Goal: Task Accomplishment & Management: Complete application form

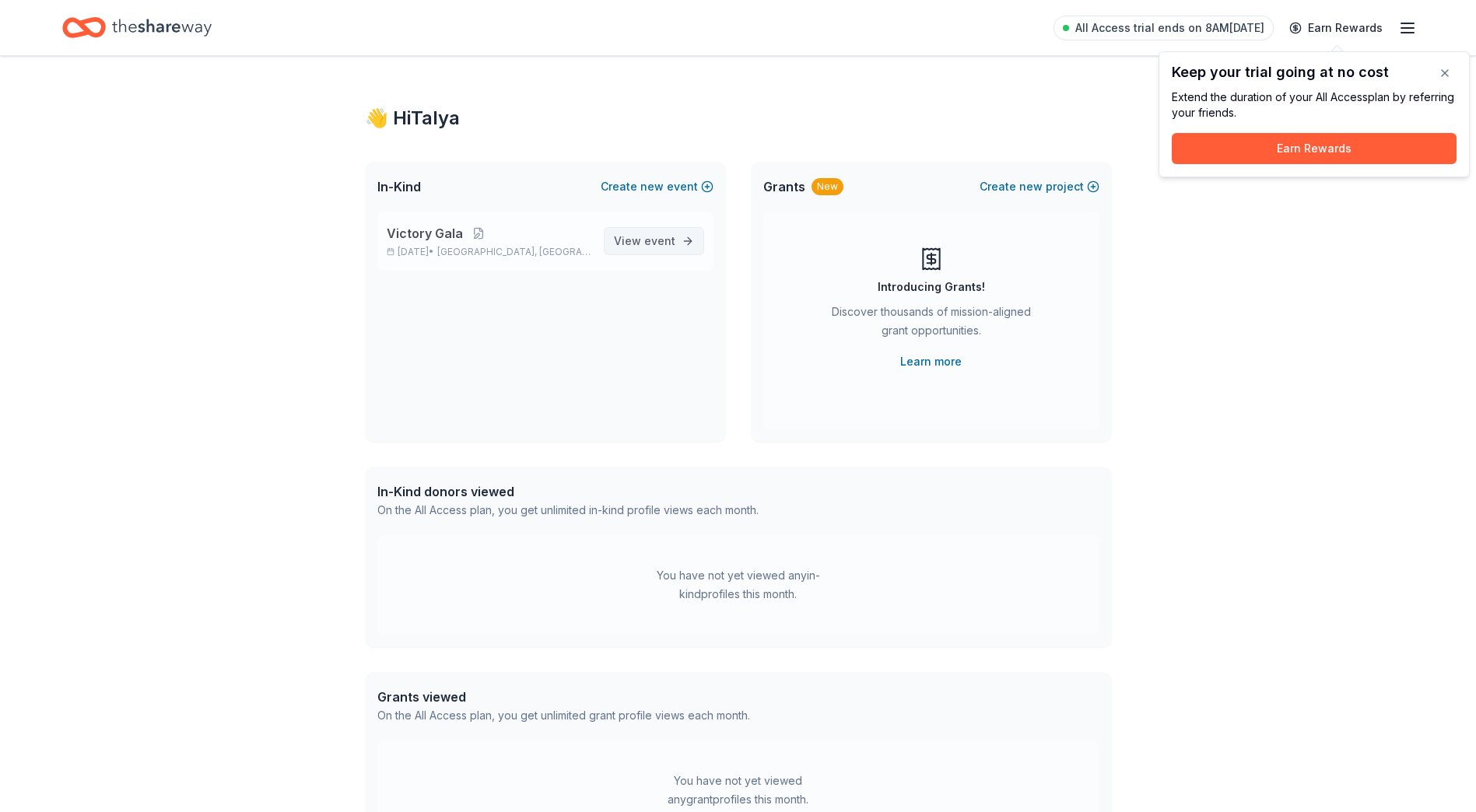
click at [629, 241] on span "View event" at bounding box center [644, 241] width 61 height 19
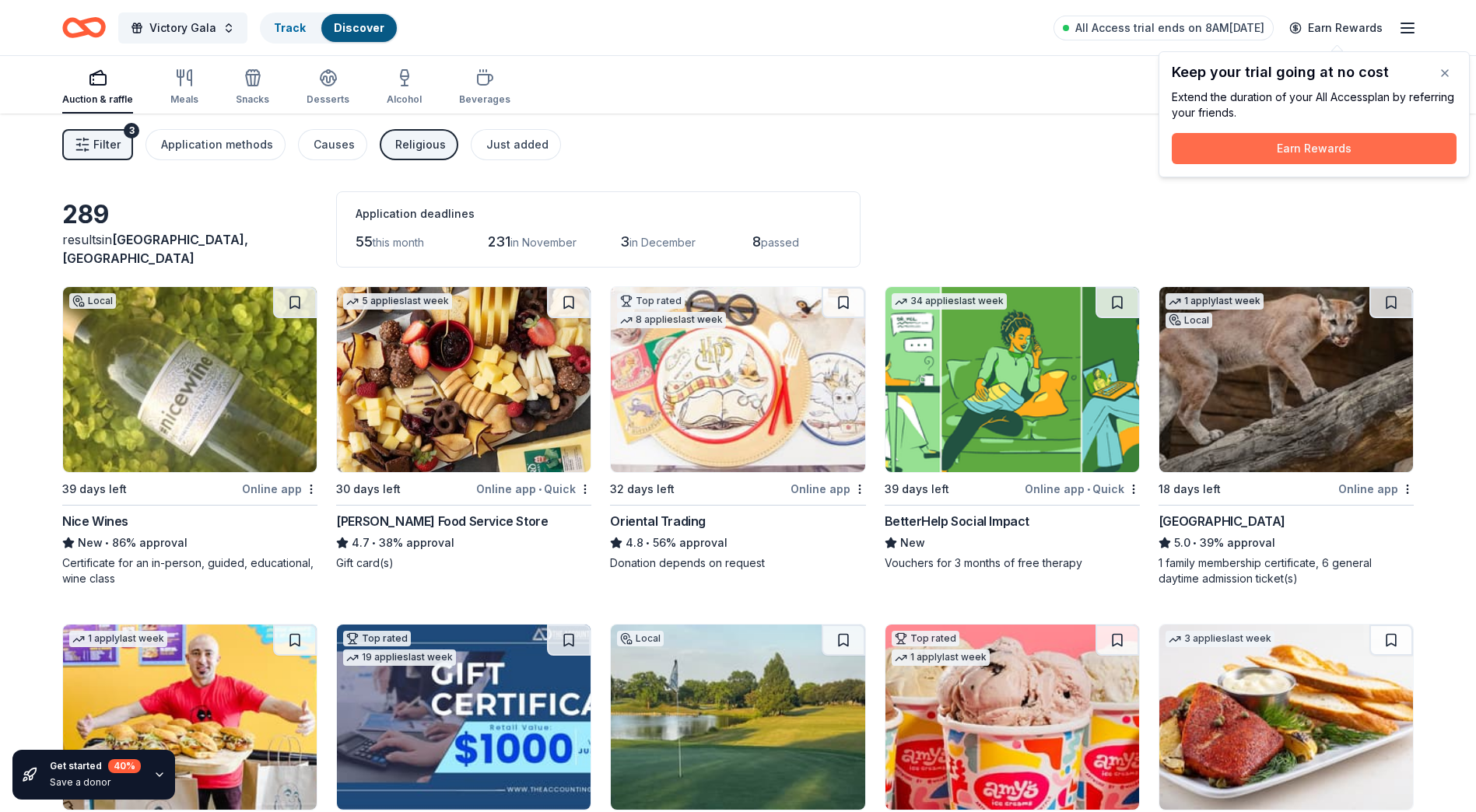
click at [1336, 143] on button "Earn Rewards" at bounding box center [1314, 149] width 285 height 31
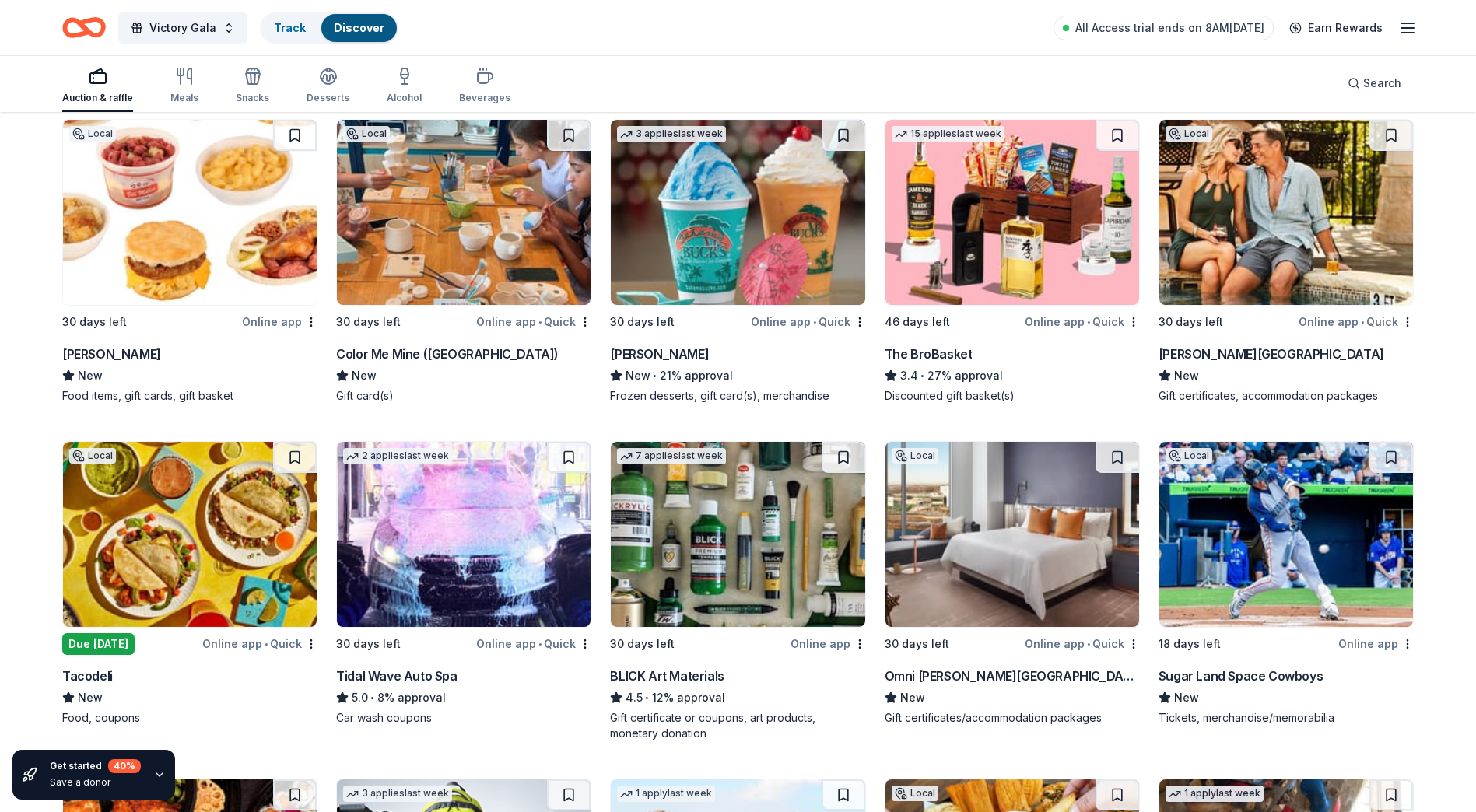
scroll to position [3877, 0]
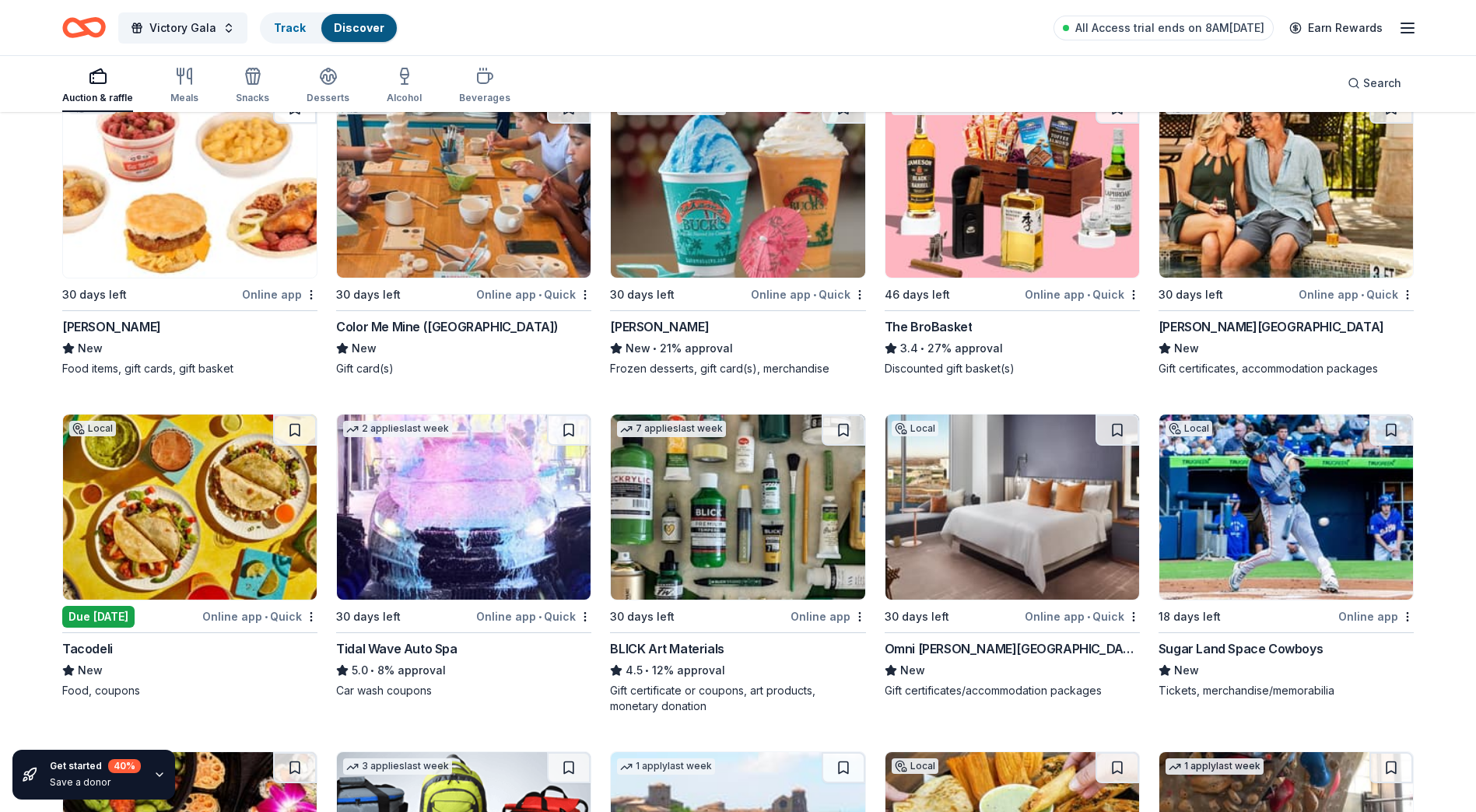
click at [1270, 225] on img at bounding box center [1286, 185] width 254 height 185
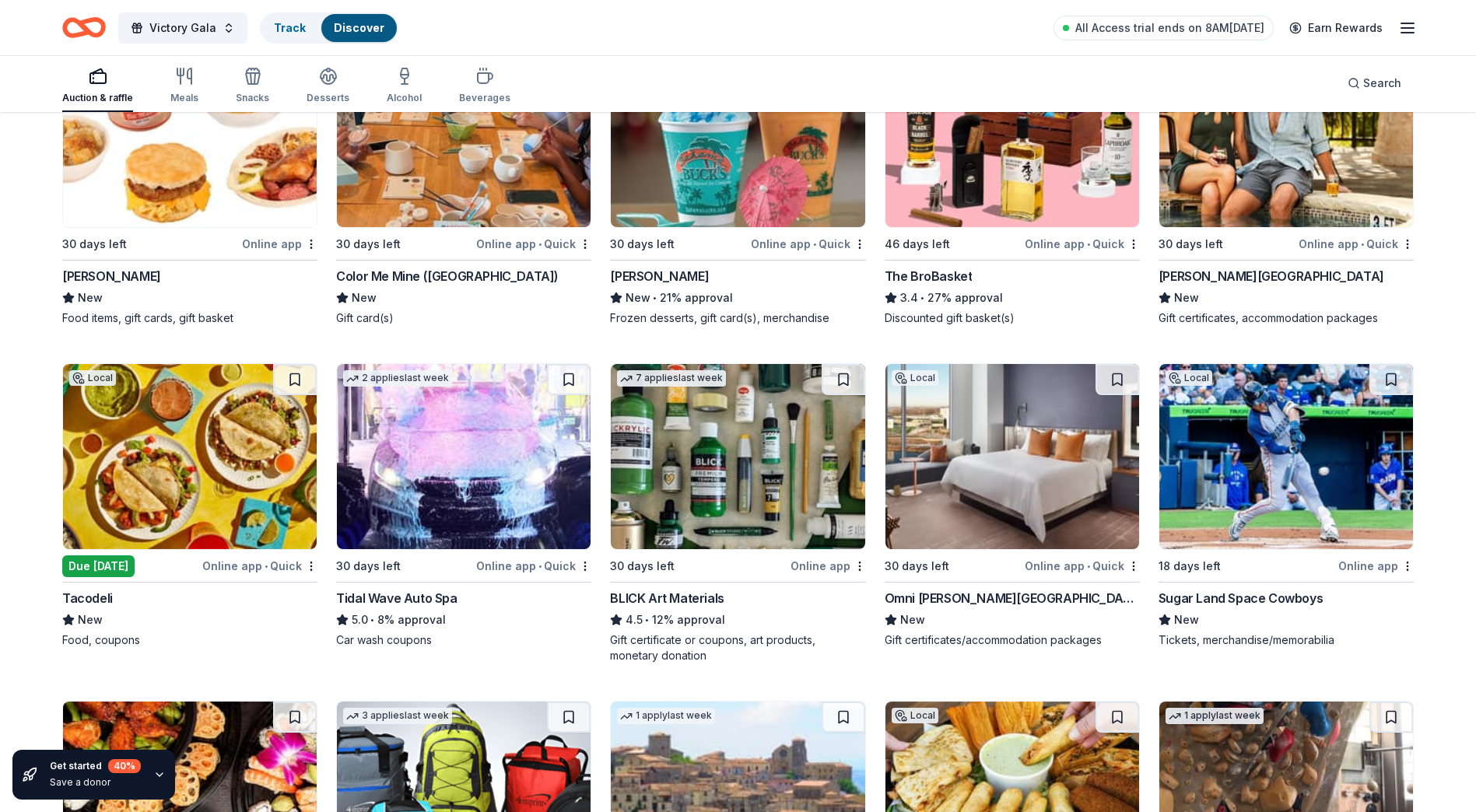
scroll to position [3955, 0]
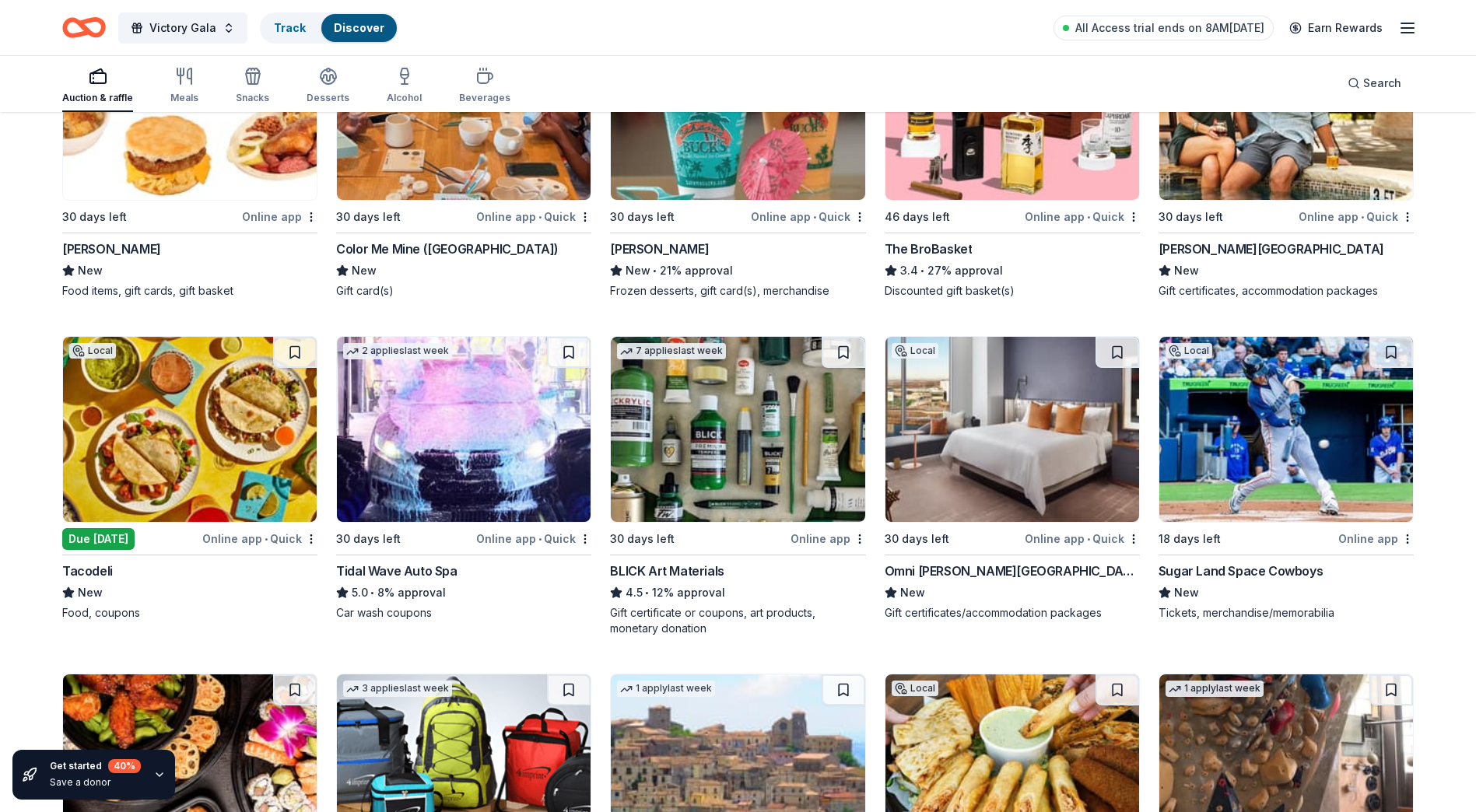
click at [1014, 465] on img at bounding box center [1012, 430] width 254 height 185
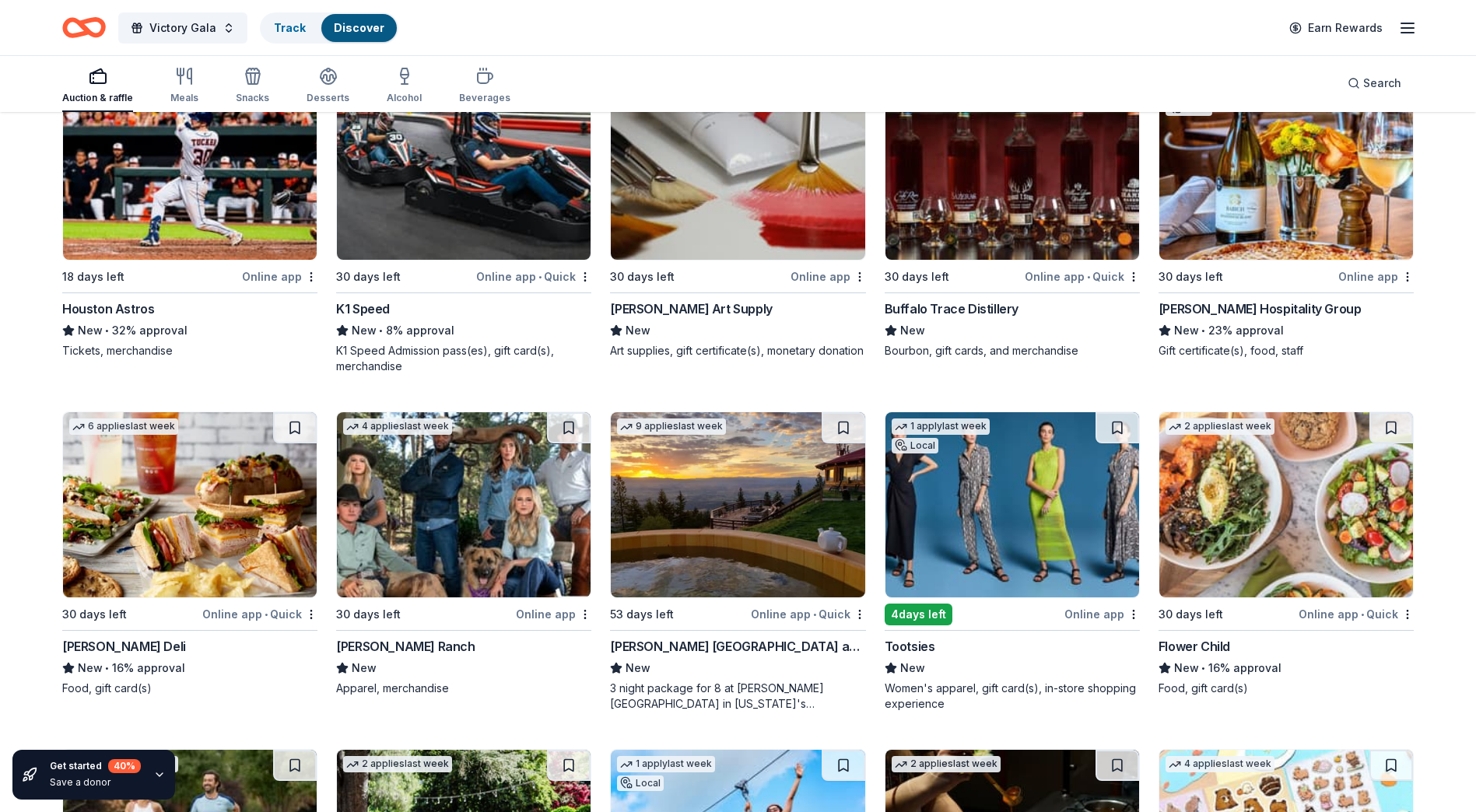
scroll to position [5563, 0]
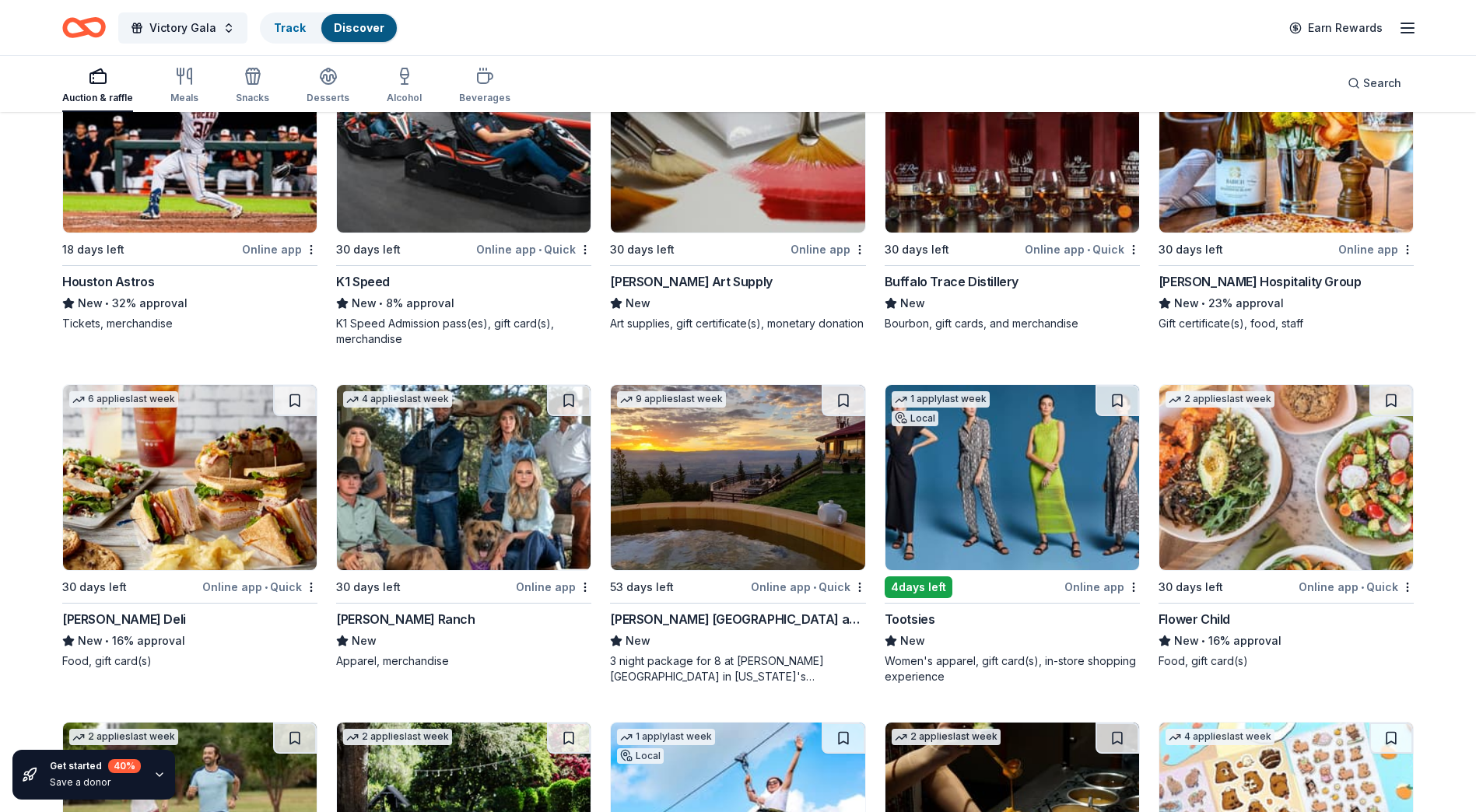
click at [262, 170] on img at bounding box center [190, 140] width 254 height 185
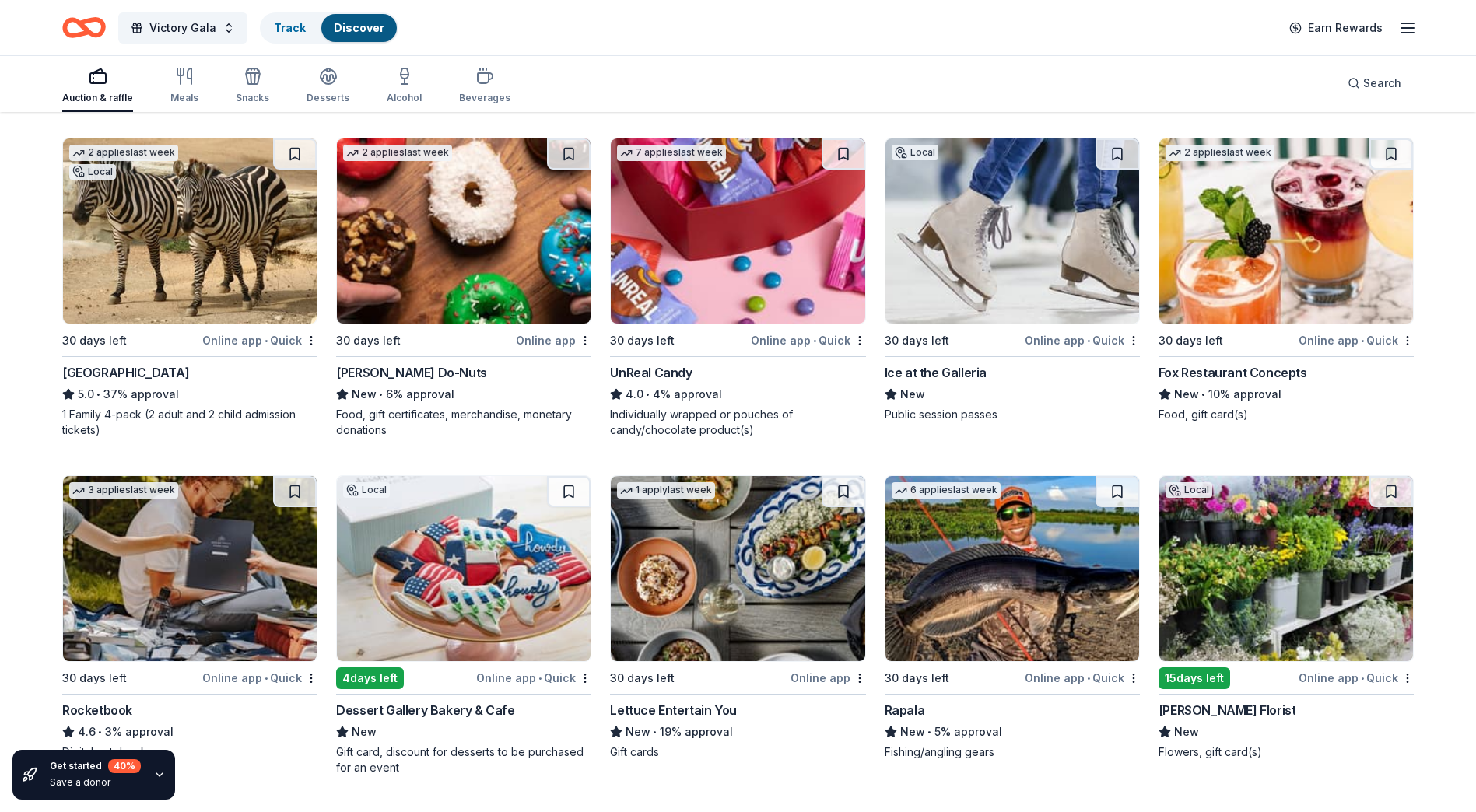
scroll to position [6497, 0]
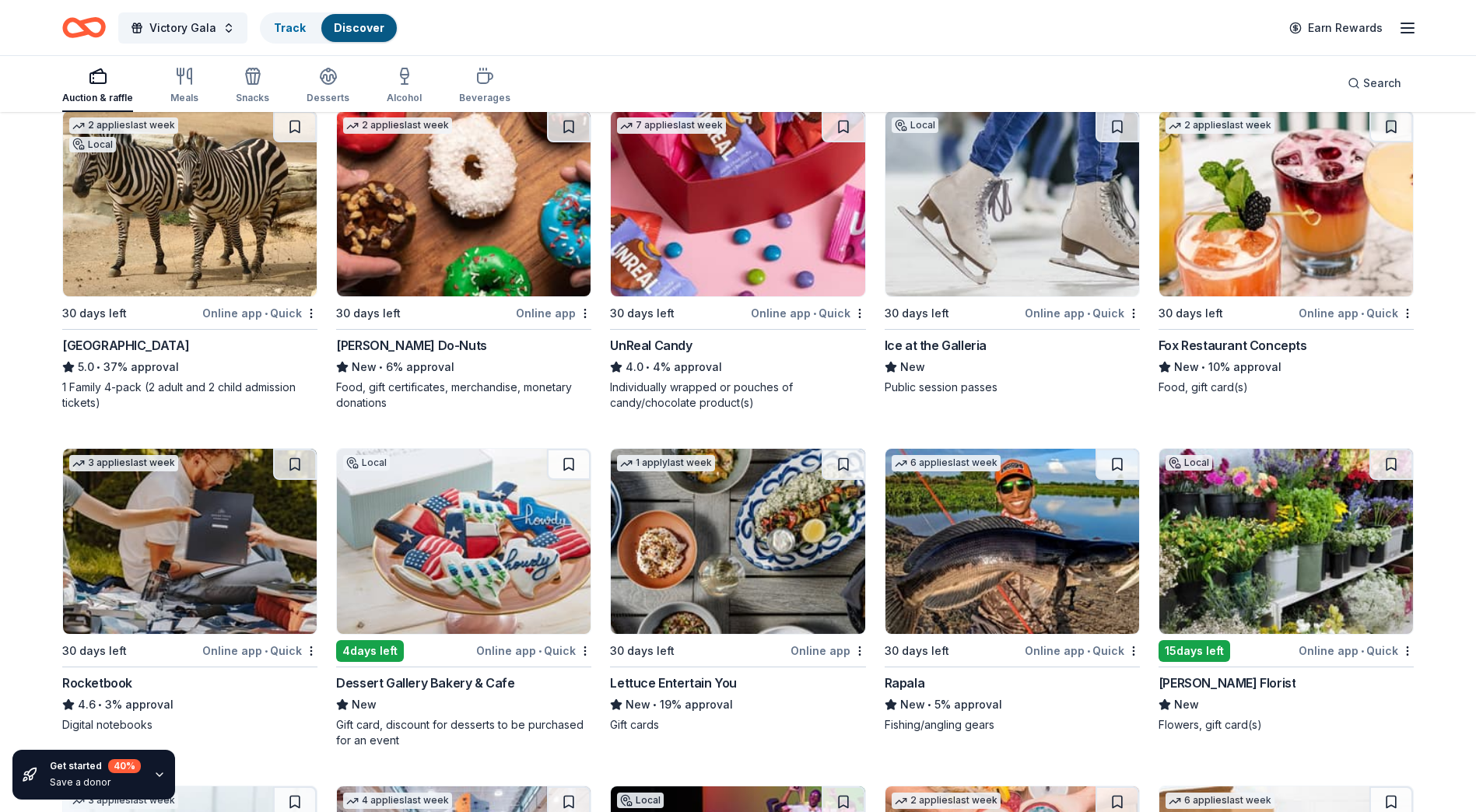
click at [477, 233] on img at bounding box center [464, 204] width 254 height 185
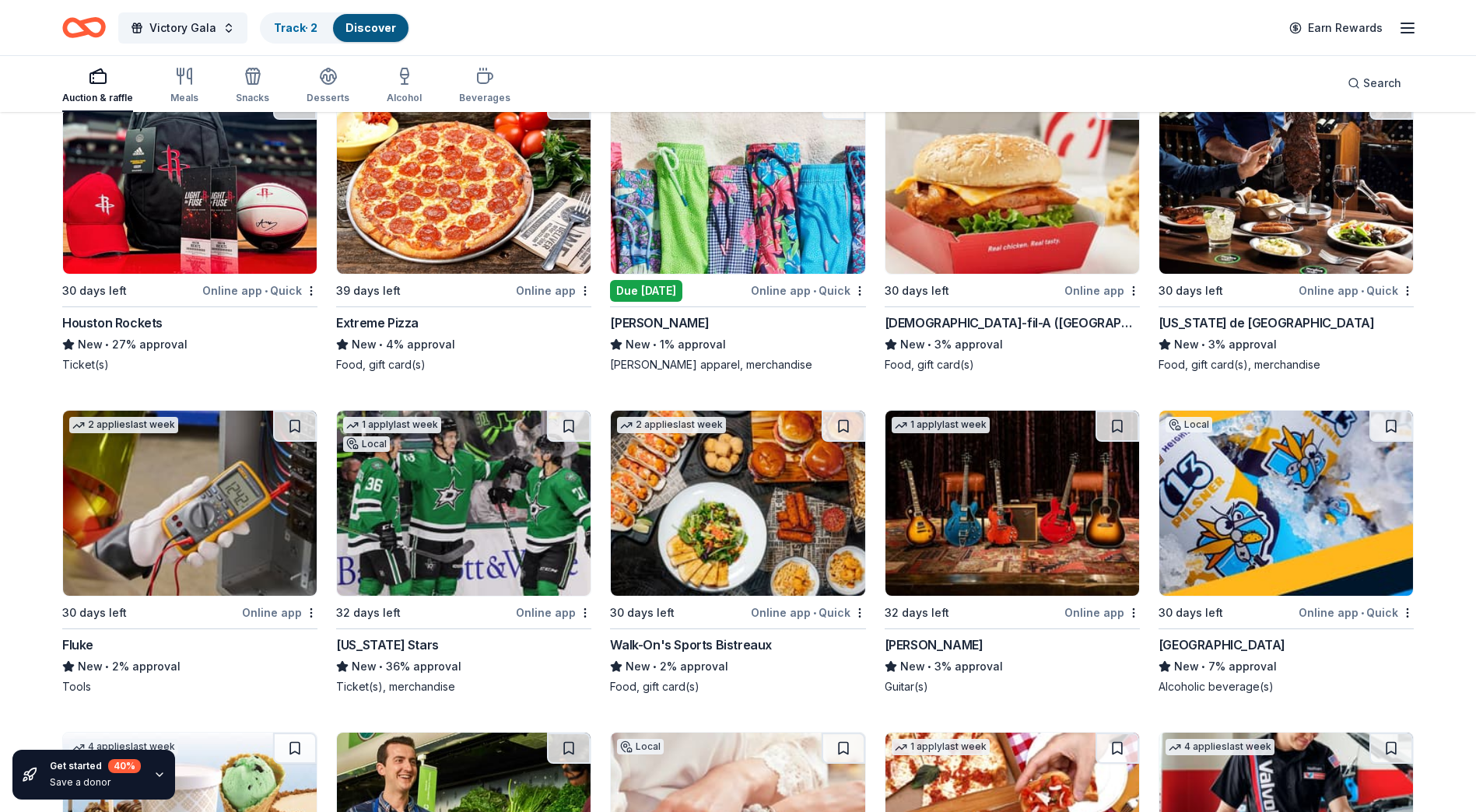
scroll to position [8513, 0]
click at [1297, 214] on img at bounding box center [1286, 182] width 254 height 185
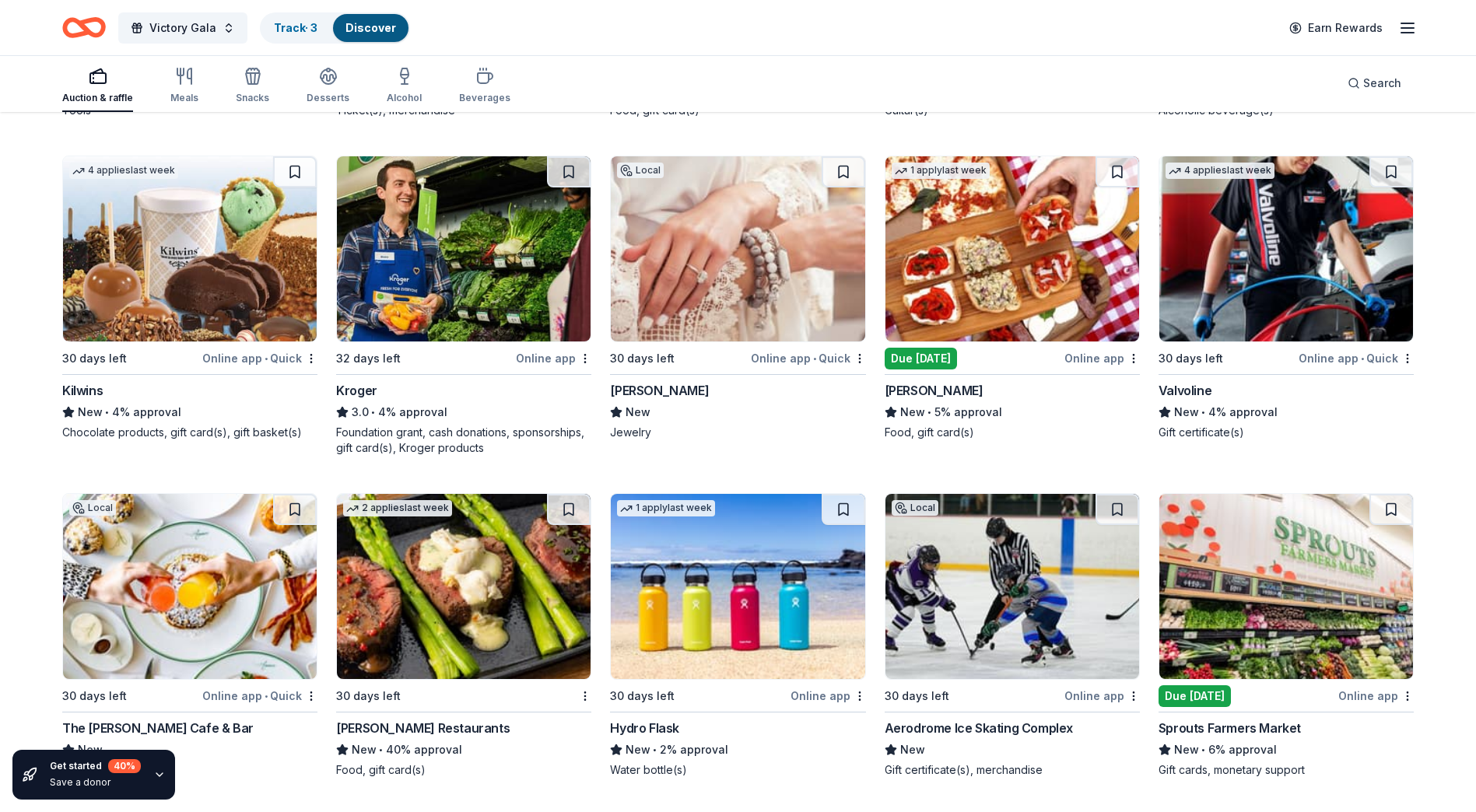
scroll to position [9092, 0]
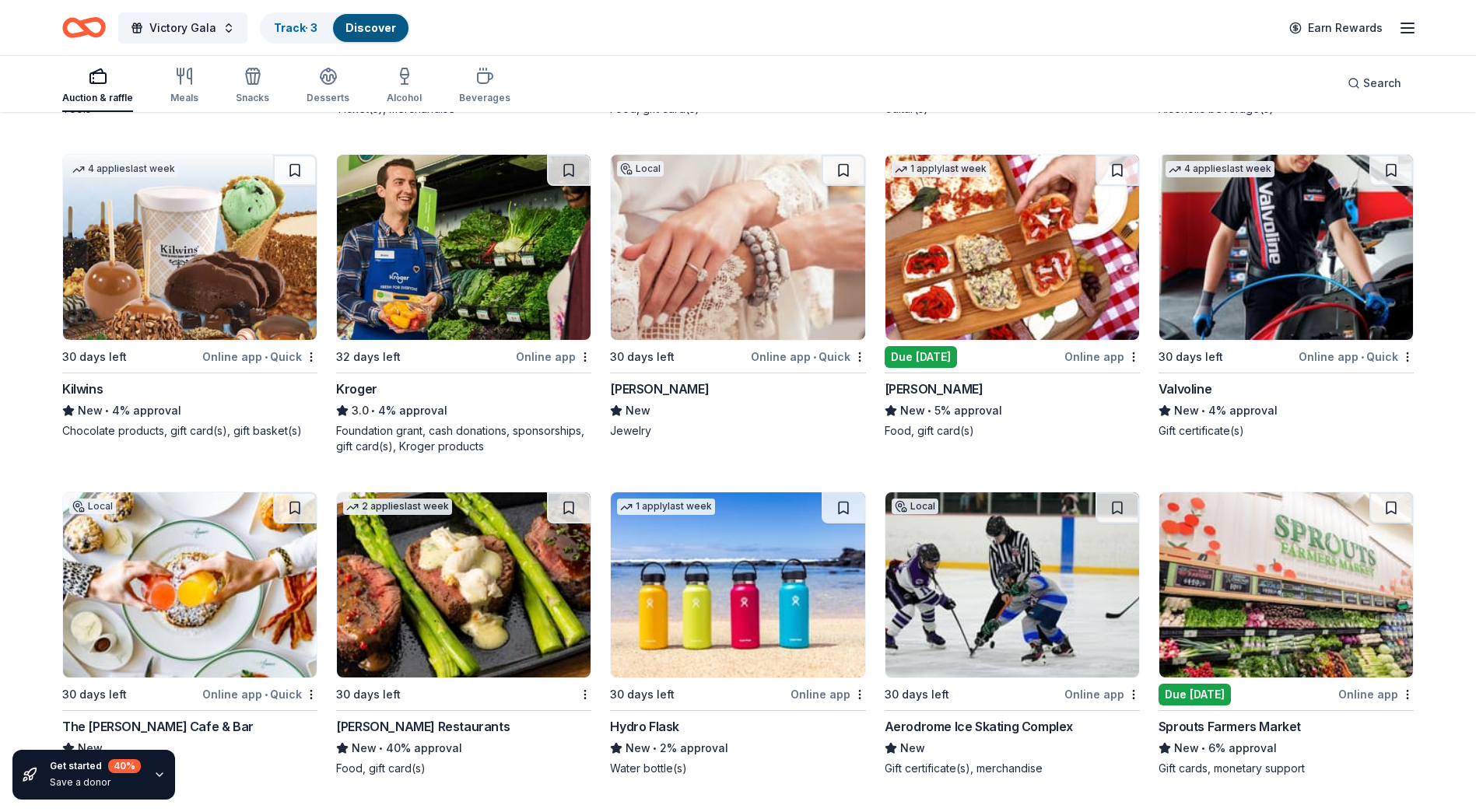
click at [455, 283] on img at bounding box center [464, 247] width 254 height 185
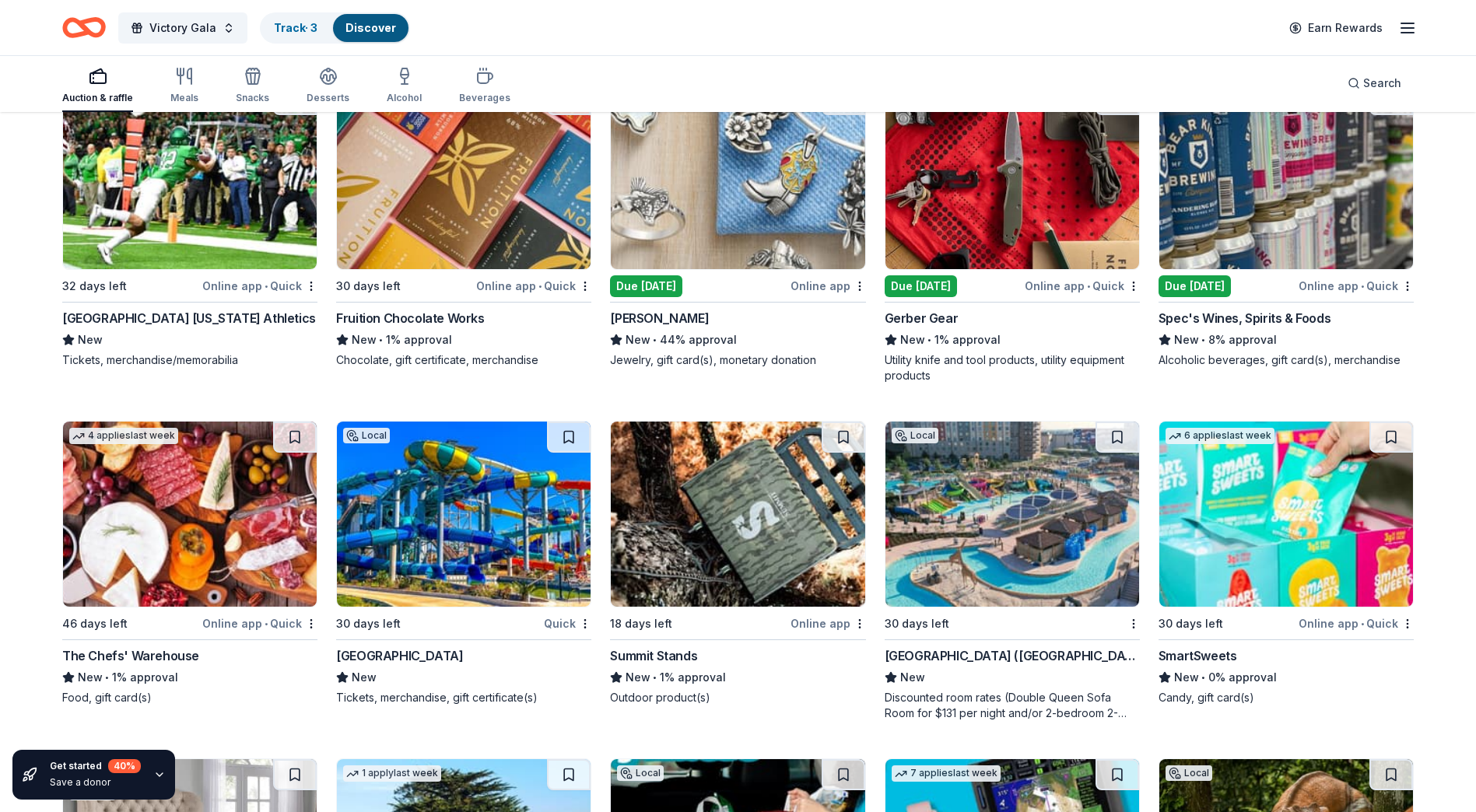
scroll to position [16441, 0]
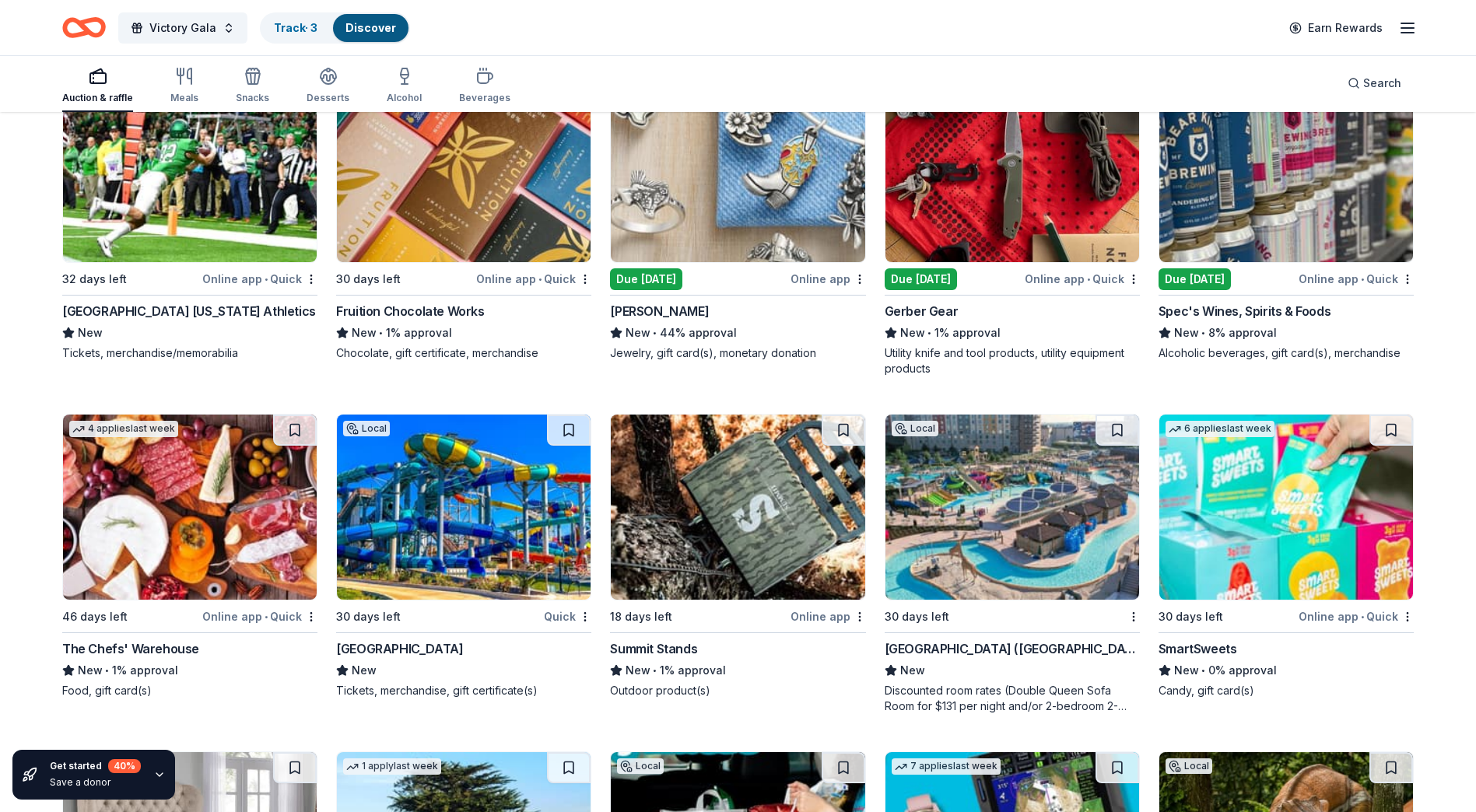
click at [704, 198] on img at bounding box center [738, 170] width 254 height 185
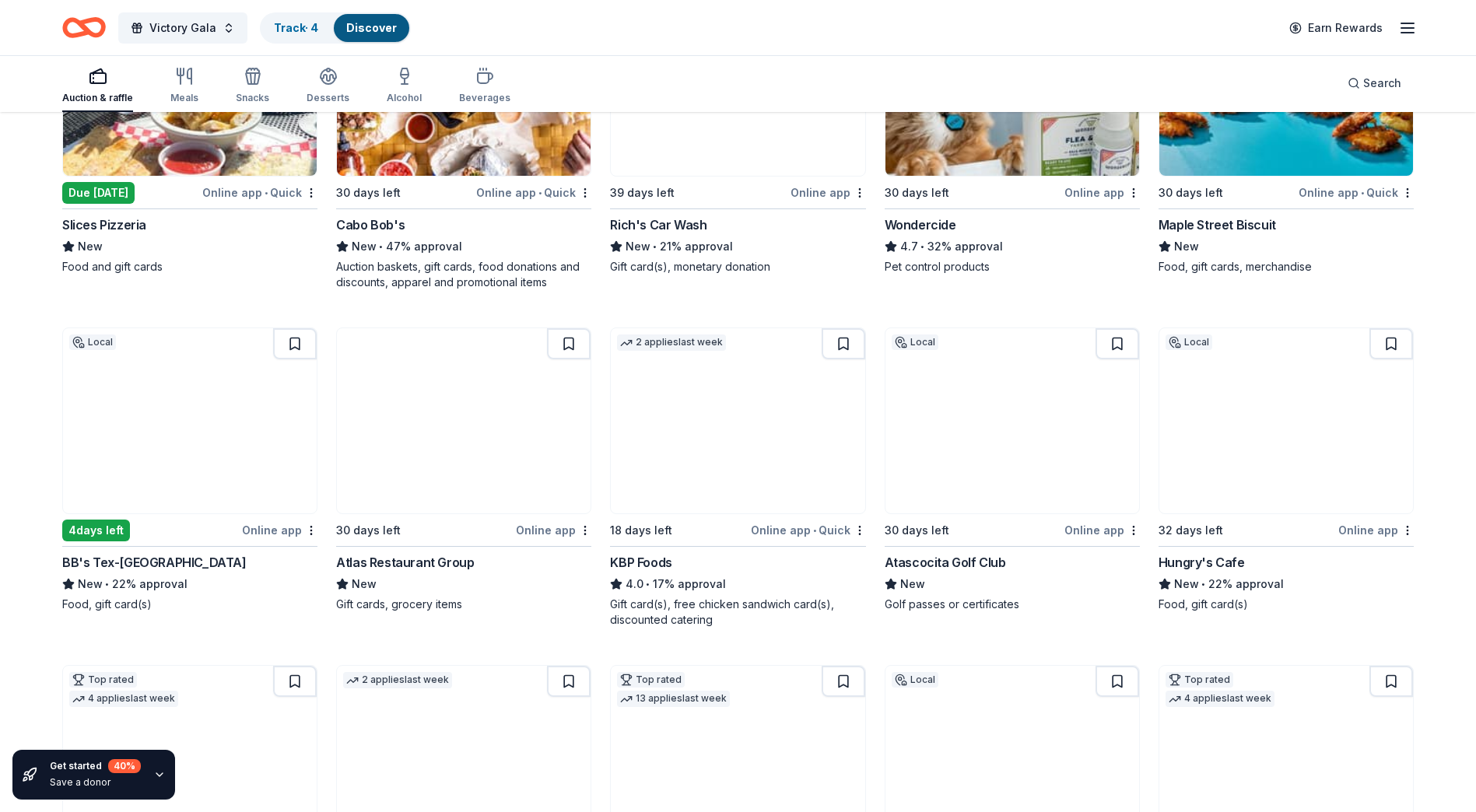
scroll to position [0, 0]
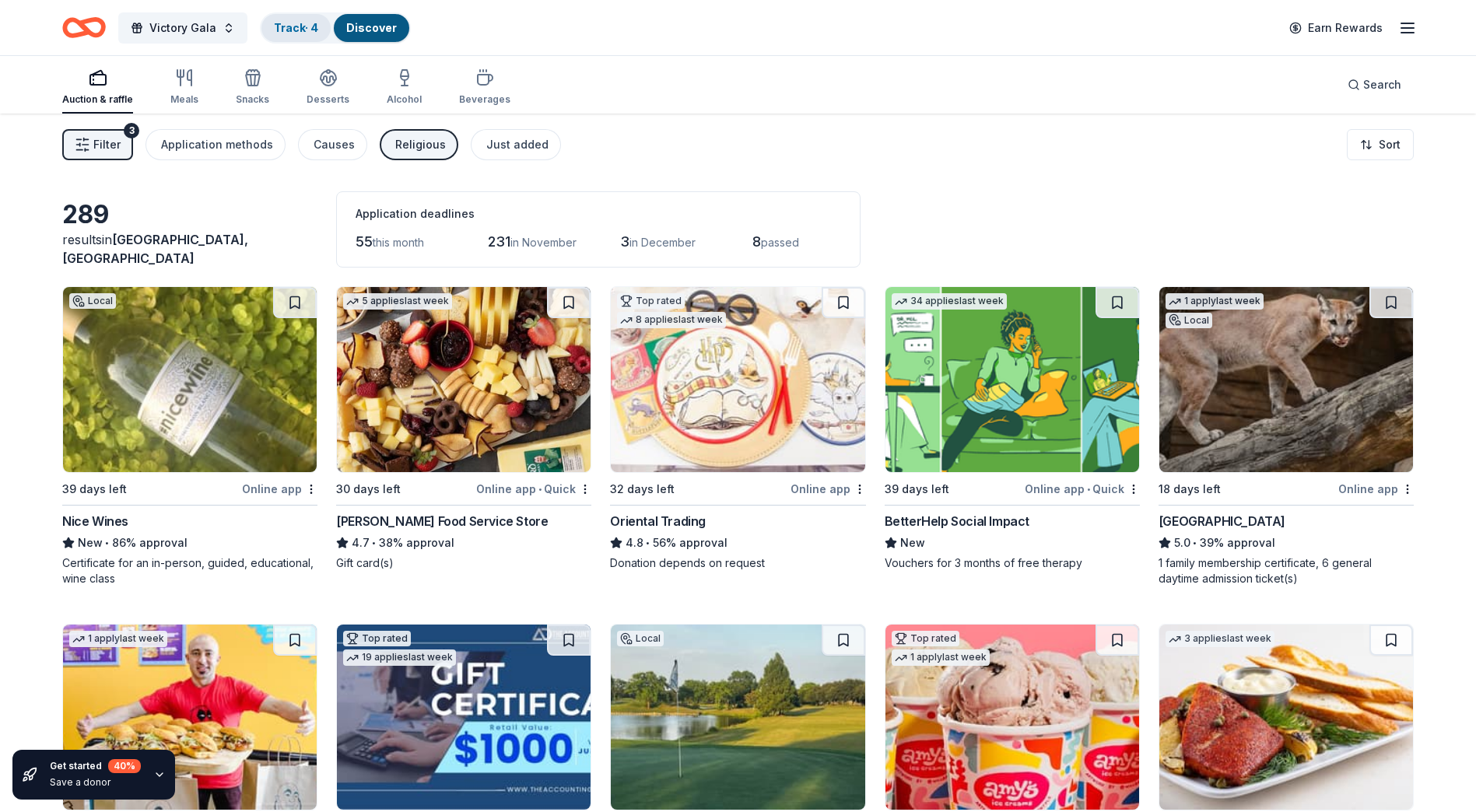
click at [300, 32] on link "Track · 4" at bounding box center [296, 28] width 44 height 13
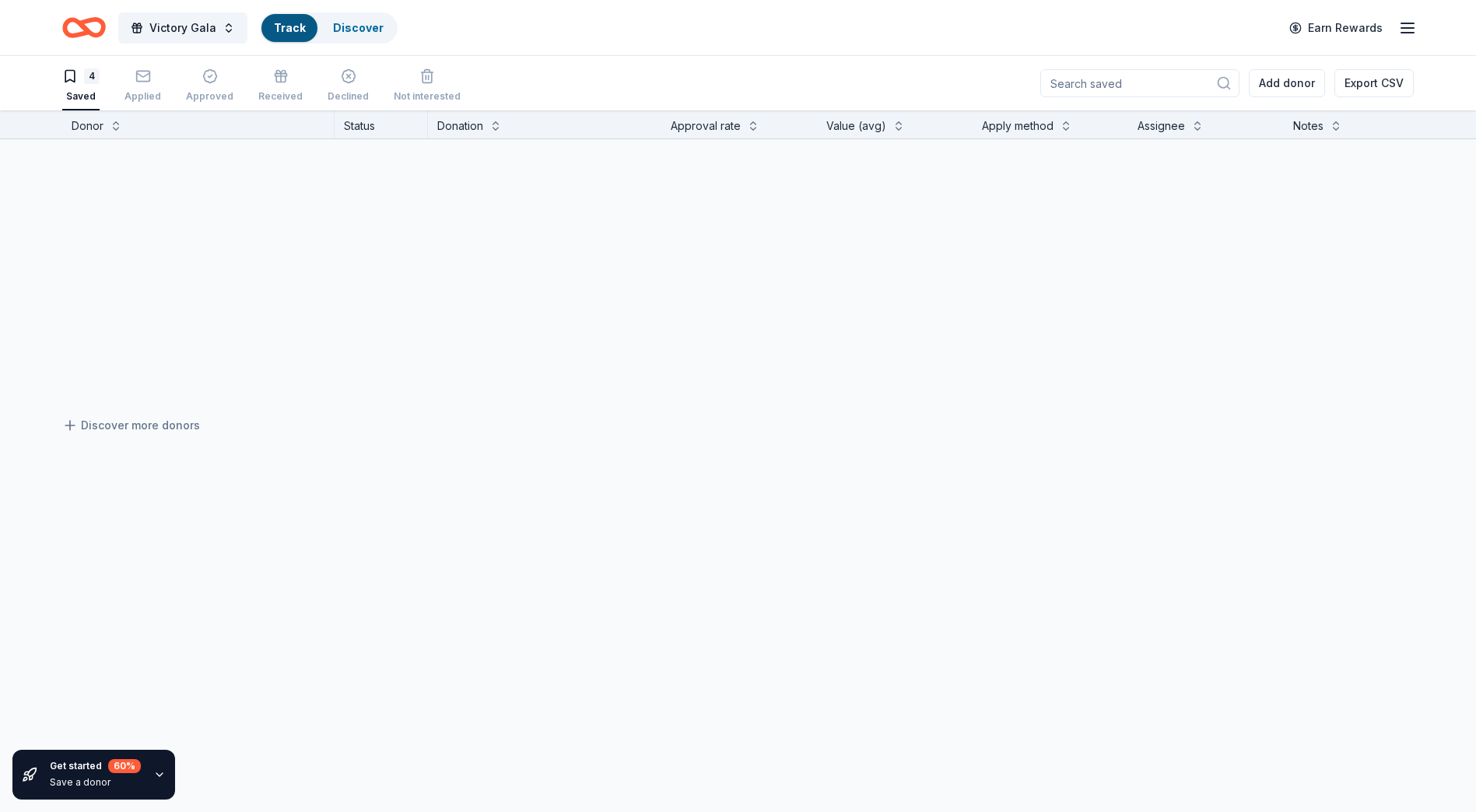
scroll to position [1, 0]
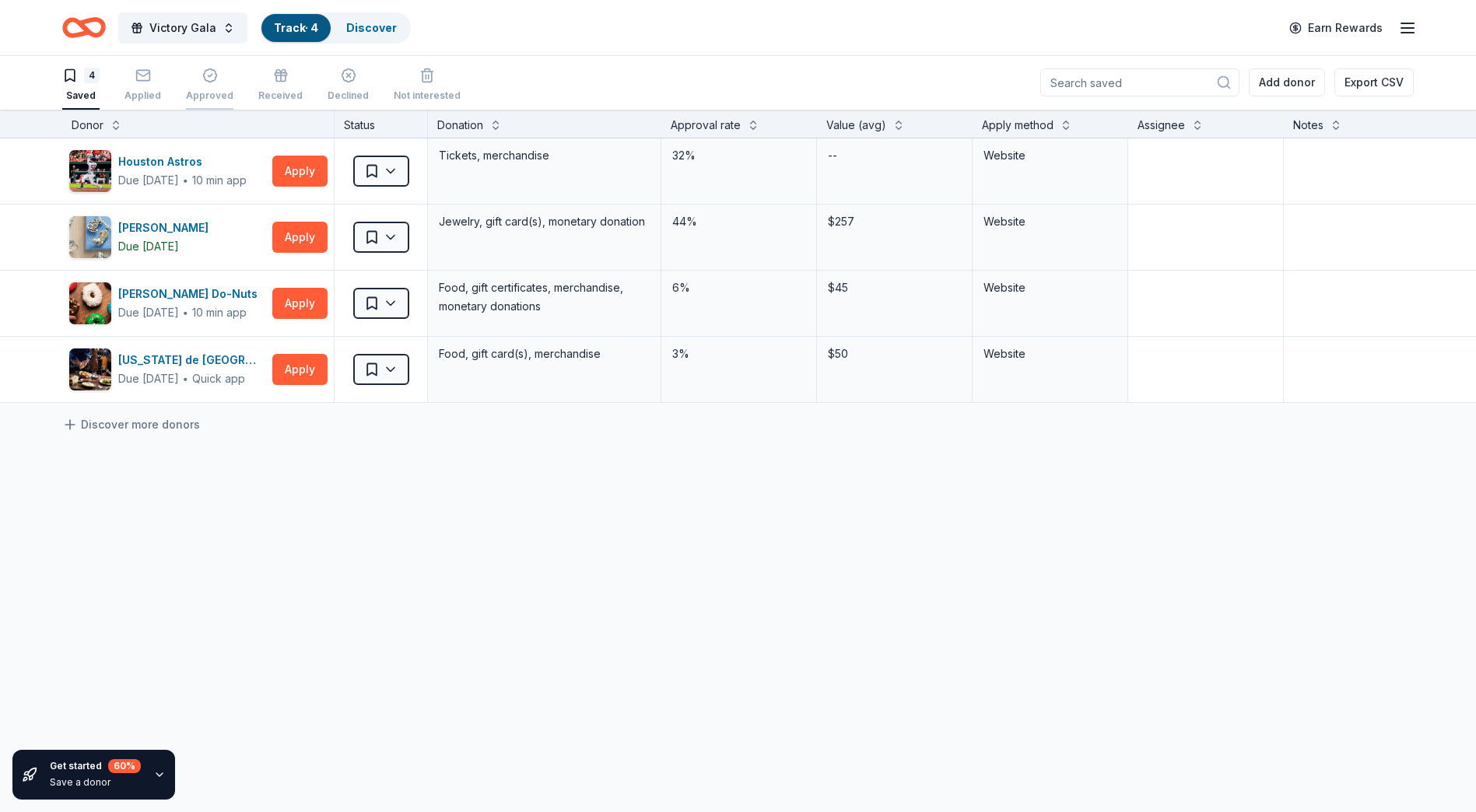
click at [214, 85] on div "Approved" at bounding box center [209, 84] width 47 height 34
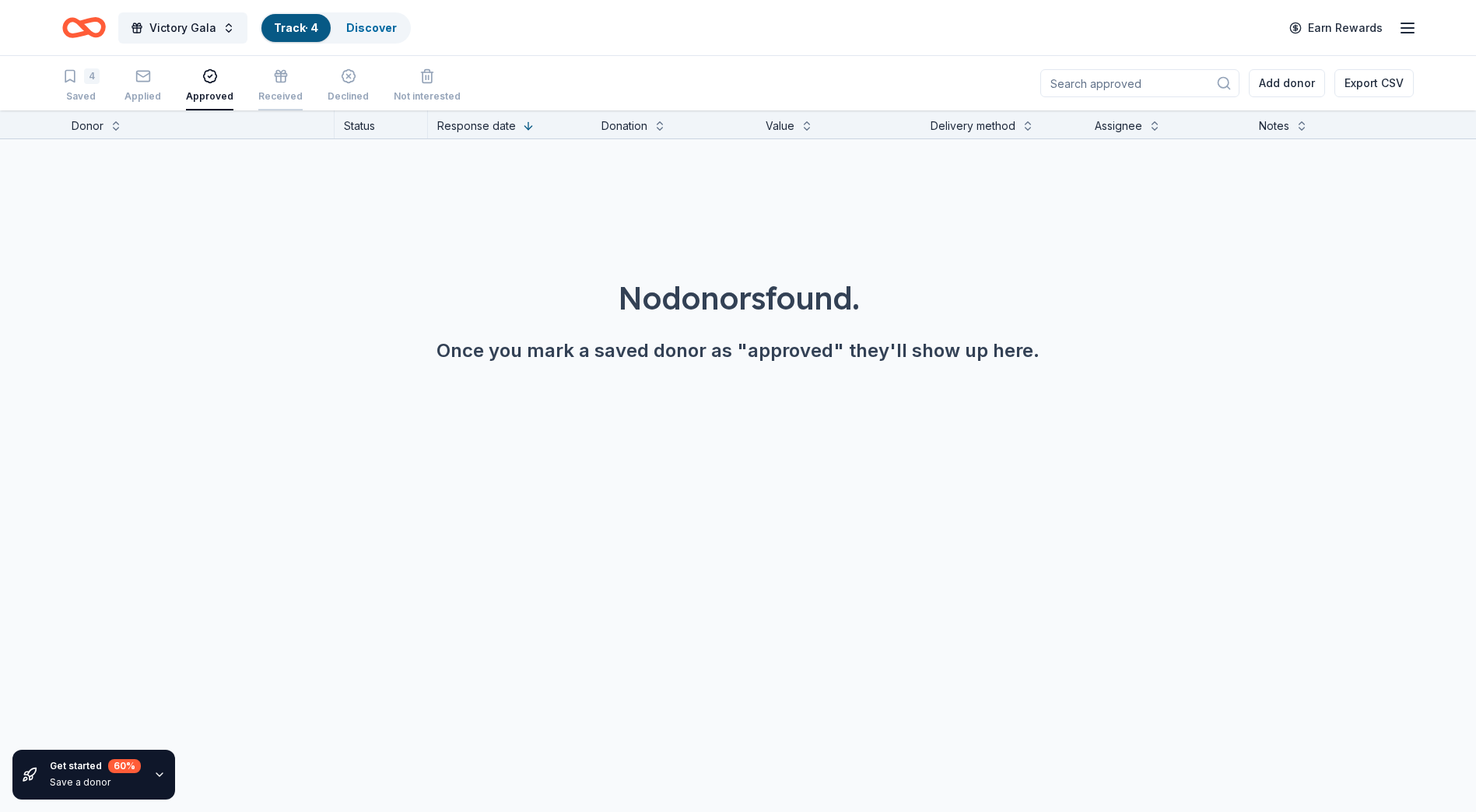
click at [273, 84] on icon "button" at bounding box center [280, 76] width 15 height 15
click at [145, 92] on div "Applied" at bounding box center [142, 96] width 36 height 12
click at [91, 90] on div "4 Saved" at bounding box center [81, 85] width 37 height 34
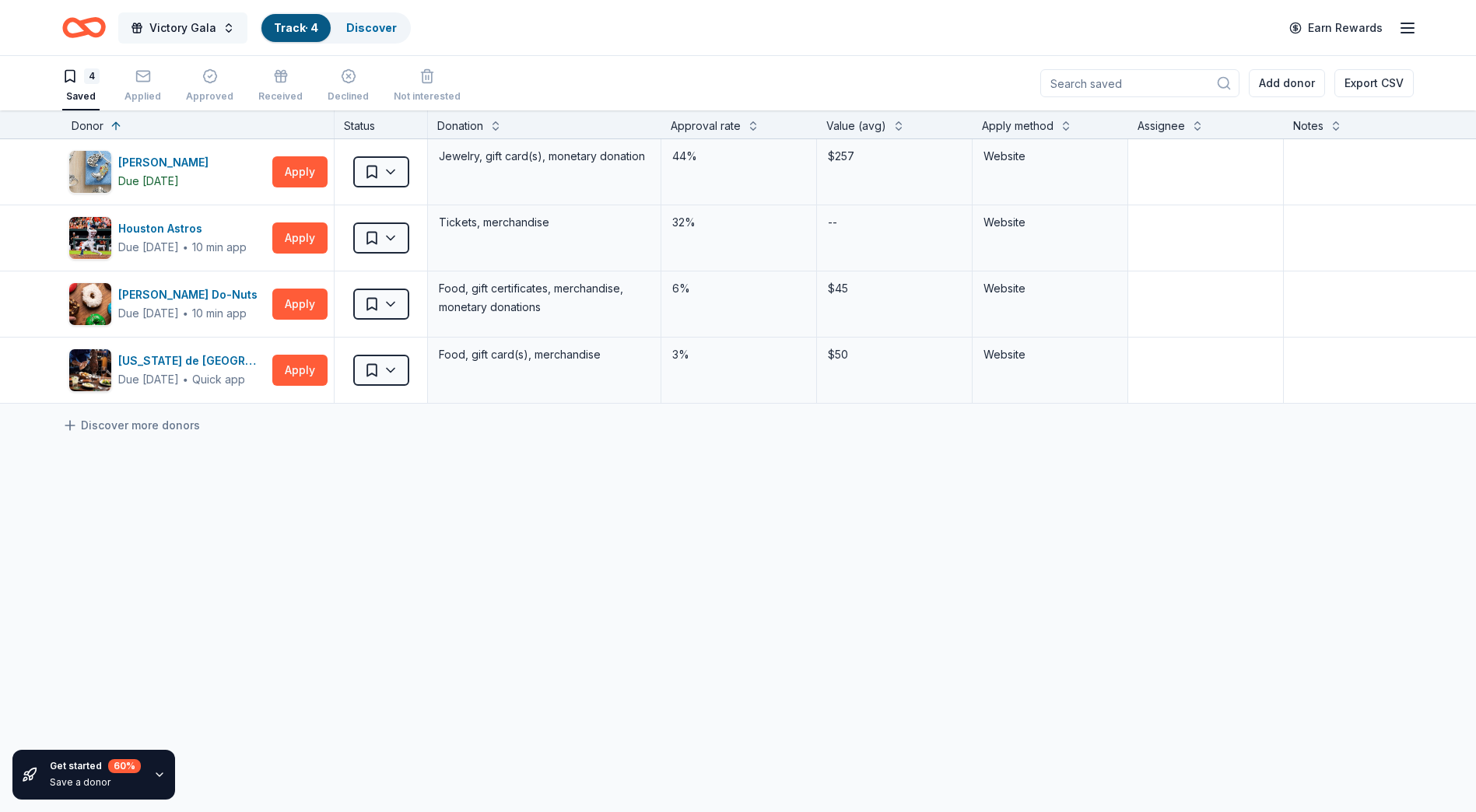
click at [126, 34] on button "Victory Gala" at bounding box center [182, 28] width 129 height 31
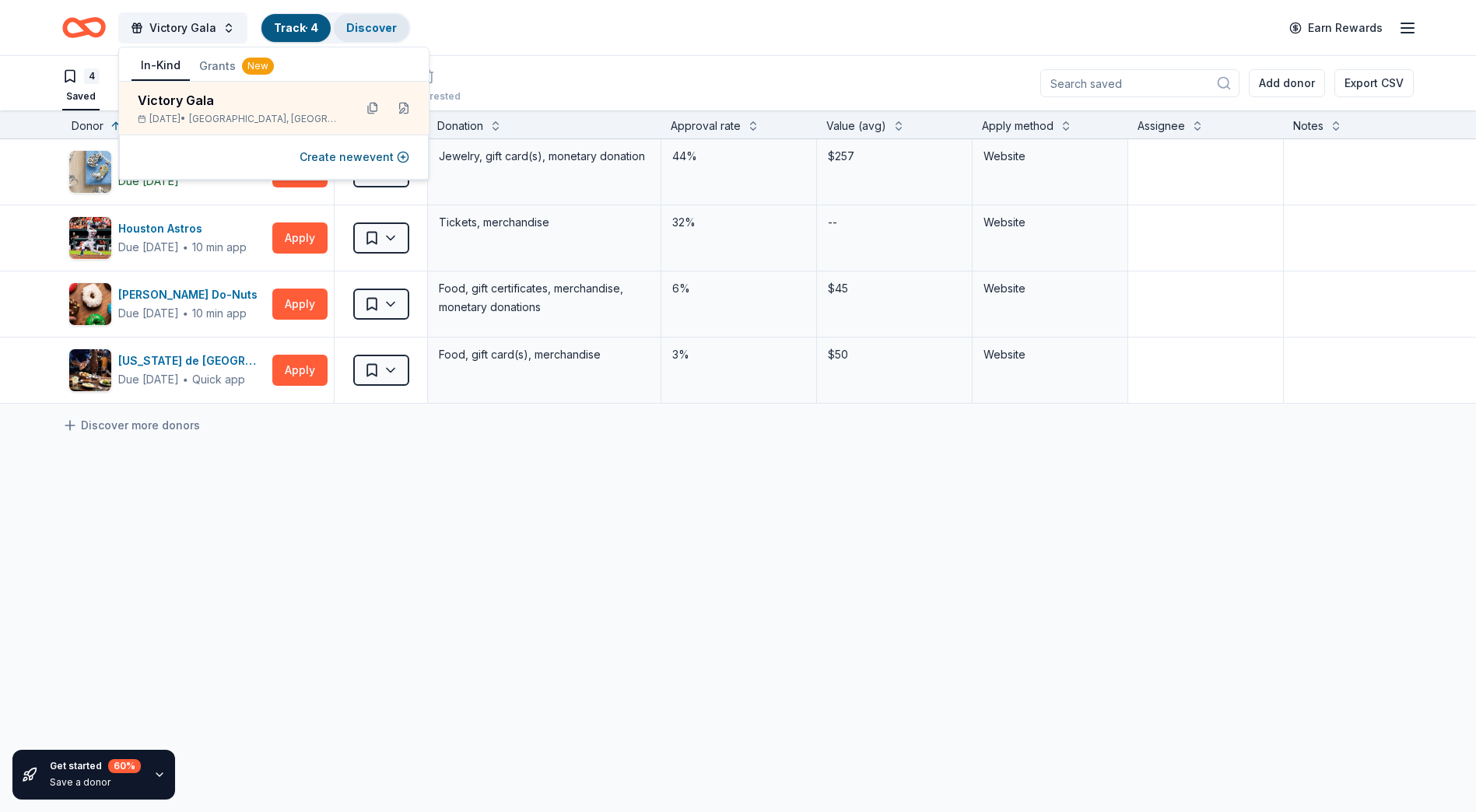
click at [363, 26] on link "Discover" at bounding box center [371, 28] width 51 height 13
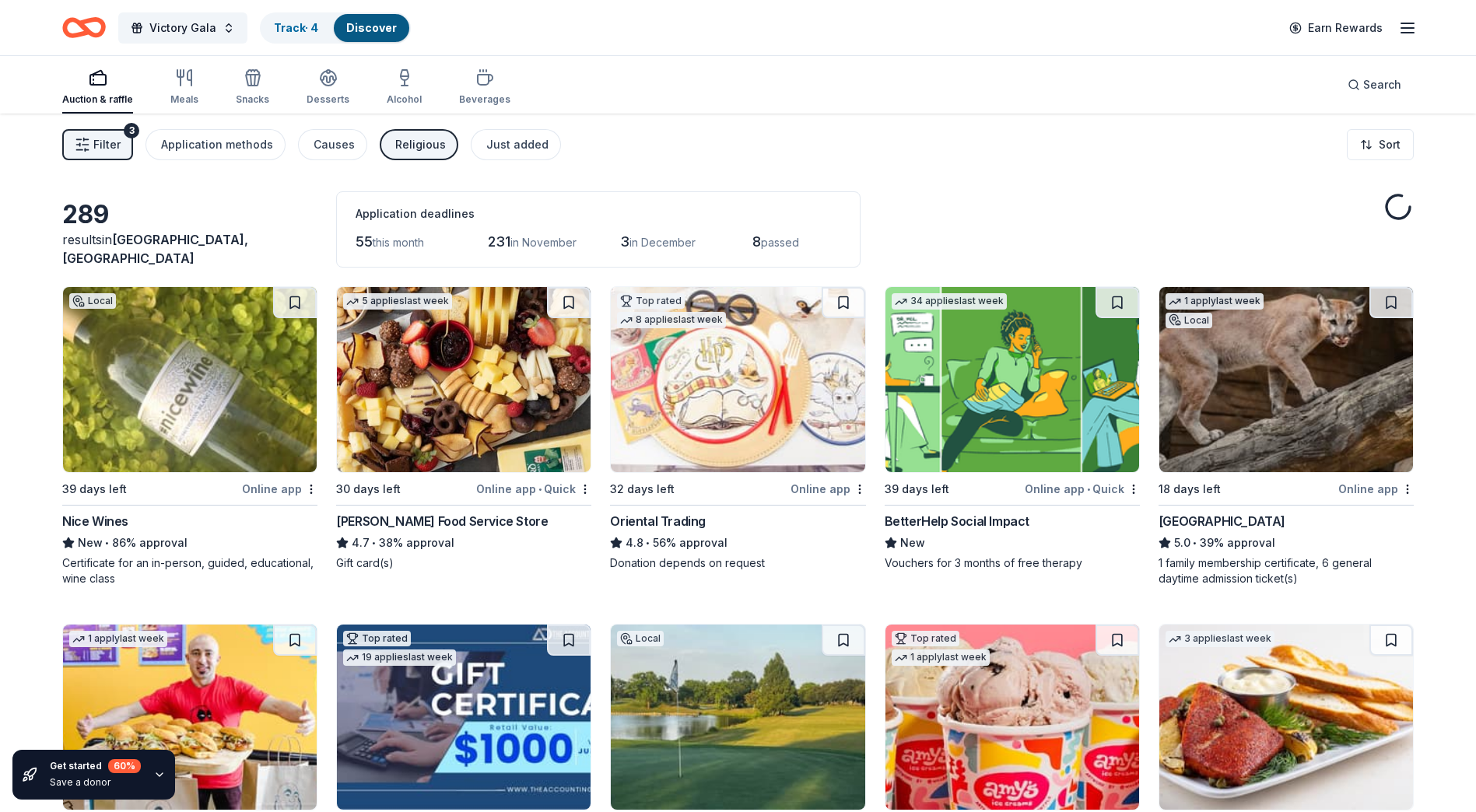
click at [95, 32] on icon "Home" at bounding box center [84, 27] width 44 height 36
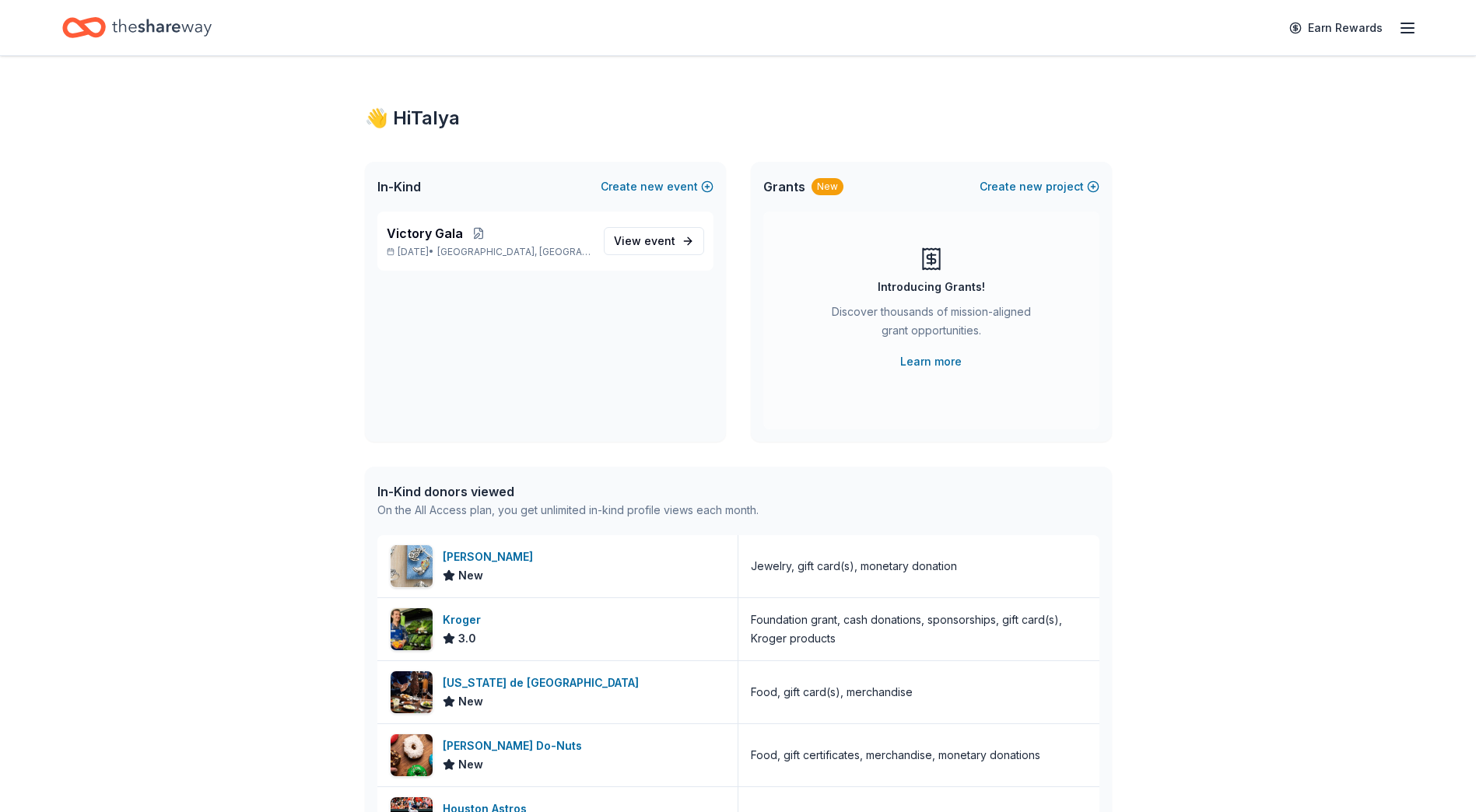
click at [171, 29] on icon "Home" at bounding box center [162, 28] width 100 height 32
click at [453, 241] on span "Victory Gala" at bounding box center [425, 233] width 77 height 19
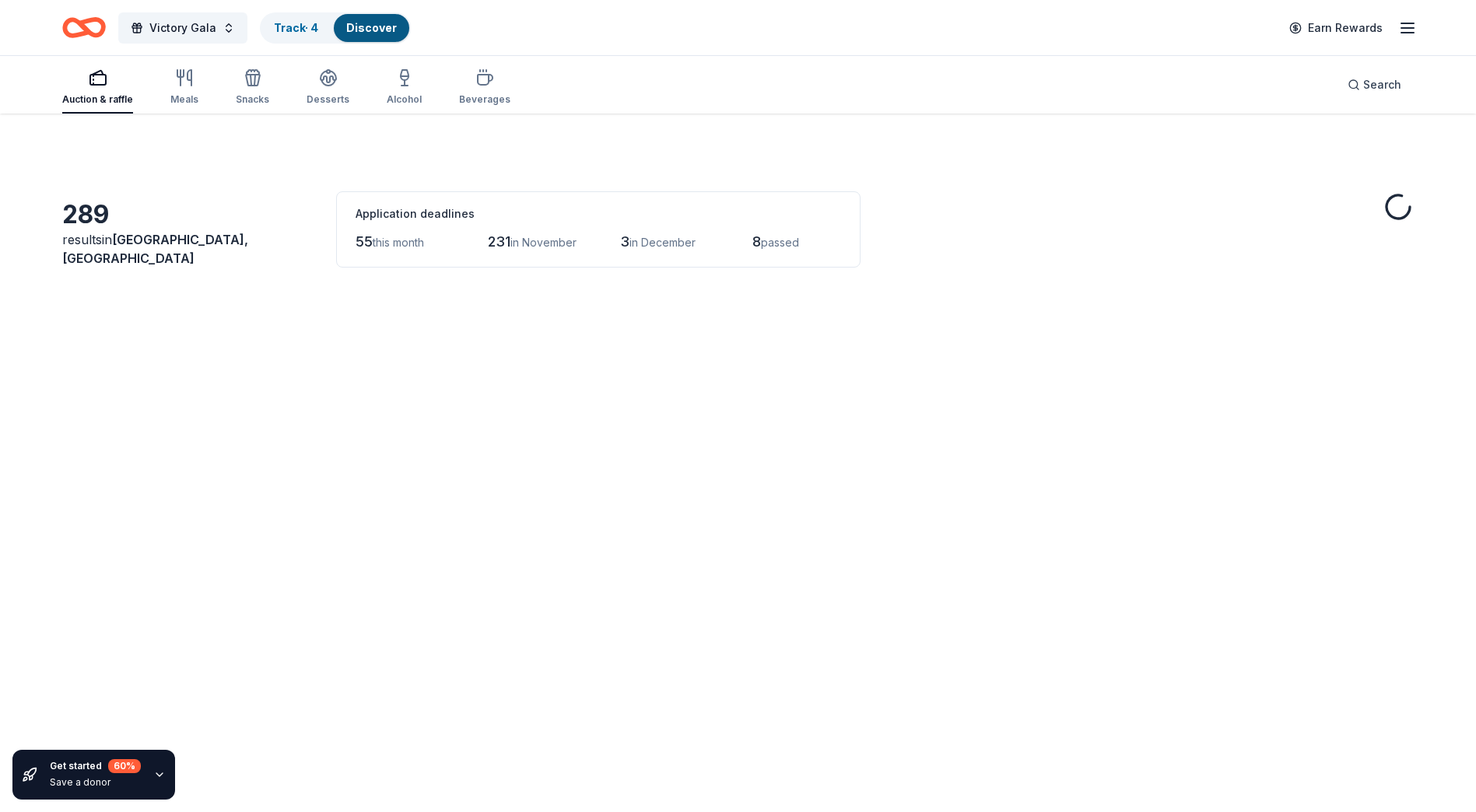
click at [646, 239] on span "in December" at bounding box center [663, 242] width 66 height 13
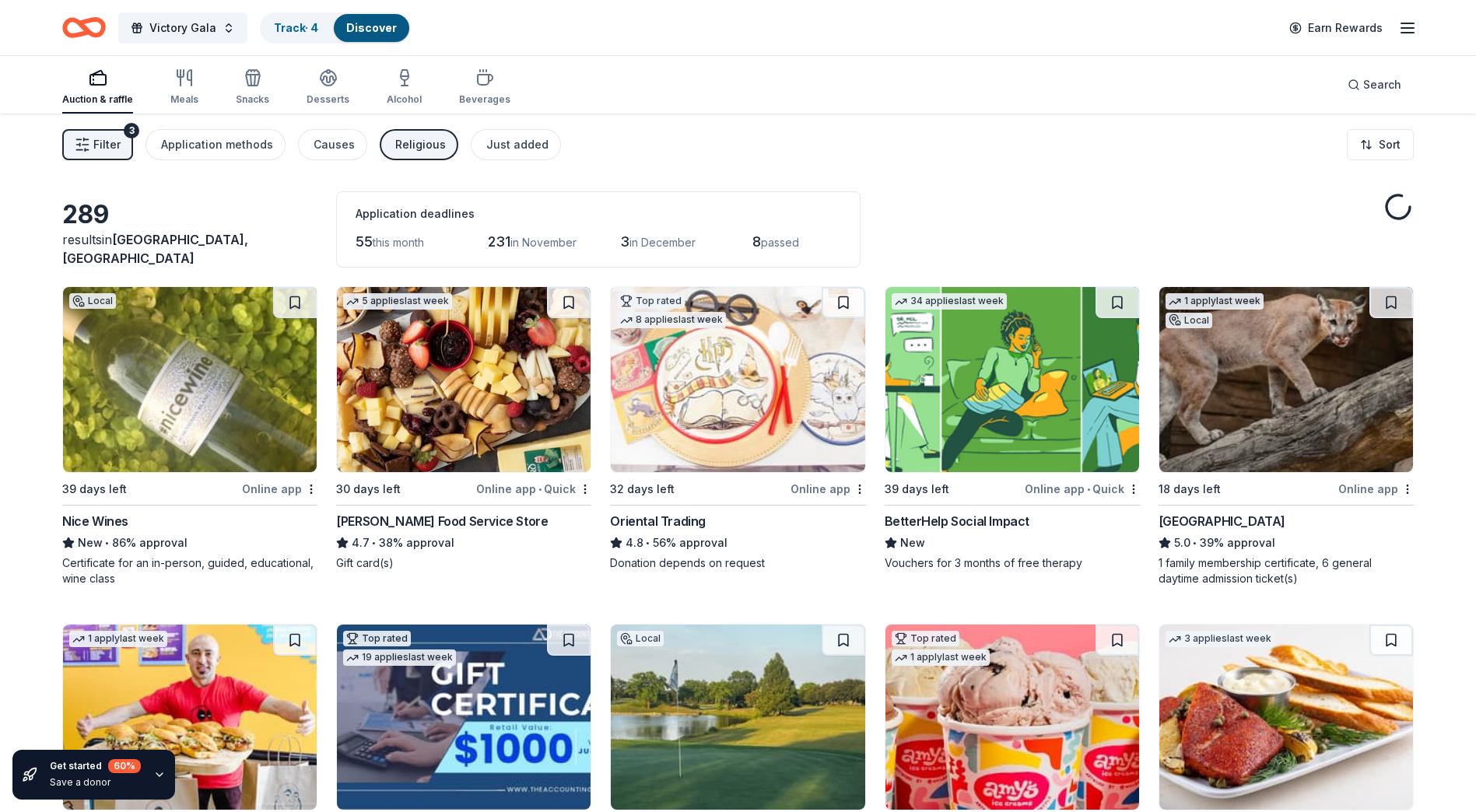
click at [95, 86] on icon "button" at bounding box center [98, 77] width 19 height 19
click at [107, 140] on span "Filter" at bounding box center [107, 144] width 28 height 19
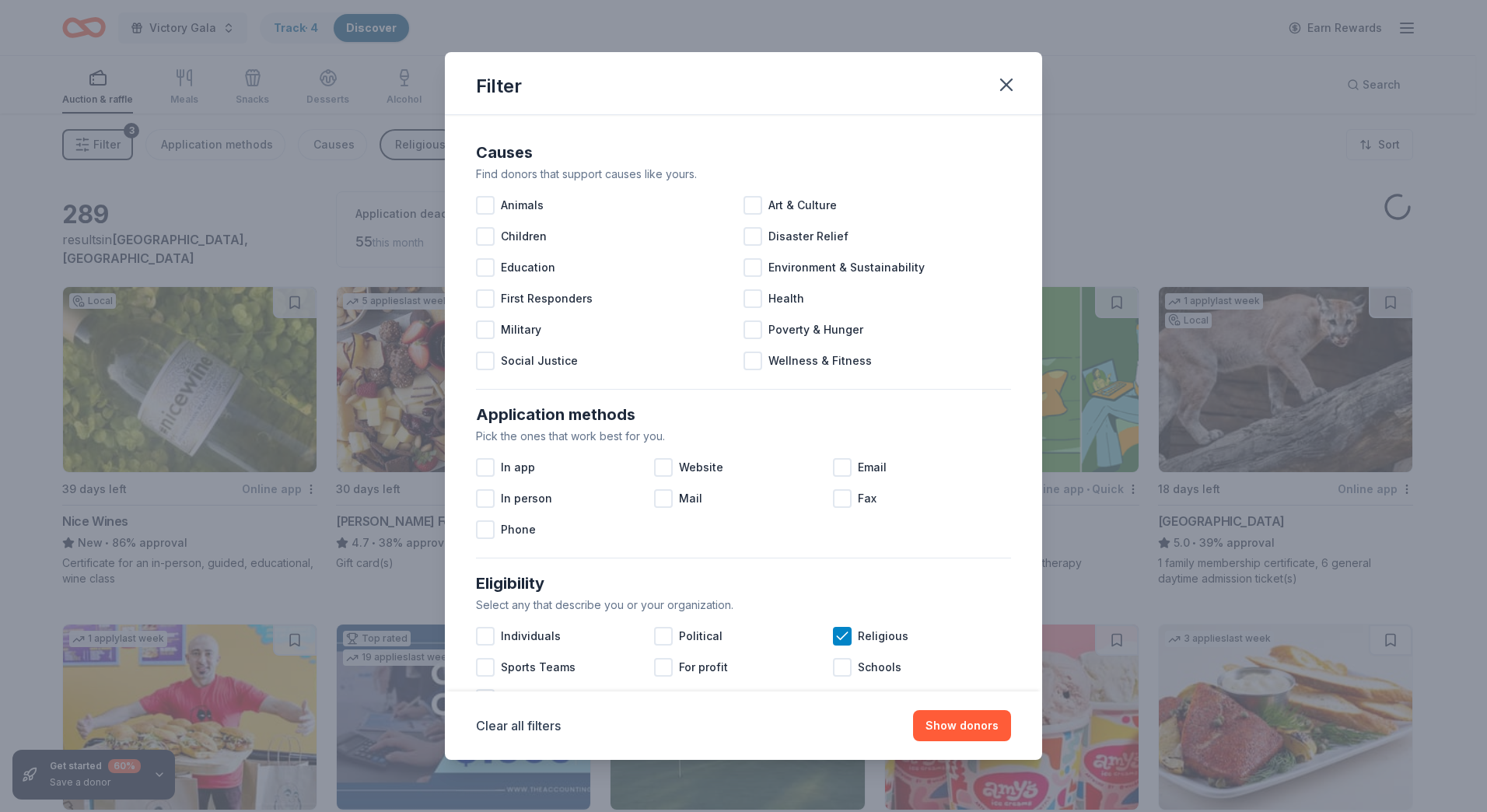
click at [1009, 89] on icon "button" at bounding box center [1007, 84] width 11 height 11
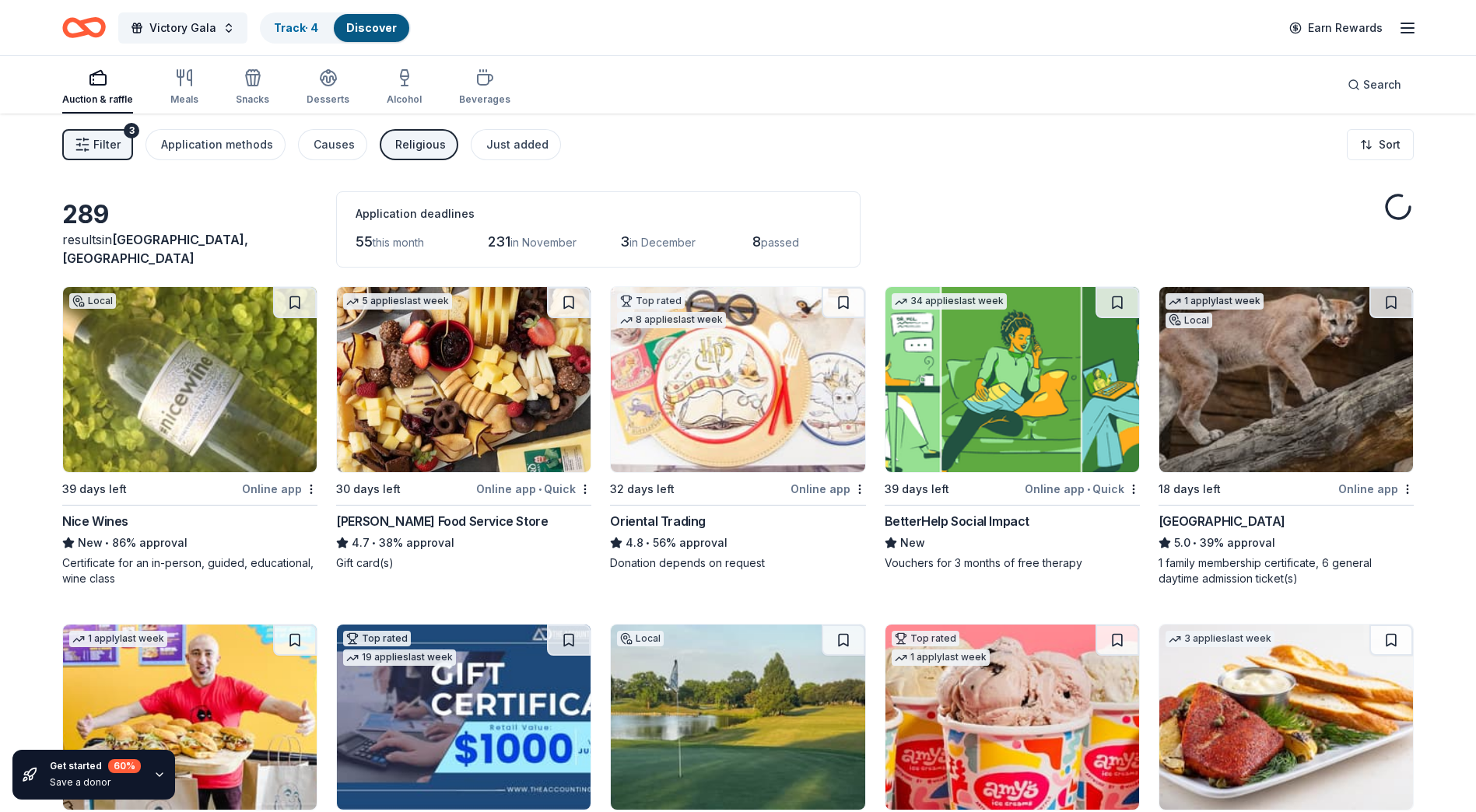
click at [76, 77] on div "button" at bounding box center [98, 77] width 71 height 19
click at [194, 84] on div "button" at bounding box center [184, 77] width 28 height 19
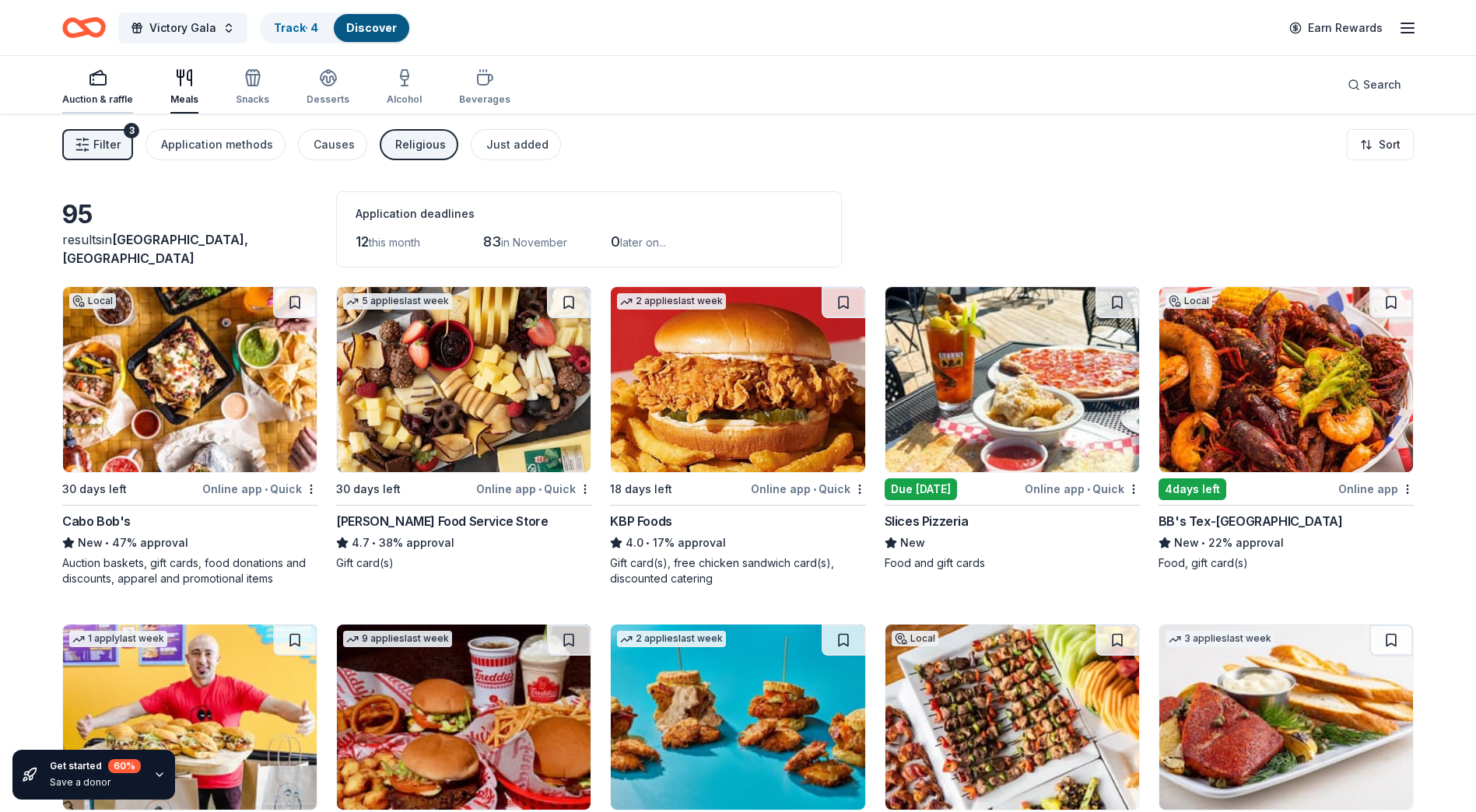
click at [117, 96] on div "Auction & raffle" at bounding box center [98, 100] width 71 height 12
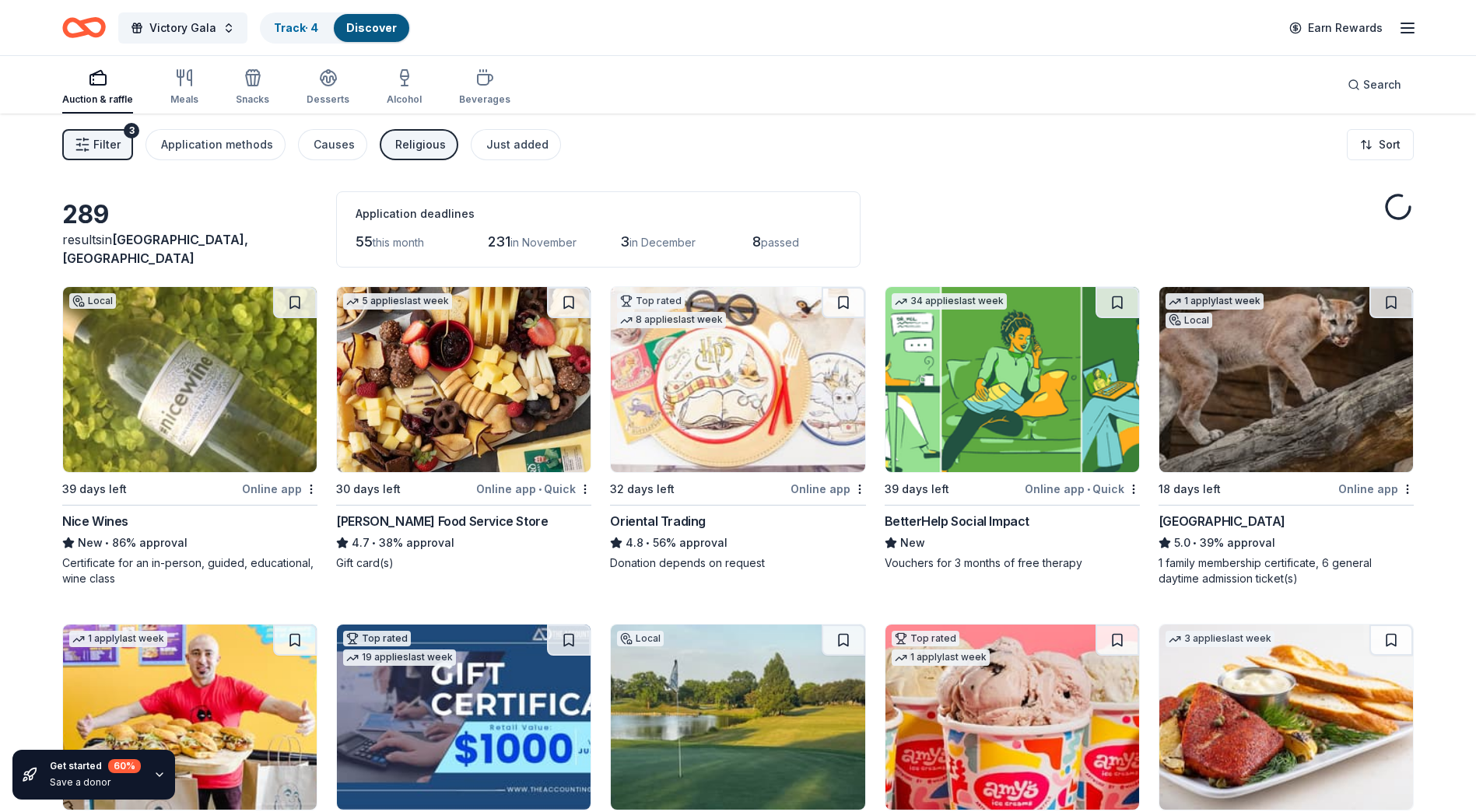
click at [90, 26] on icon "Home" at bounding box center [84, 27] width 44 height 36
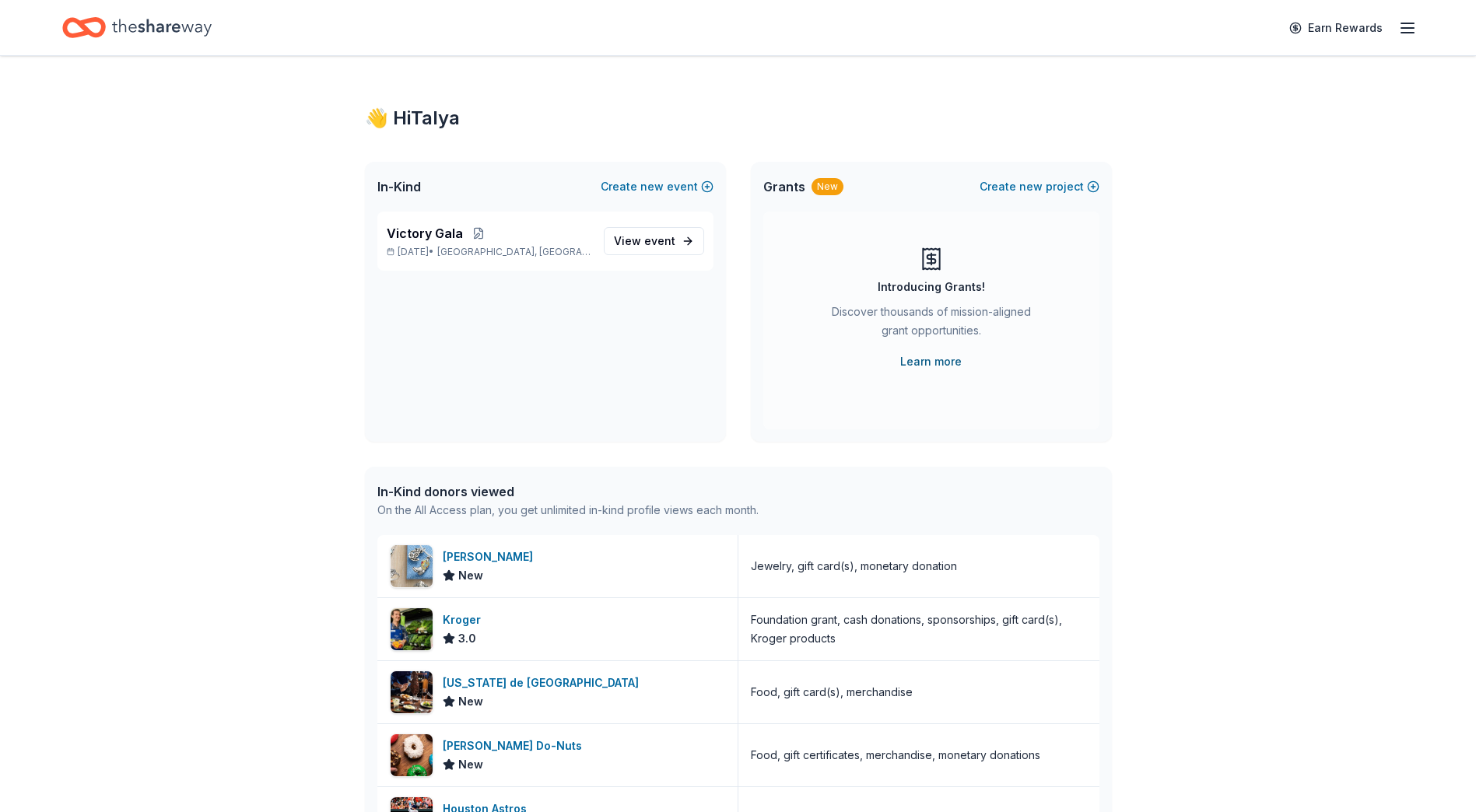
click at [922, 366] on link "Learn more" at bounding box center [931, 361] width 61 height 19
click at [815, 191] on div "New" at bounding box center [827, 186] width 32 height 17
click at [1068, 184] on button "Create new project" at bounding box center [1039, 186] width 120 height 19
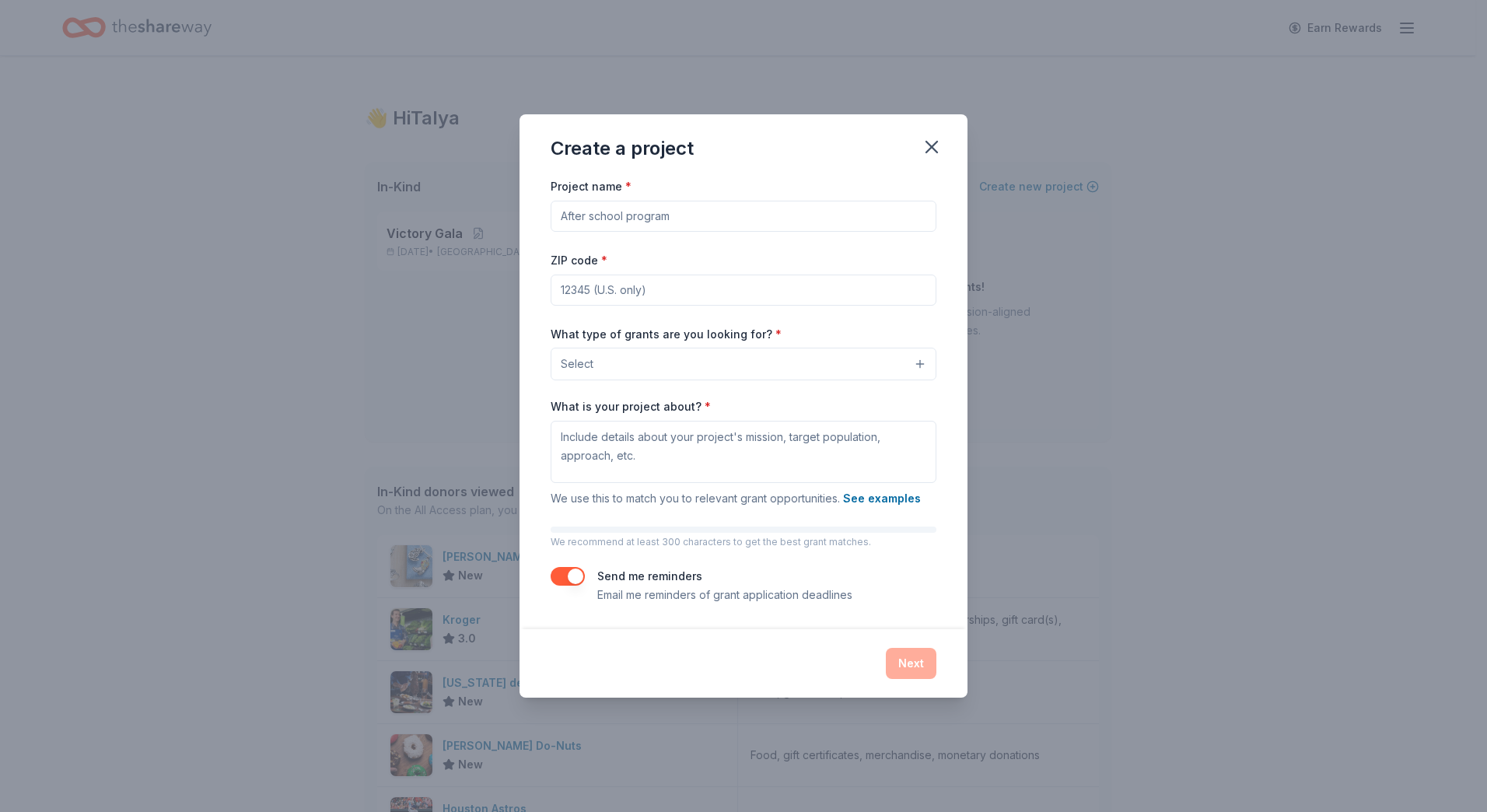
click at [632, 217] on input "Project name *" at bounding box center [744, 216] width 386 height 31
type input "Victory Building Campaign"
type input "77469"
click at [591, 372] on span "Select" at bounding box center [577, 364] width 33 height 19
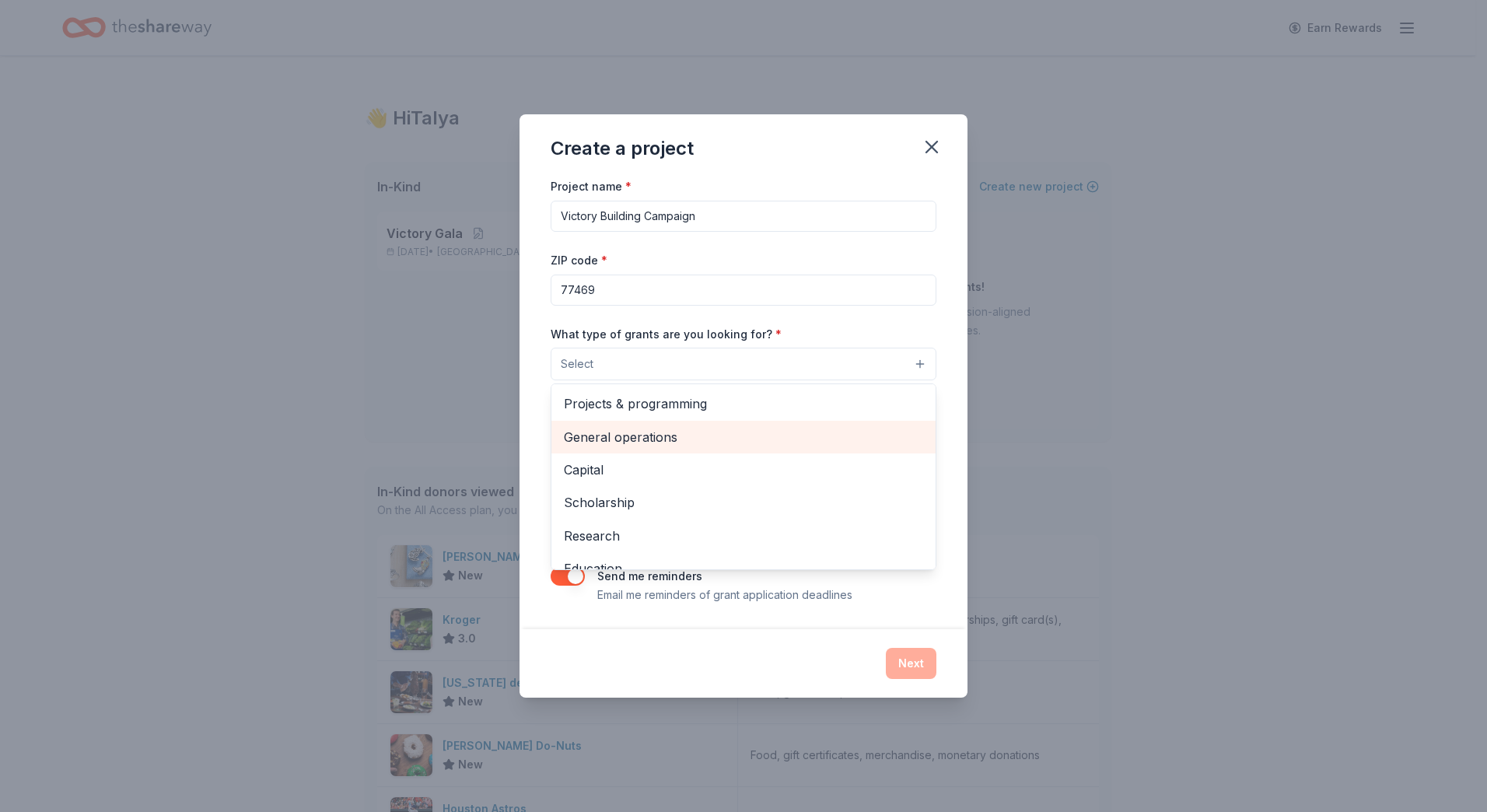
click at [631, 428] on span "General operations" at bounding box center [744, 437] width 359 height 20
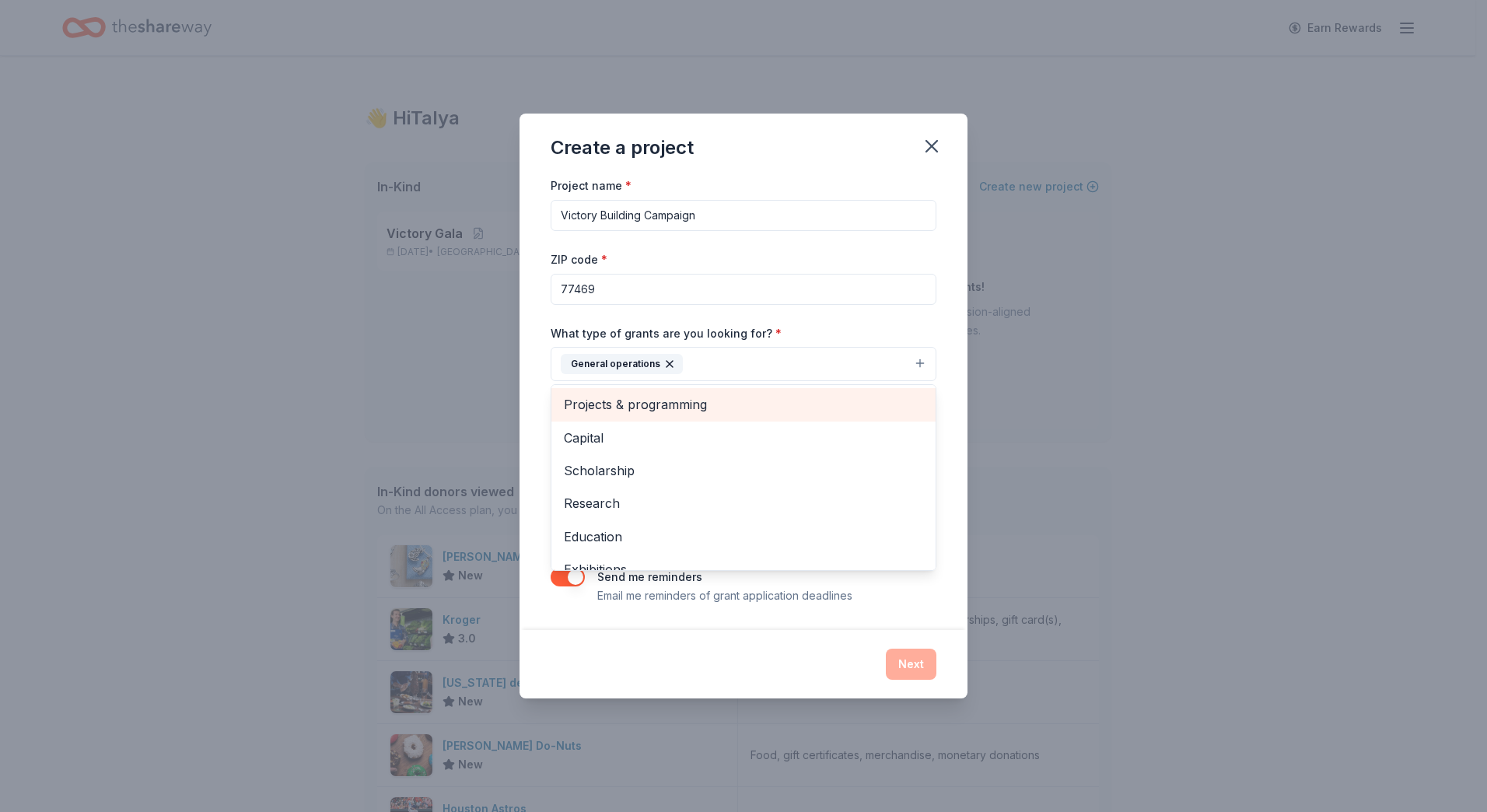
click at [667, 393] on div "Projects & programming" at bounding box center [744, 404] width 384 height 33
click at [671, 635] on div "Create a project Project name * Victory Building Campaign ZIP code * 77469 What…" at bounding box center [744, 406] width 448 height 584
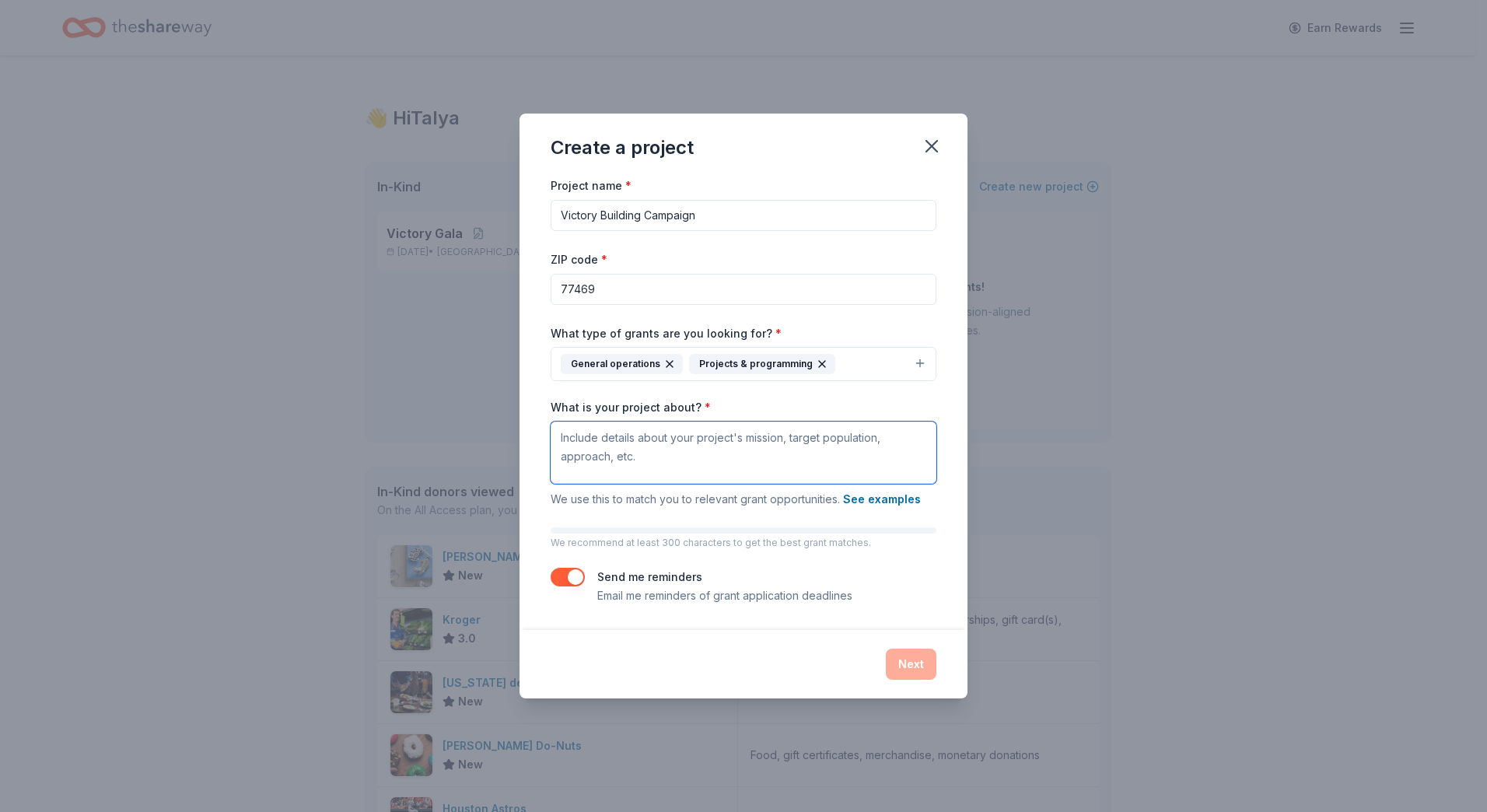
click at [601, 450] on textarea "What is your project about? *" at bounding box center [744, 453] width 386 height 62
click at [624, 445] on textarea "What is your project about? *" at bounding box center [744, 453] width 386 height 62
paste textarea "supporting our church’s mission of securing a permanent location to continue se…"
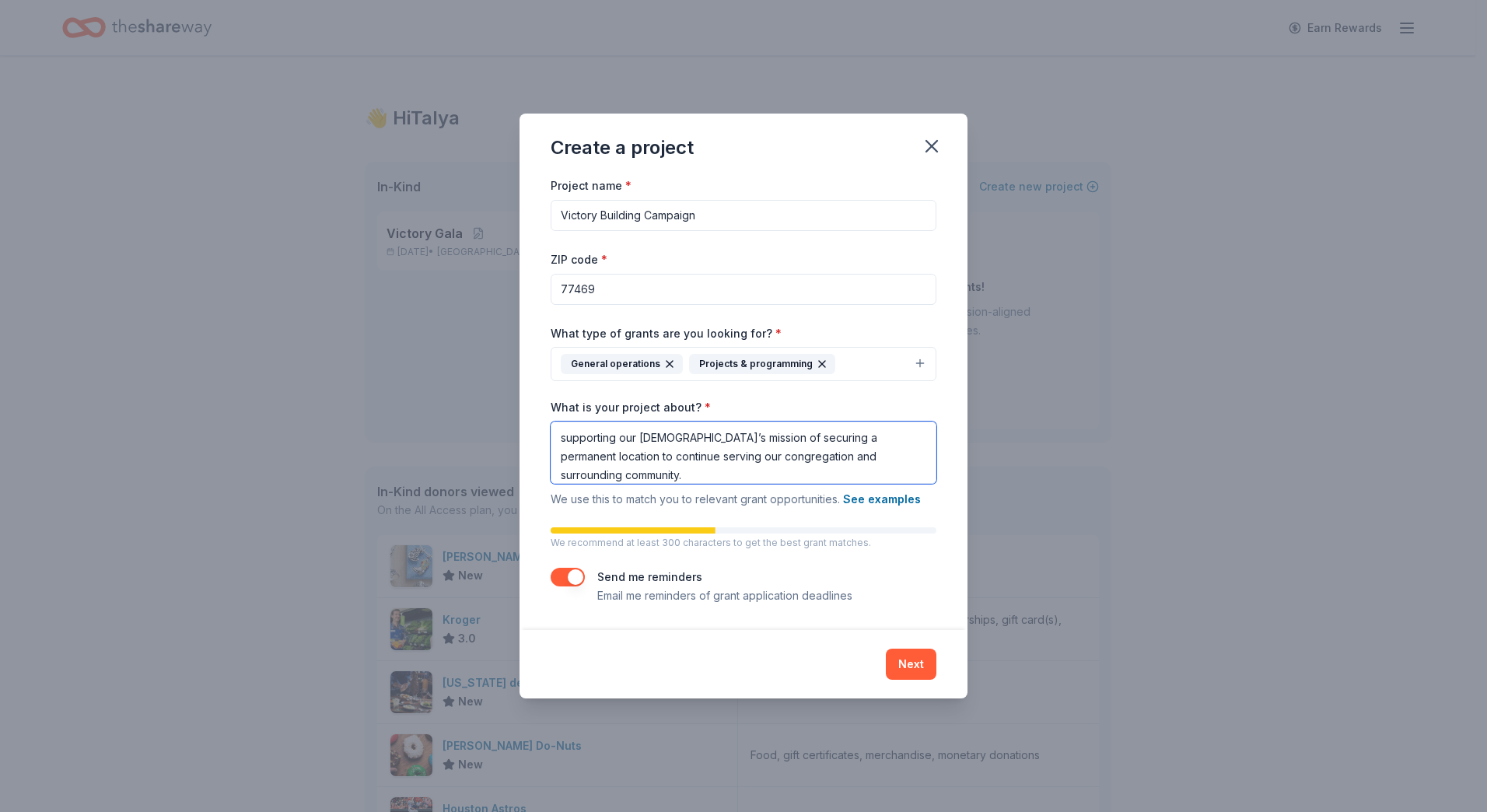
click at [557, 437] on textarea "supporting our church’s mission of securing a permanent location to continue se…" at bounding box center [744, 453] width 386 height 62
type textarea "Supporting our church’s mission of securing a permanent location to continue se…"
click at [910, 664] on button "Next" at bounding box center [911, 663] width 51 height 31
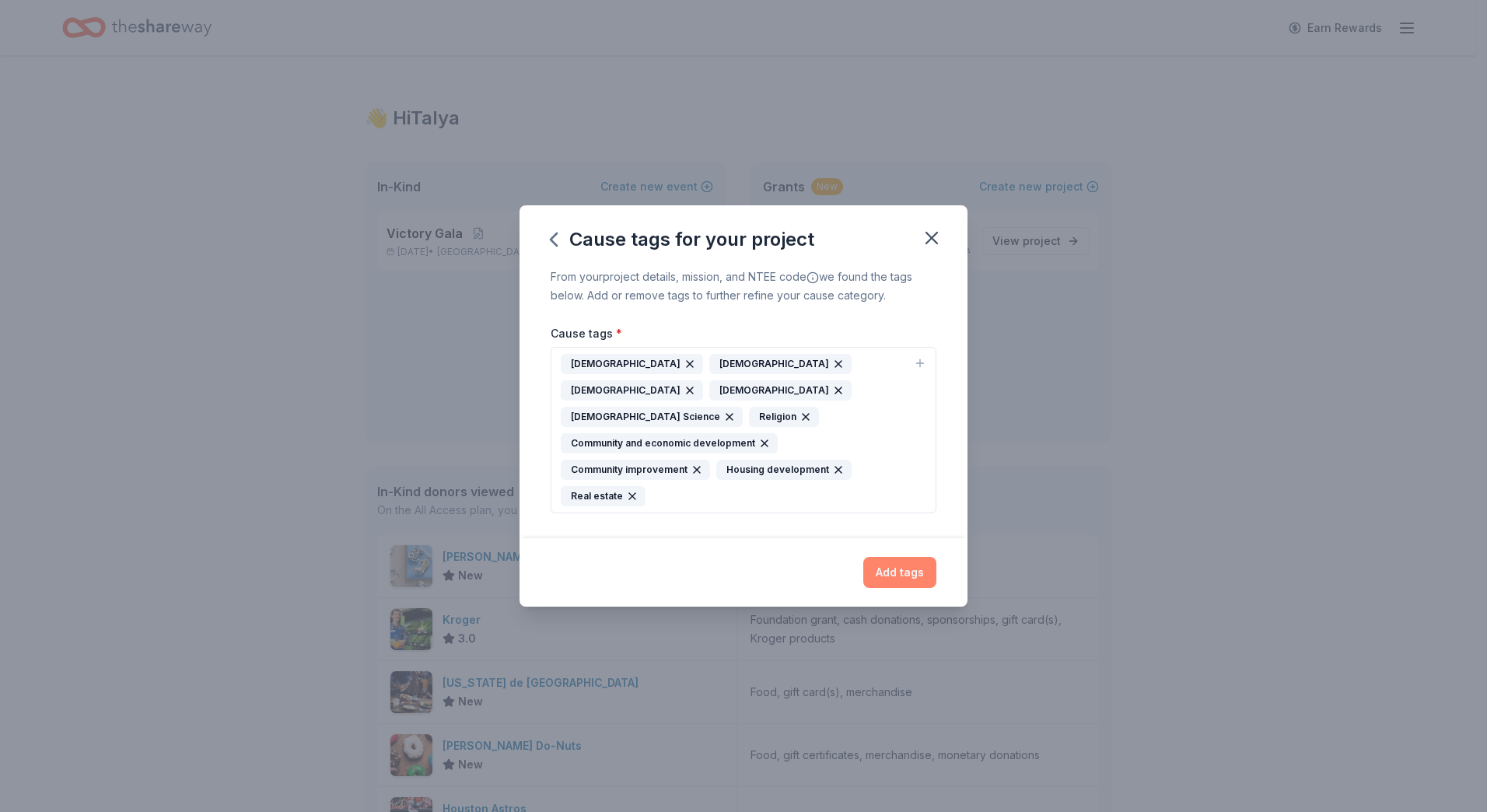
click at [904, 559] on button "Add tags" at bounding box center [900, 572] width 73 height 31
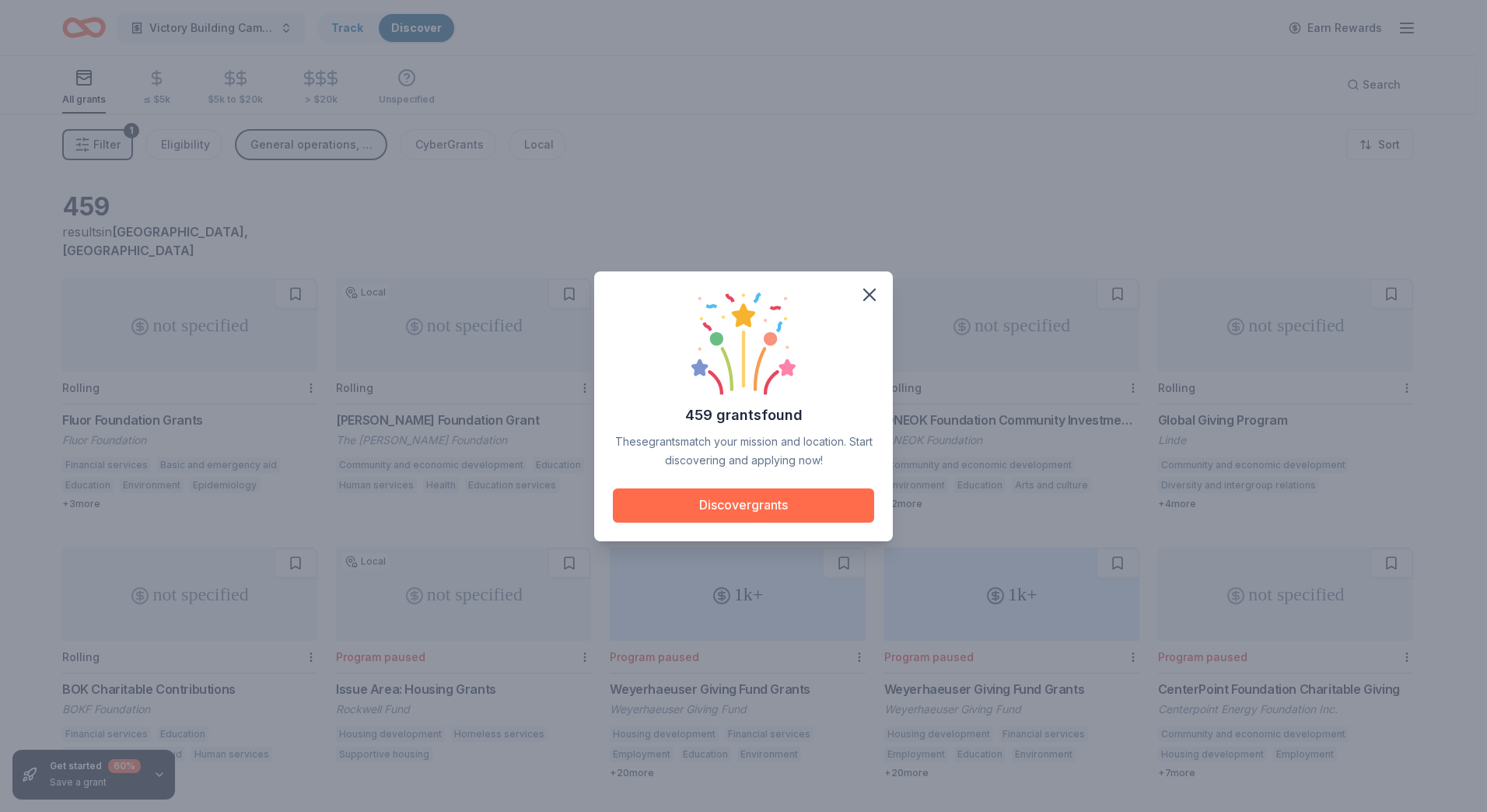
click at [791, 511] on button "Discover grants" at bounding box center [744, 505] width 261 height 34
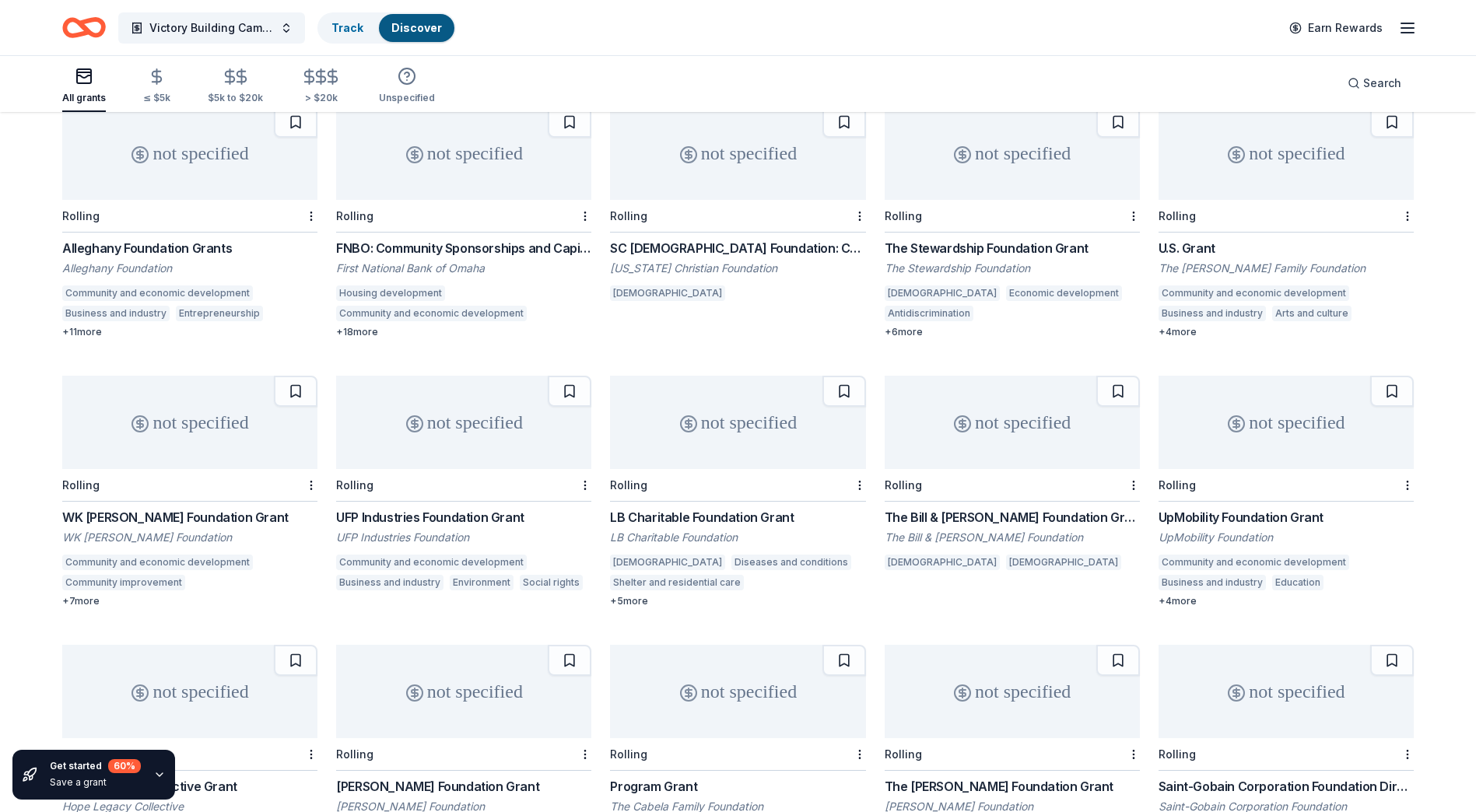
scroll to position [1539, 0]
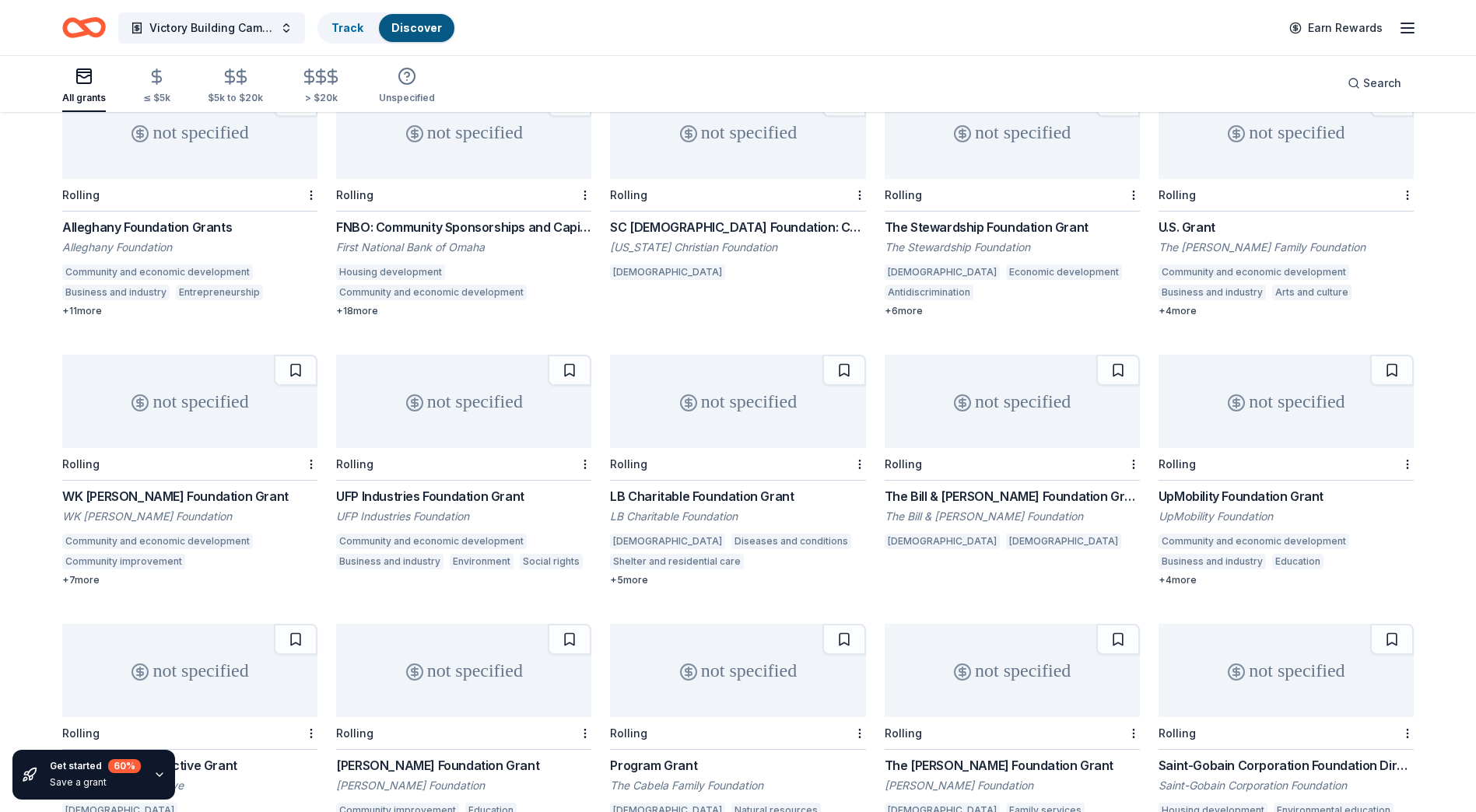
click at [1209, 509] on div "UpMobility Foundation" at bounding box center [1286, 516] width 255 height 15
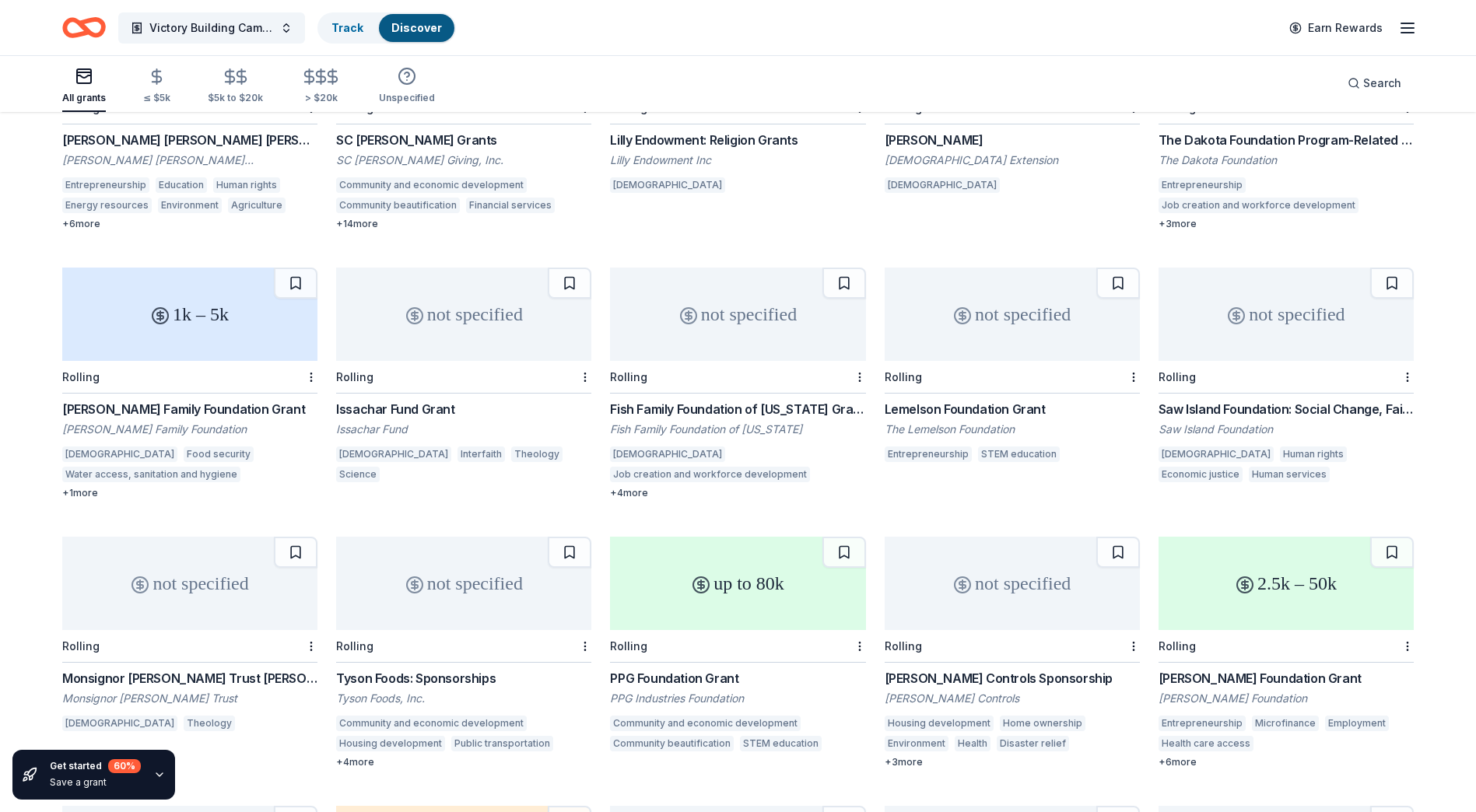
scroll to position [2460, 0]
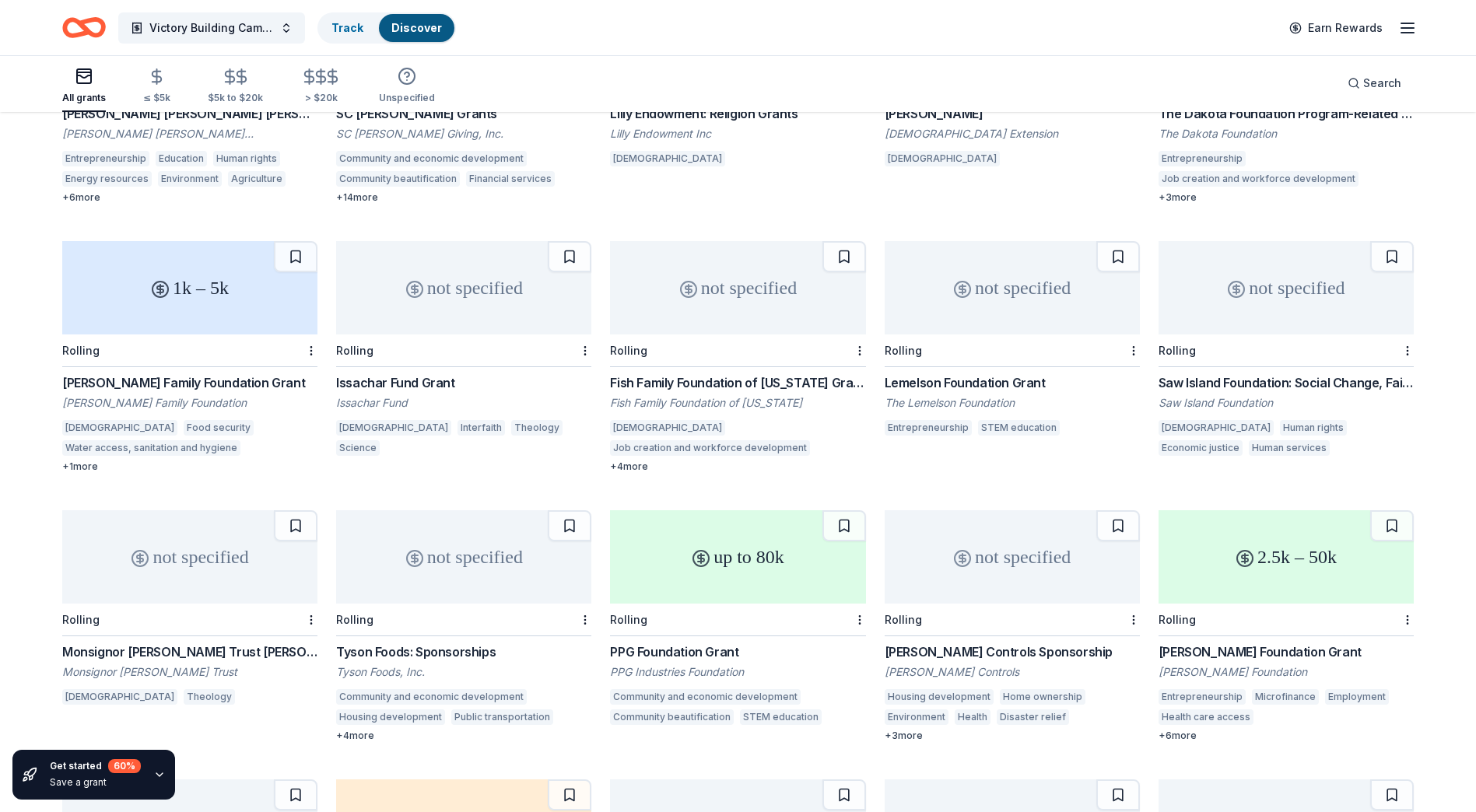
click at [415, 374] on div "Issachar Fund Grant" at bounding box center [464, 382] width 255 height 19
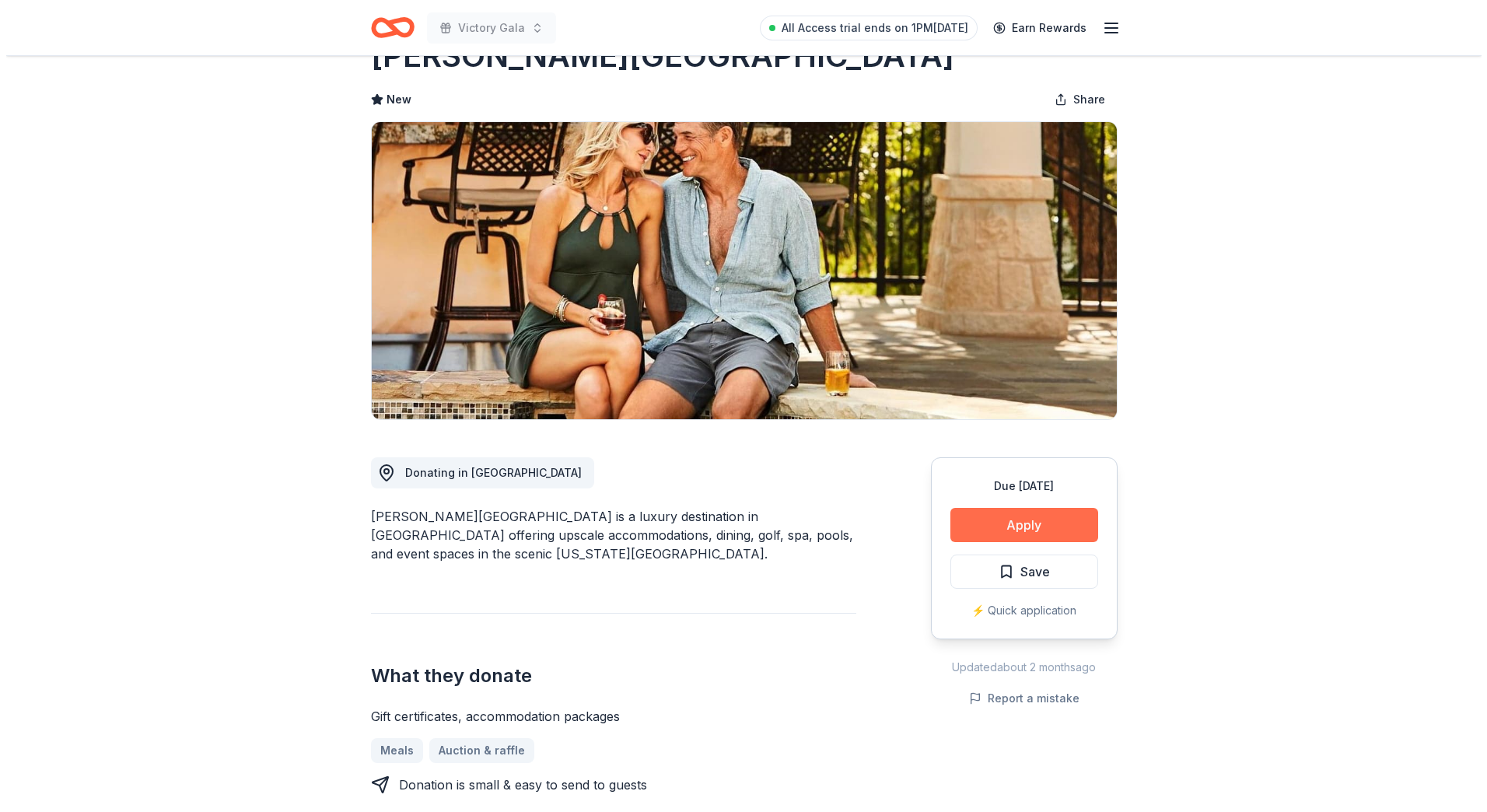
scroll to position [156, 0]
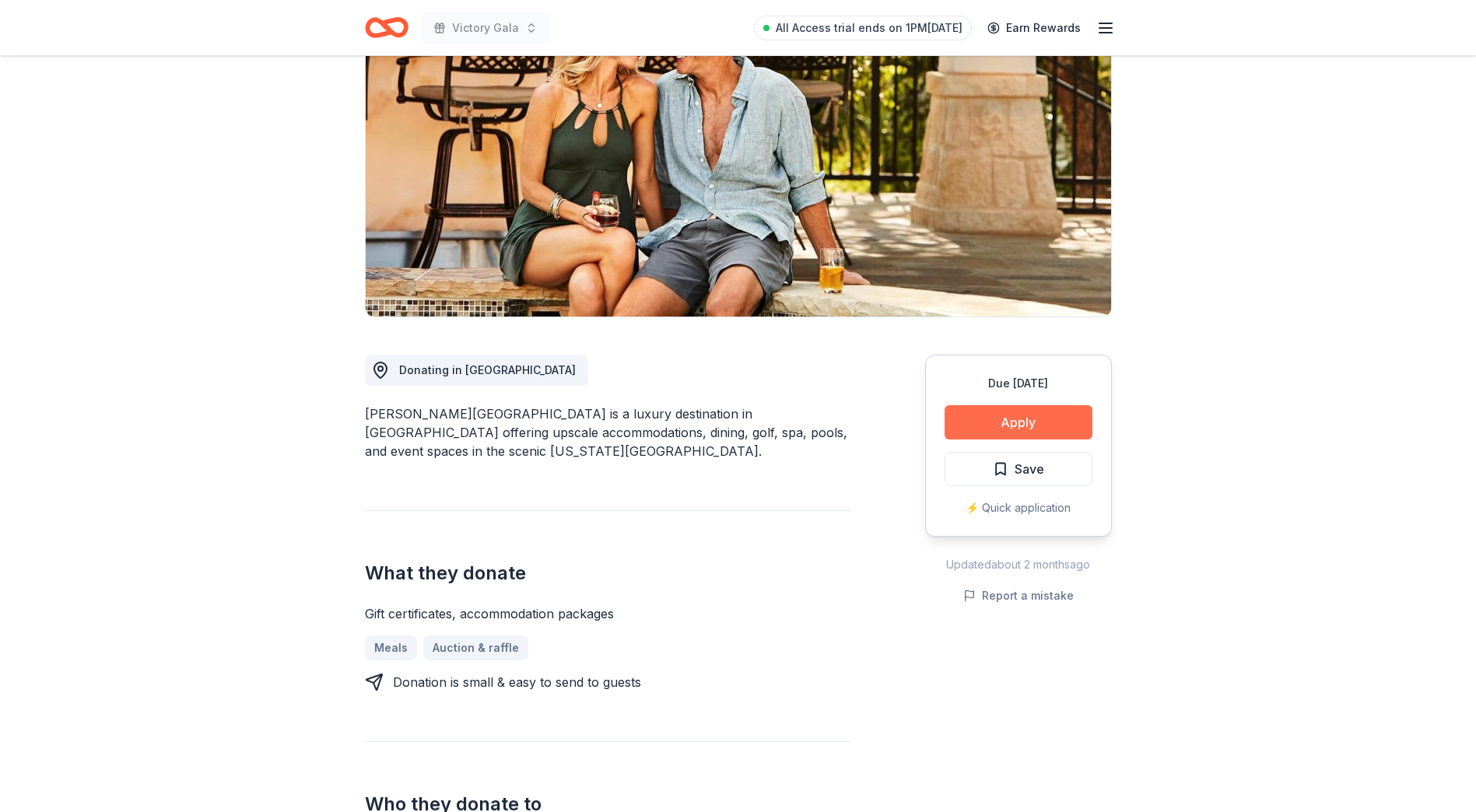
click at [1021, 423] on button "Apply" at bounding box center [1019, 422] width 148 height 34
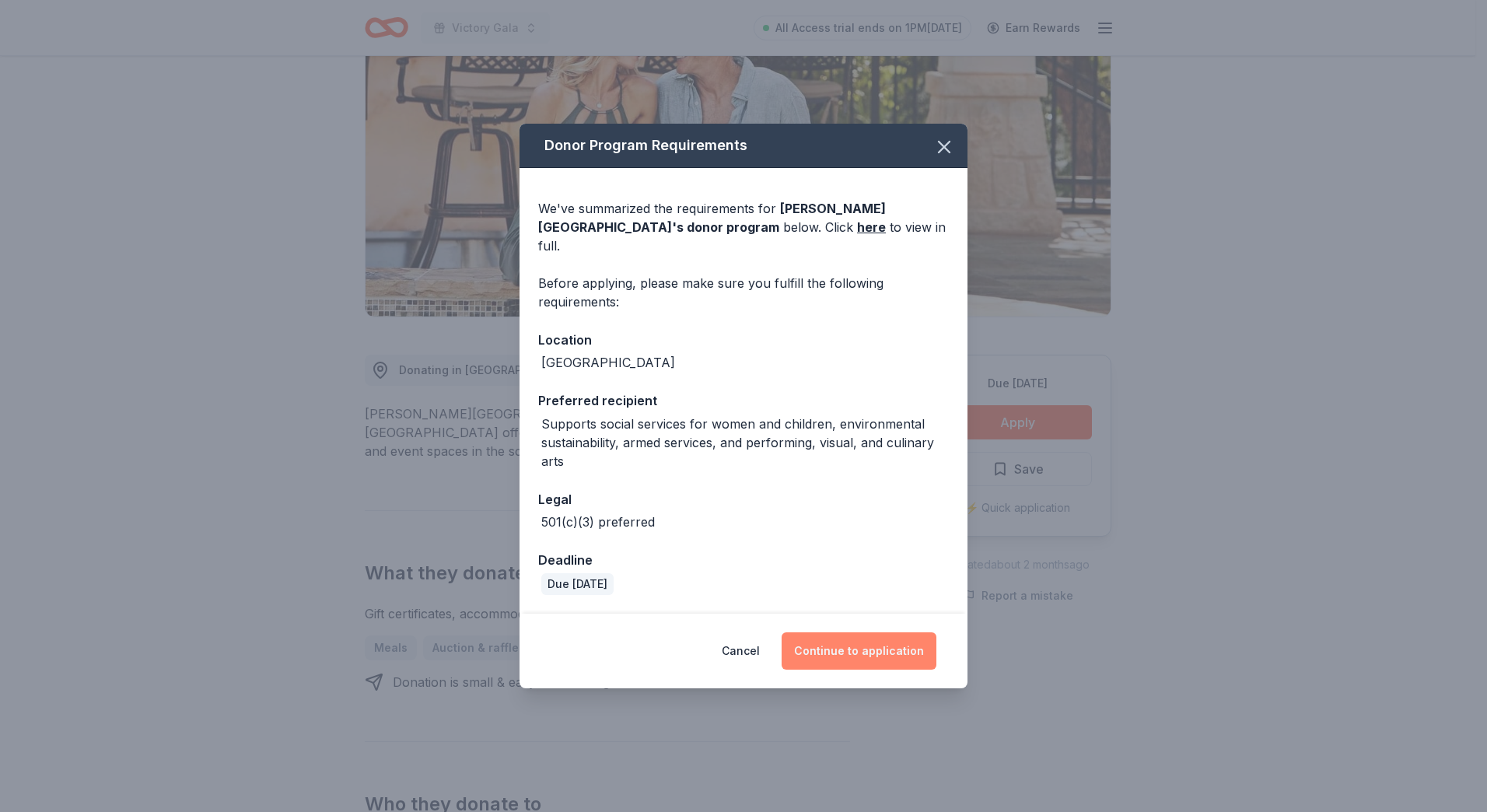
click at [896, 648] on button "Continue to application" at bounding box center [859, 651] width 155 height 37
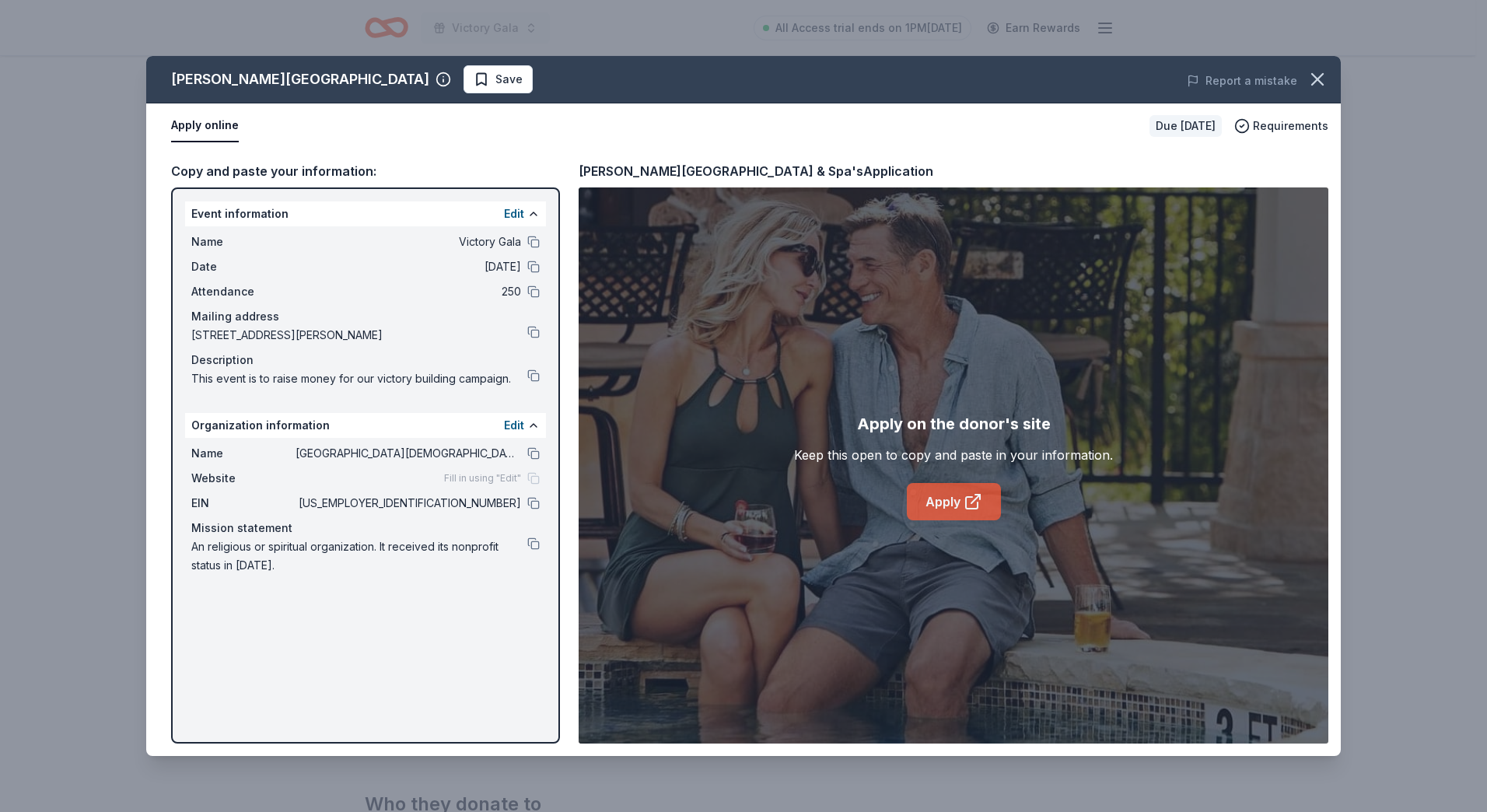
click at [946, 508] on link "Apply" at bounding box center [954, 502] width 94 height 37
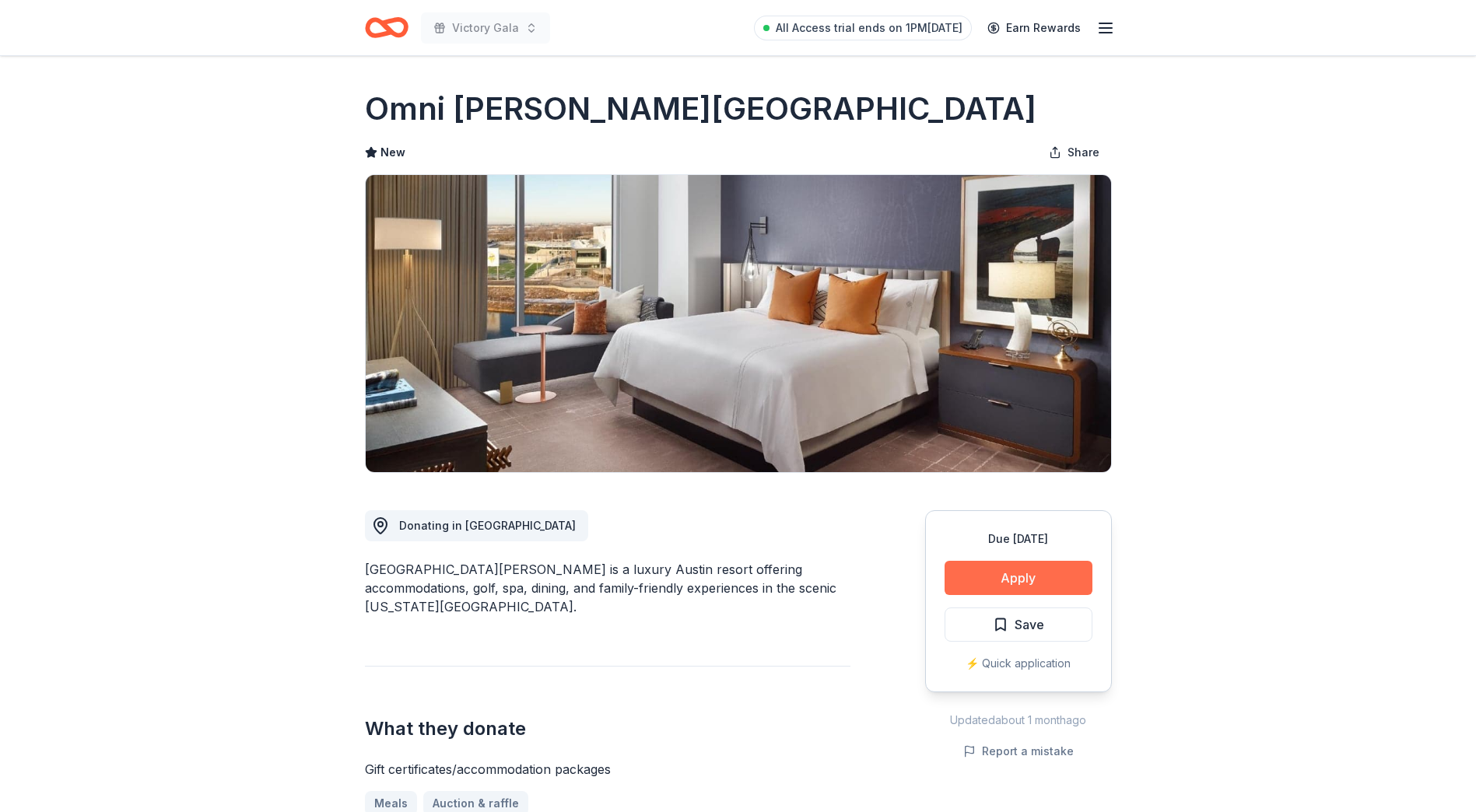
click at [1034, 574] on button "Apply" at bounding box center [1019, 578] width 148 height 34
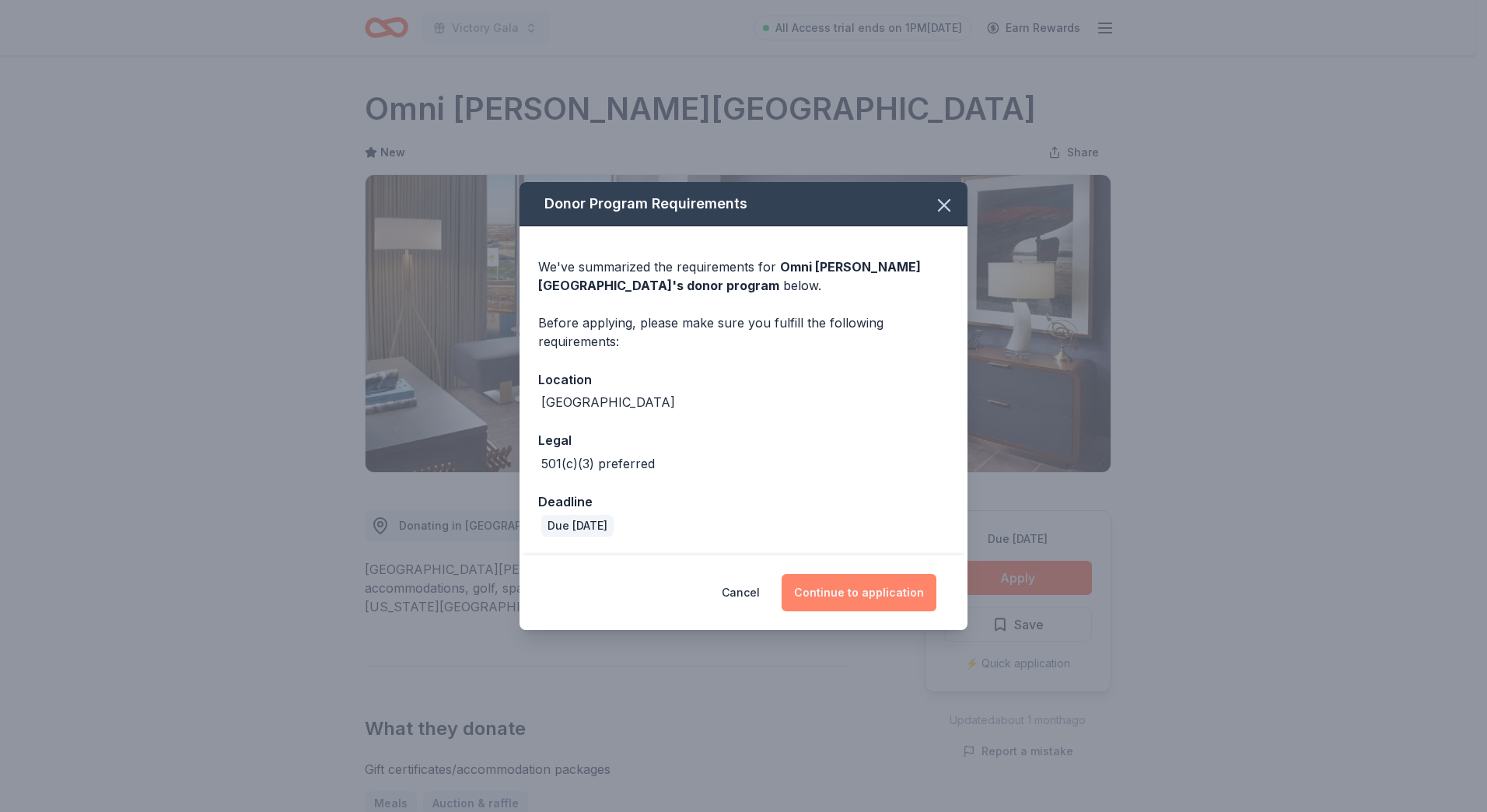
click at [880, 593] on button "Continue to application" at bounding box center [859, 592] width 155 height 37
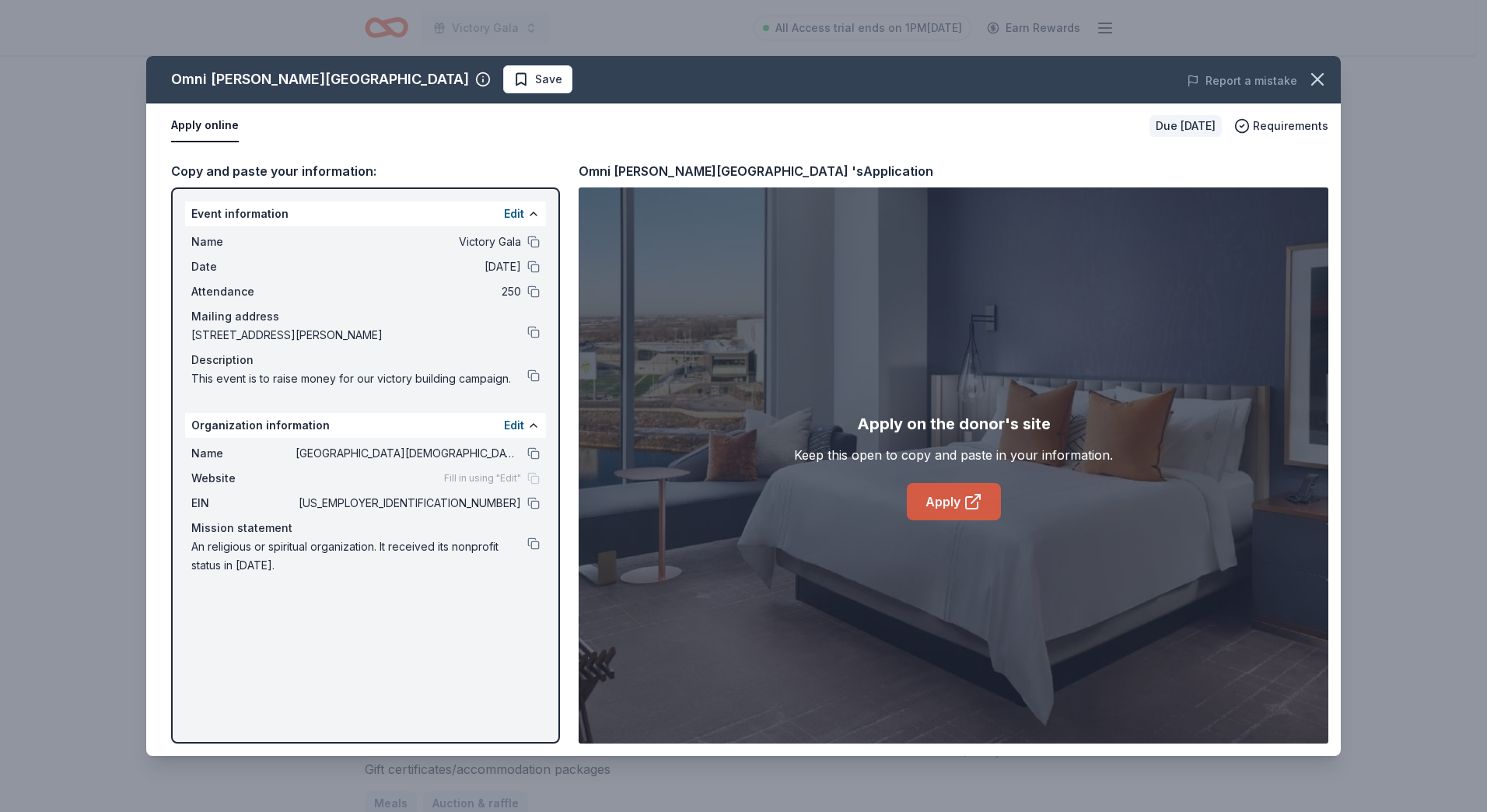
click at [944, 511] on link "Apply" at bounding box center [954, 502] width 94 height 37
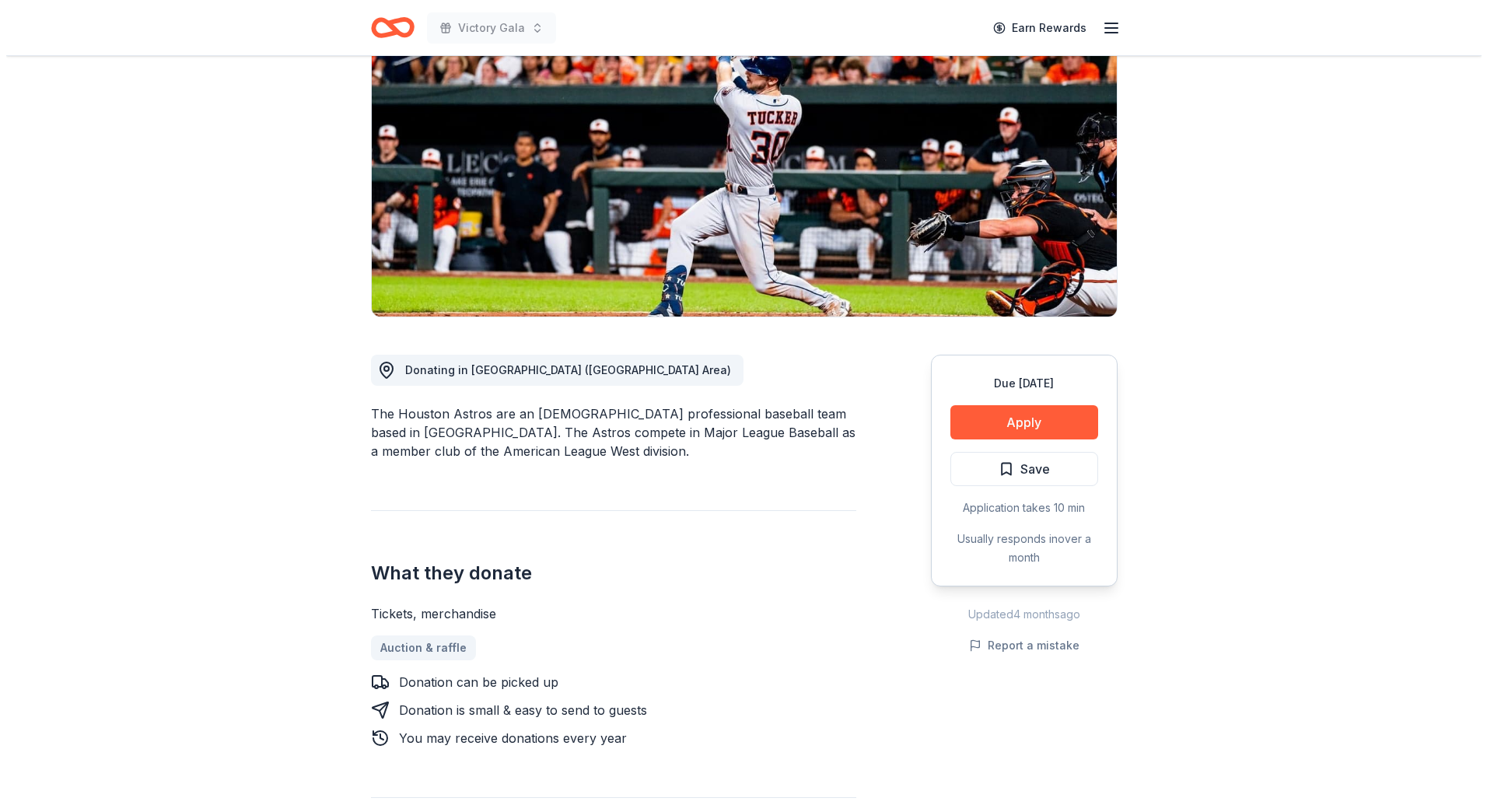
scroll to position [233, 0]
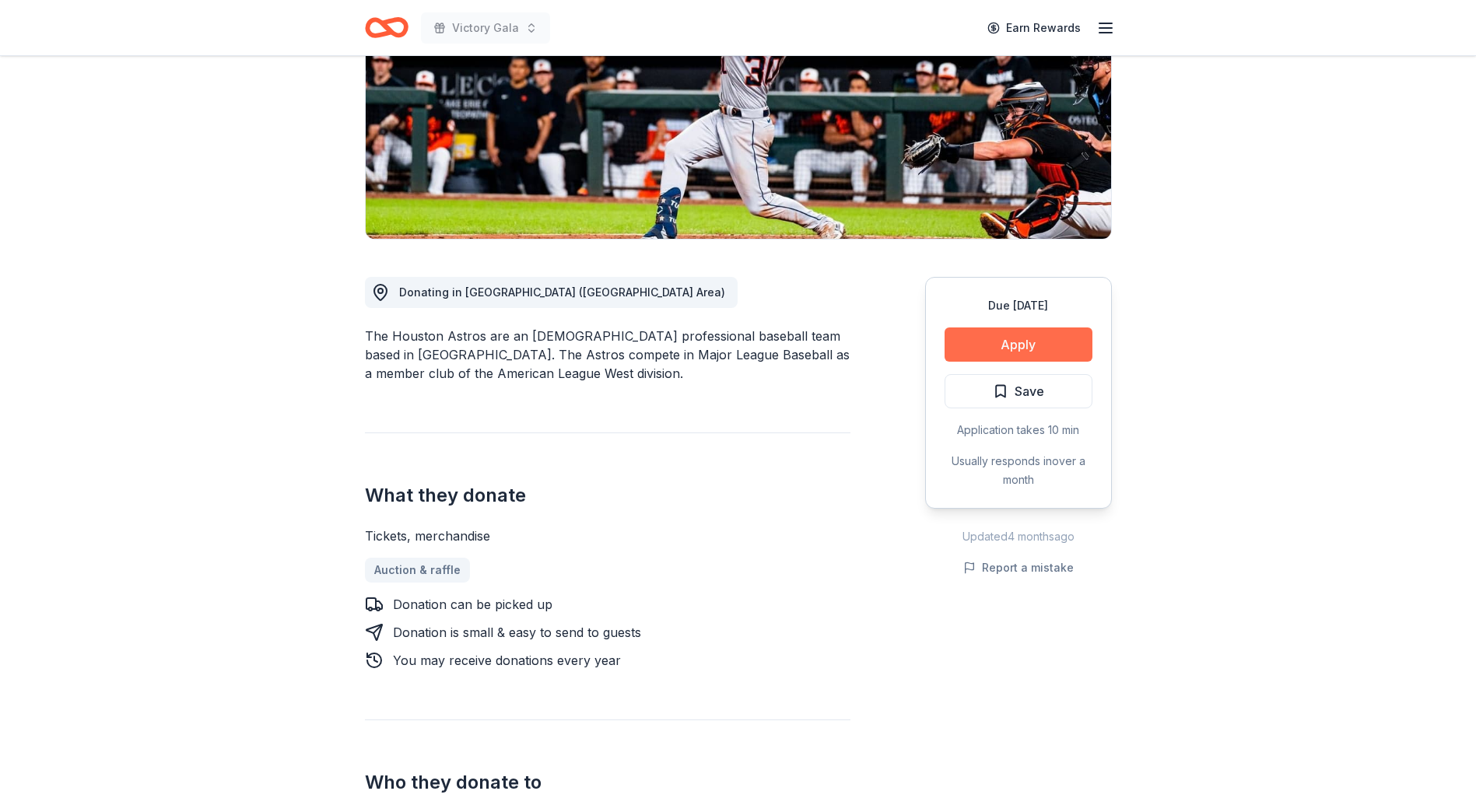
click at [1044, 338] on button "Apply" at bounding box center [1019, 344] width 148 height 34
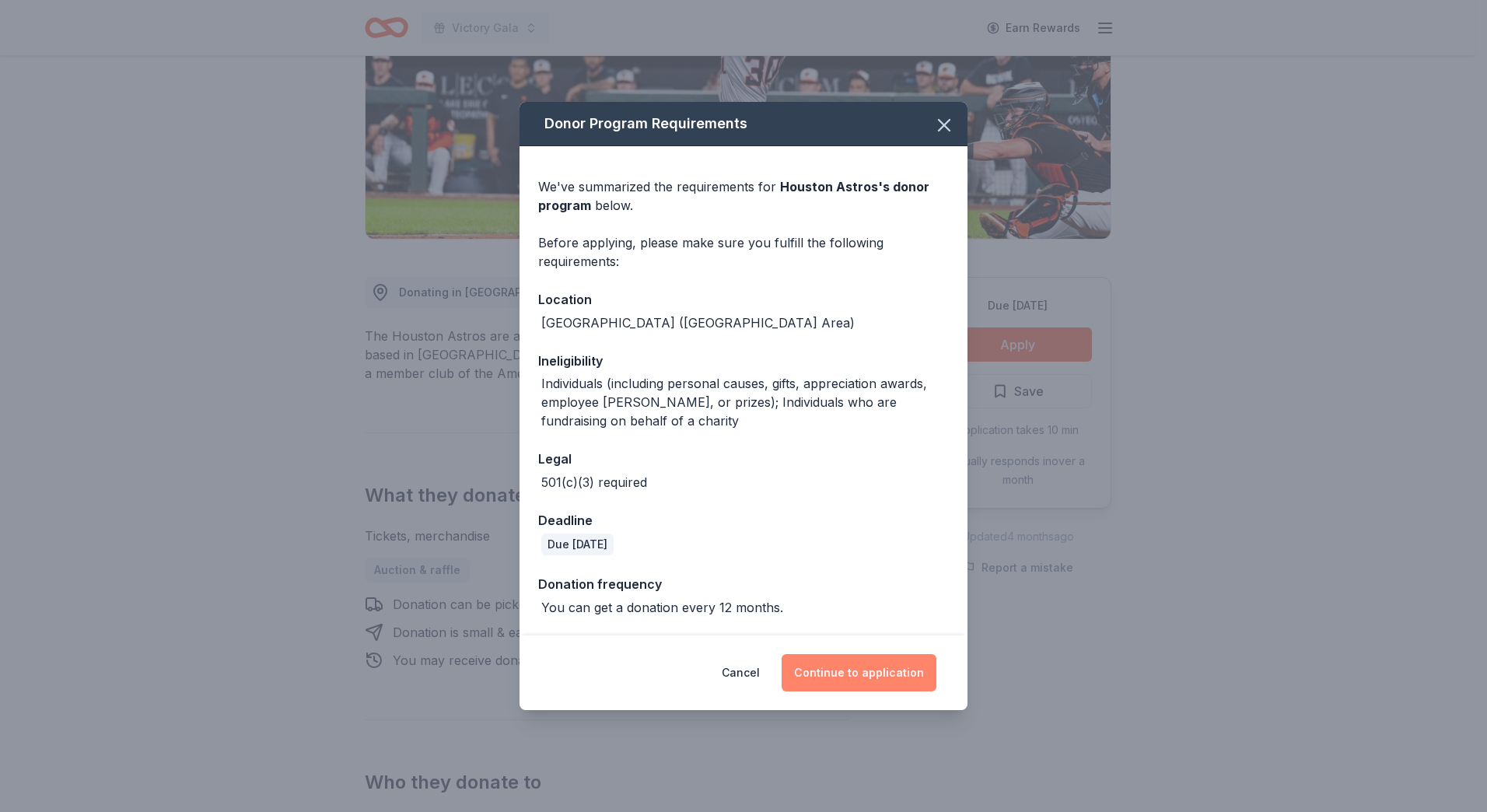
click at [884, 674] on button "Continue to application" at bounding box center [859, 673] width 155 height 37
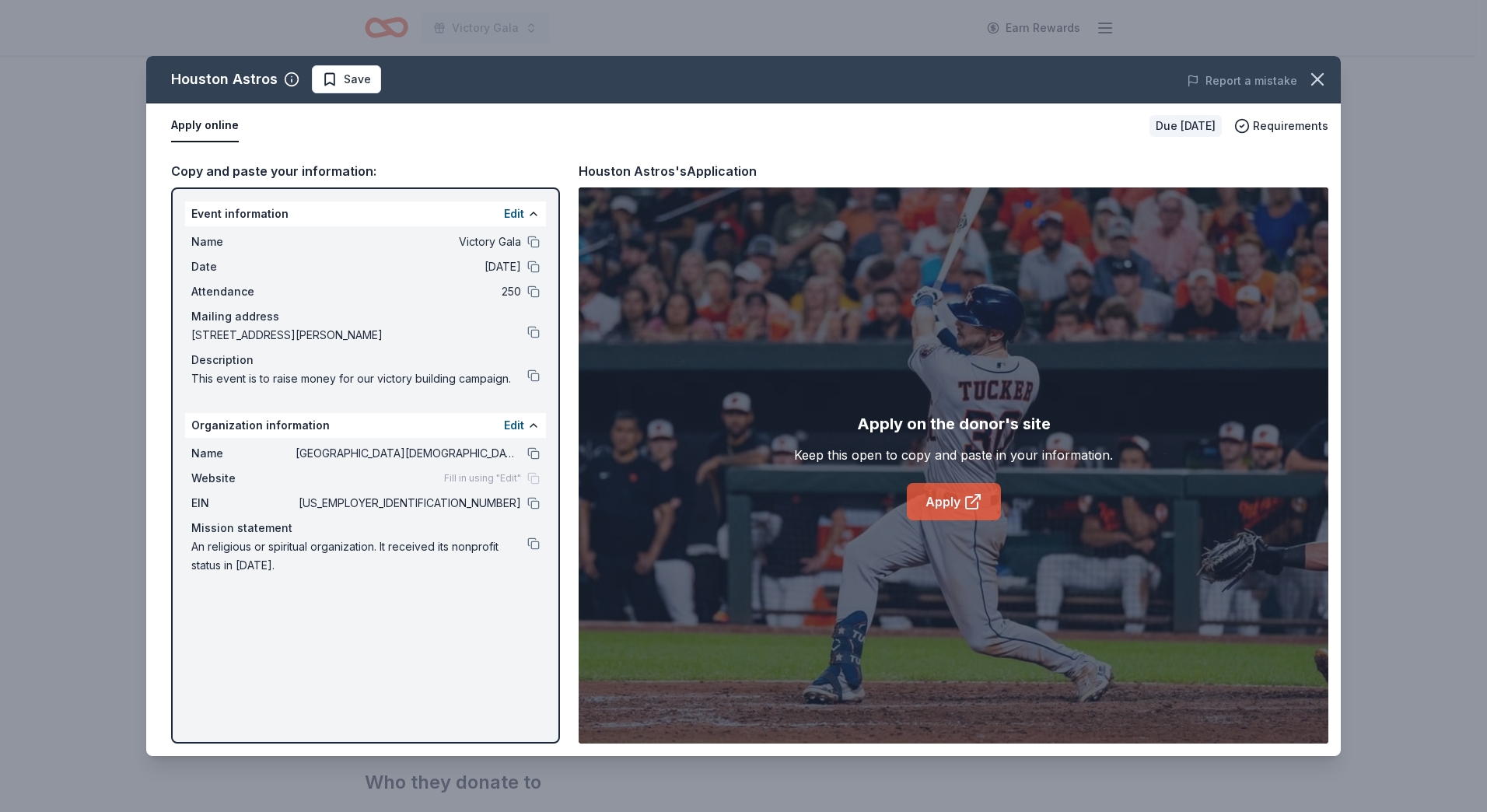
click at [945, 505] on link "Apply" at bounding box center [954, 502] width 94 height 37
click at [536, 375] on button at bounding box center [534, 375] width 12 height 12
click at [347, 82] on span "Save" at bounding box center [358, 79] width 28 height 19
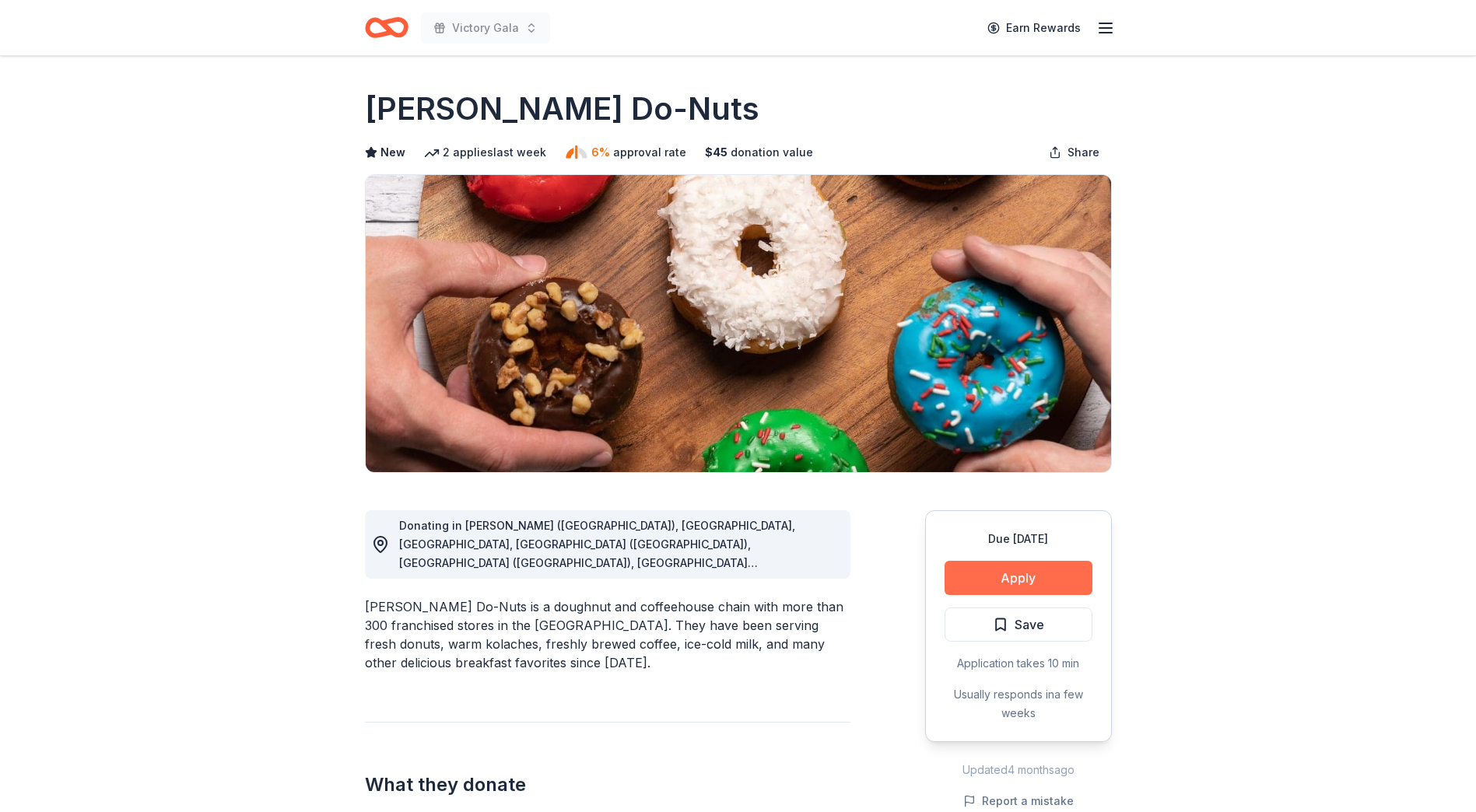
click at [1003, 572] on button "Apply" at bounding box center [1019, 578] width 148 height 34
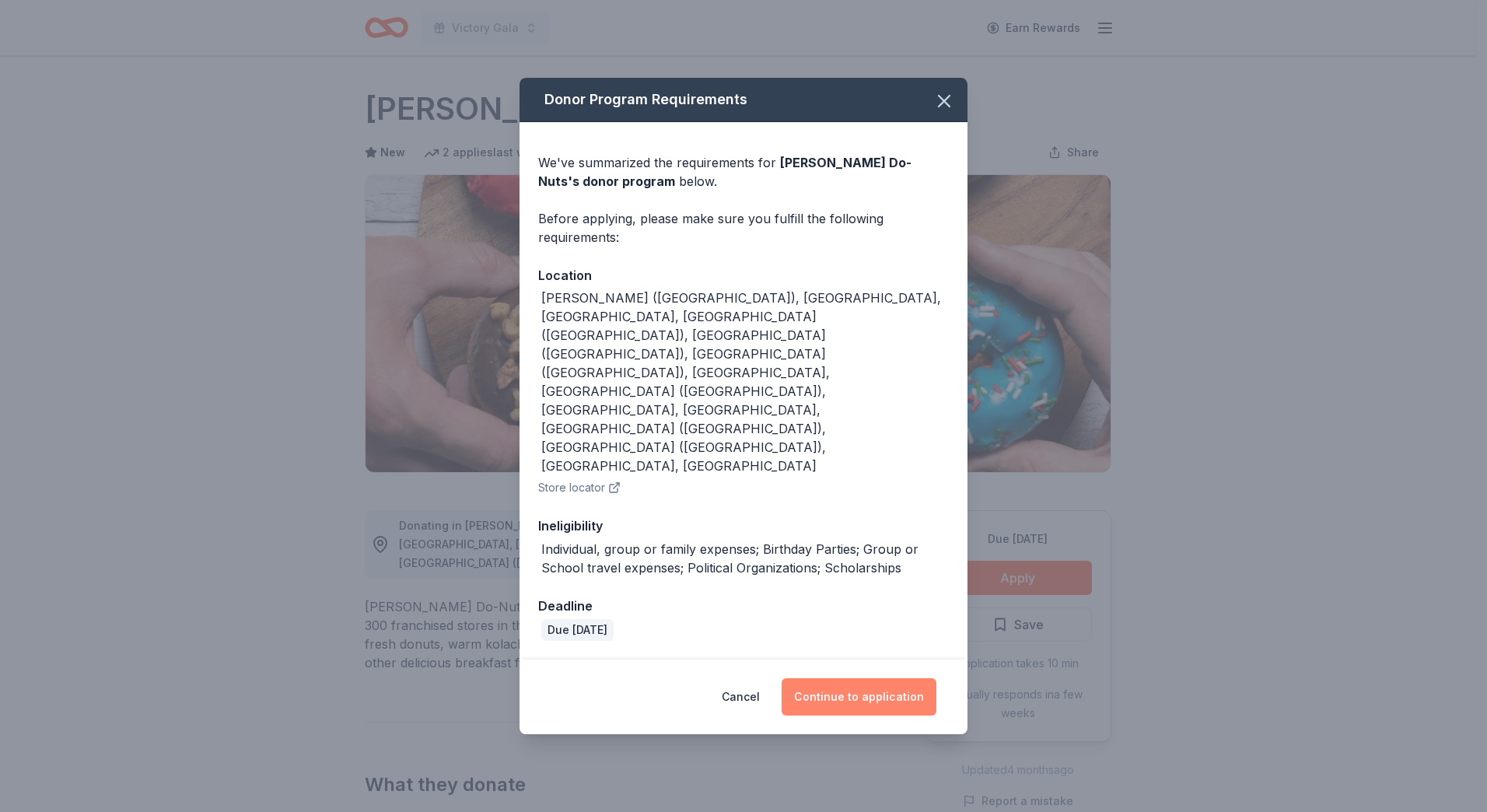
click at [859, 679] on button "Continue to application" at bounding box center [859, 697] width 155 height 37
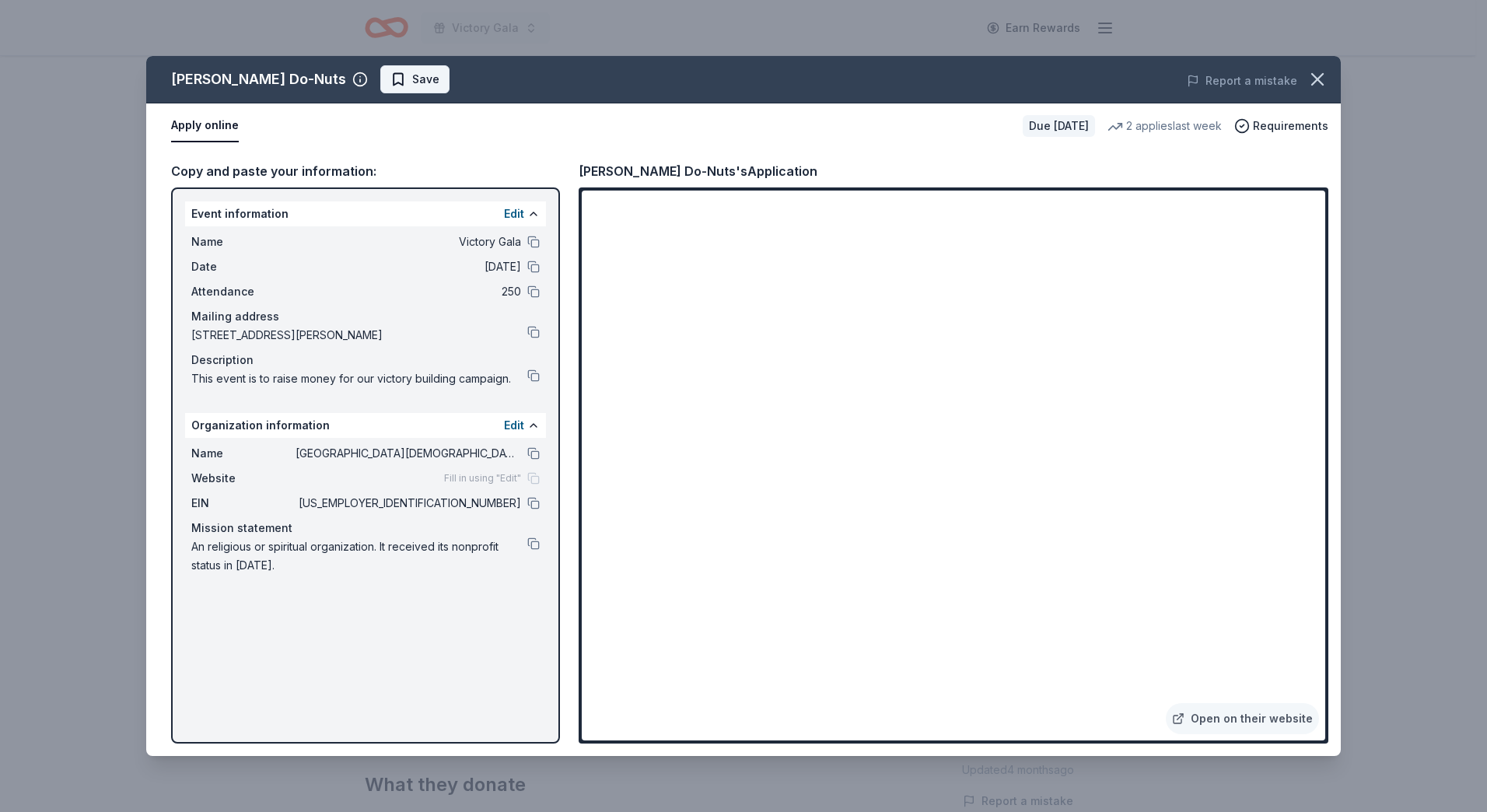
click at [413, 77] on span "Save" at bounding box center [426, 79] width 28 height 19
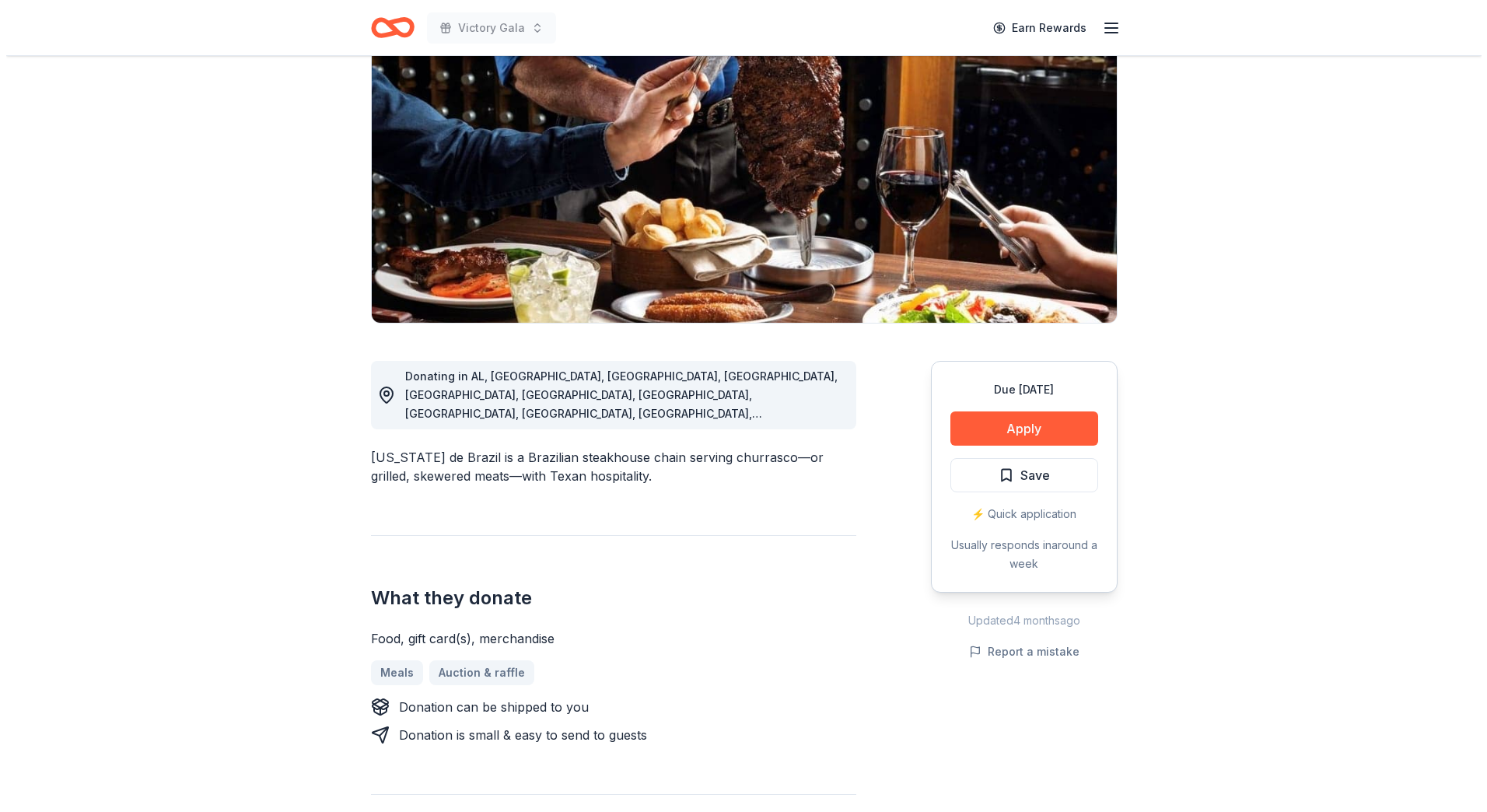
scroll to position [156, 0]
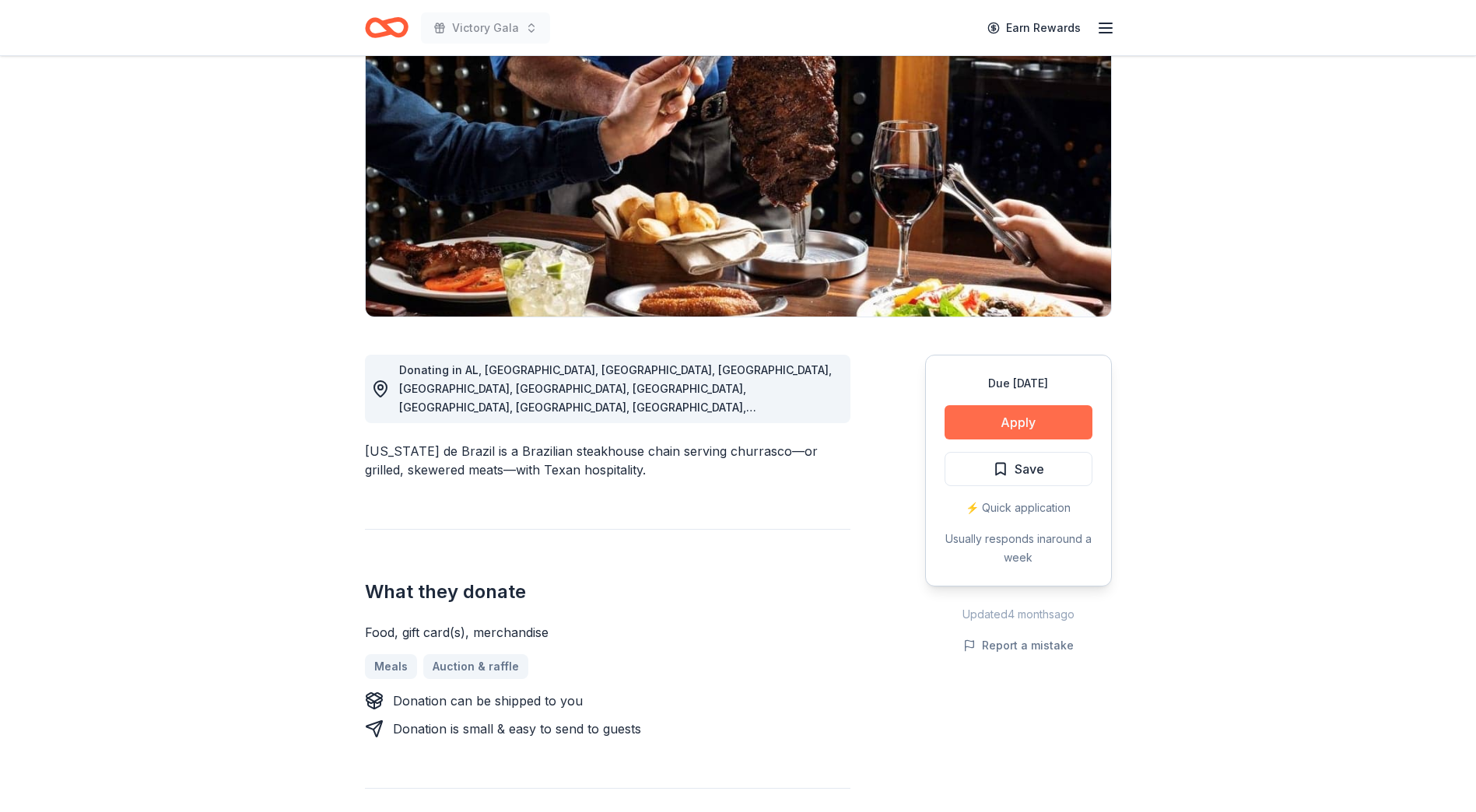
click at [1013, 430] on button "Apply" at bounding box center [1019, 422] width 148 height 34
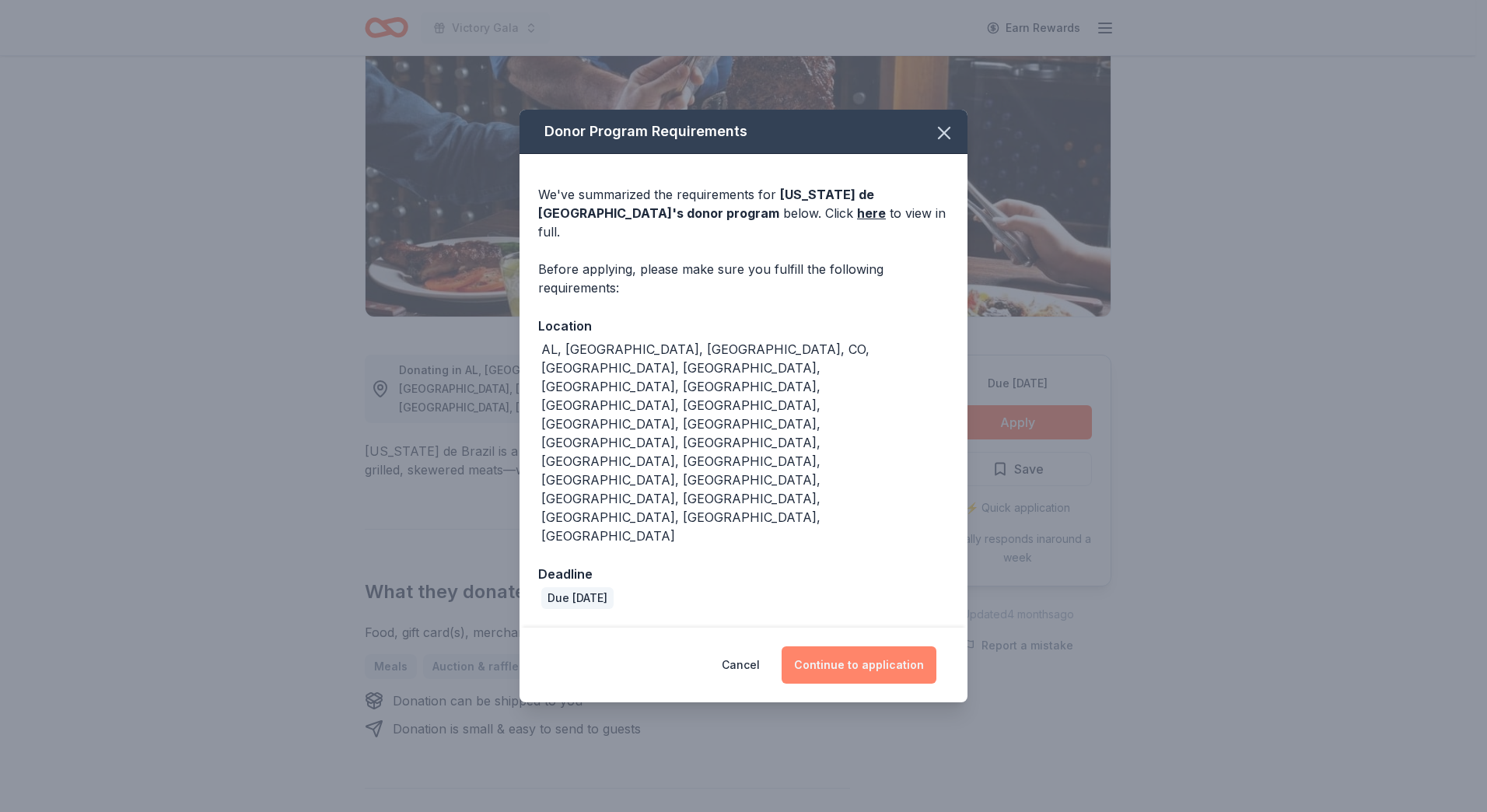
click at [858, 647] on button "Continue to application" at bounding box center [859, 665] width 155 height 37
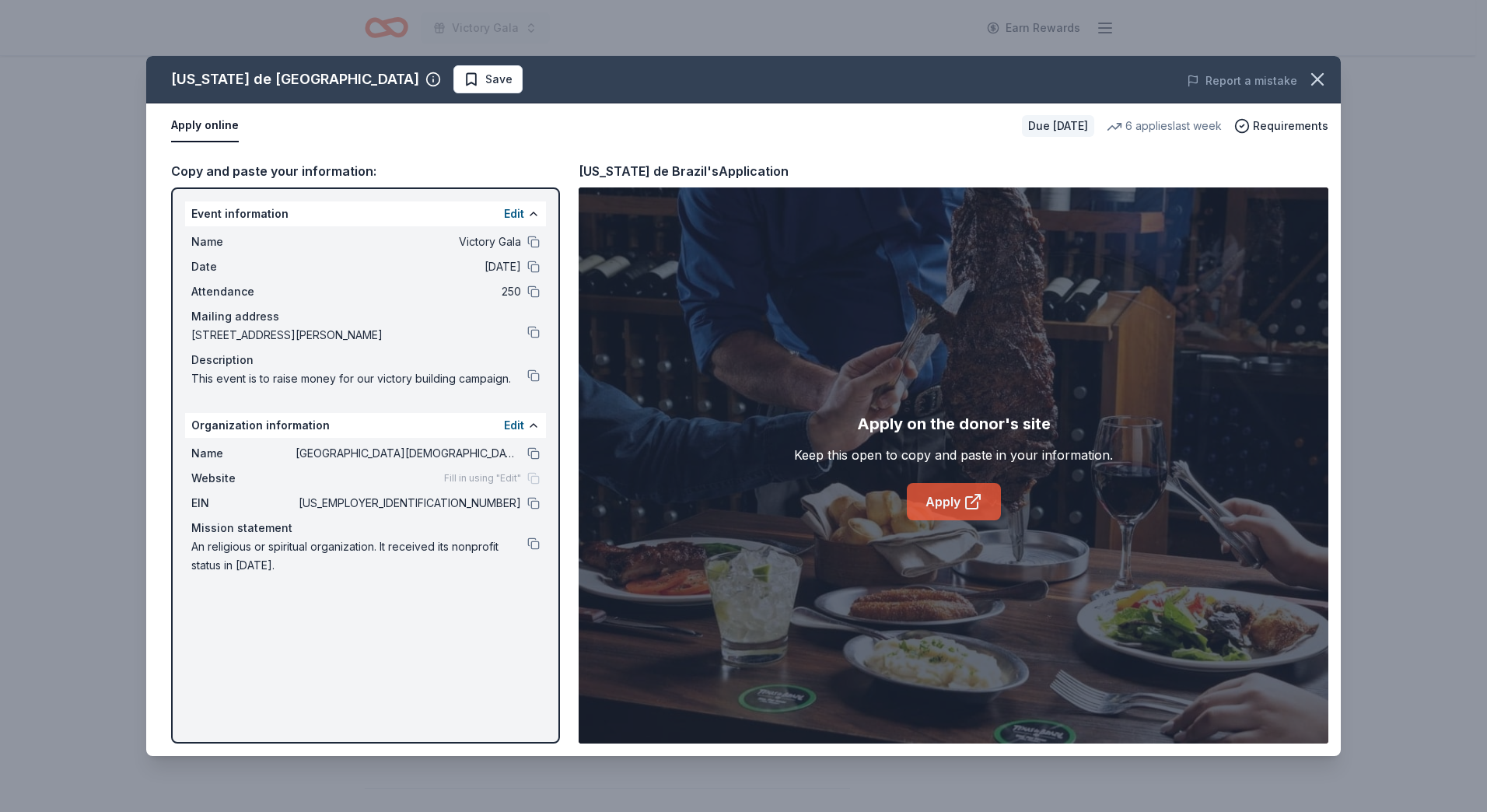
click at [945, 500] on link "Apply" at bounding box center [954, 502] width 94 height 37
click at [486, 82] on span "Save" at bounding box center [499, 79] width 28 height 19
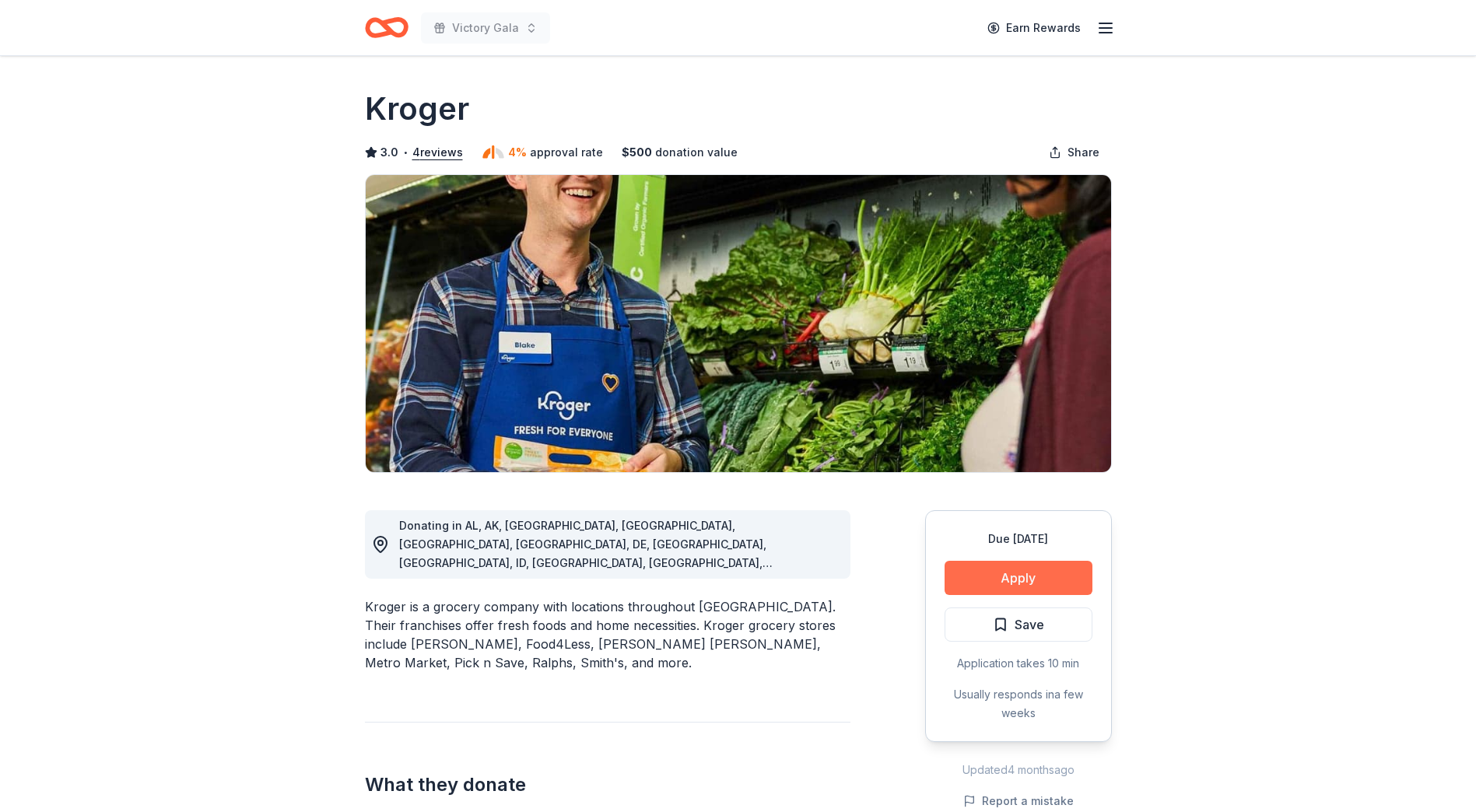
click at [1033, 581] on button "Apply" at bounding box center [1019, 578] width 148 height 34
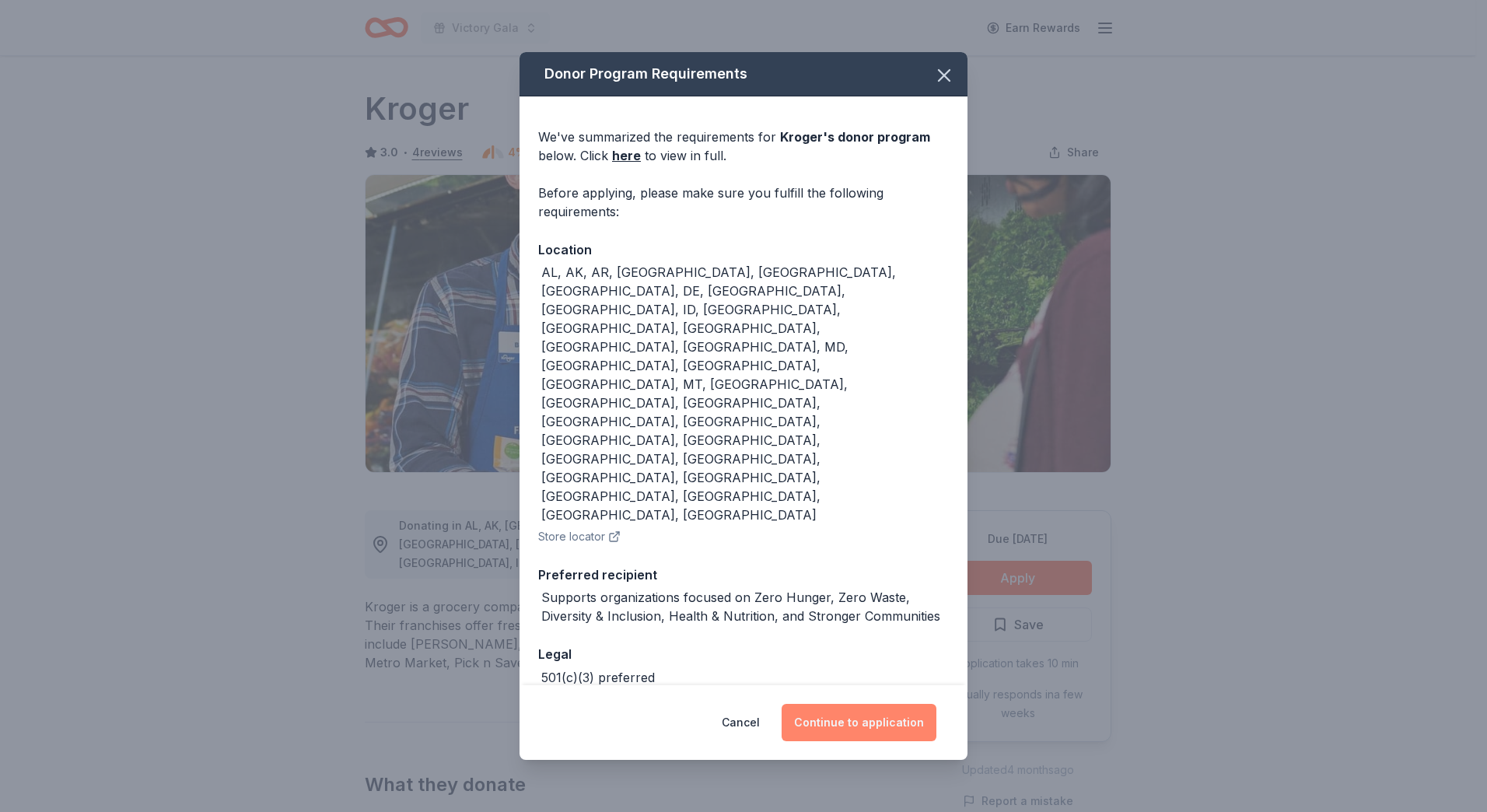
click at [869, 704] on button "Continue to application" at bounding box center [859, 723] width 155 height 37
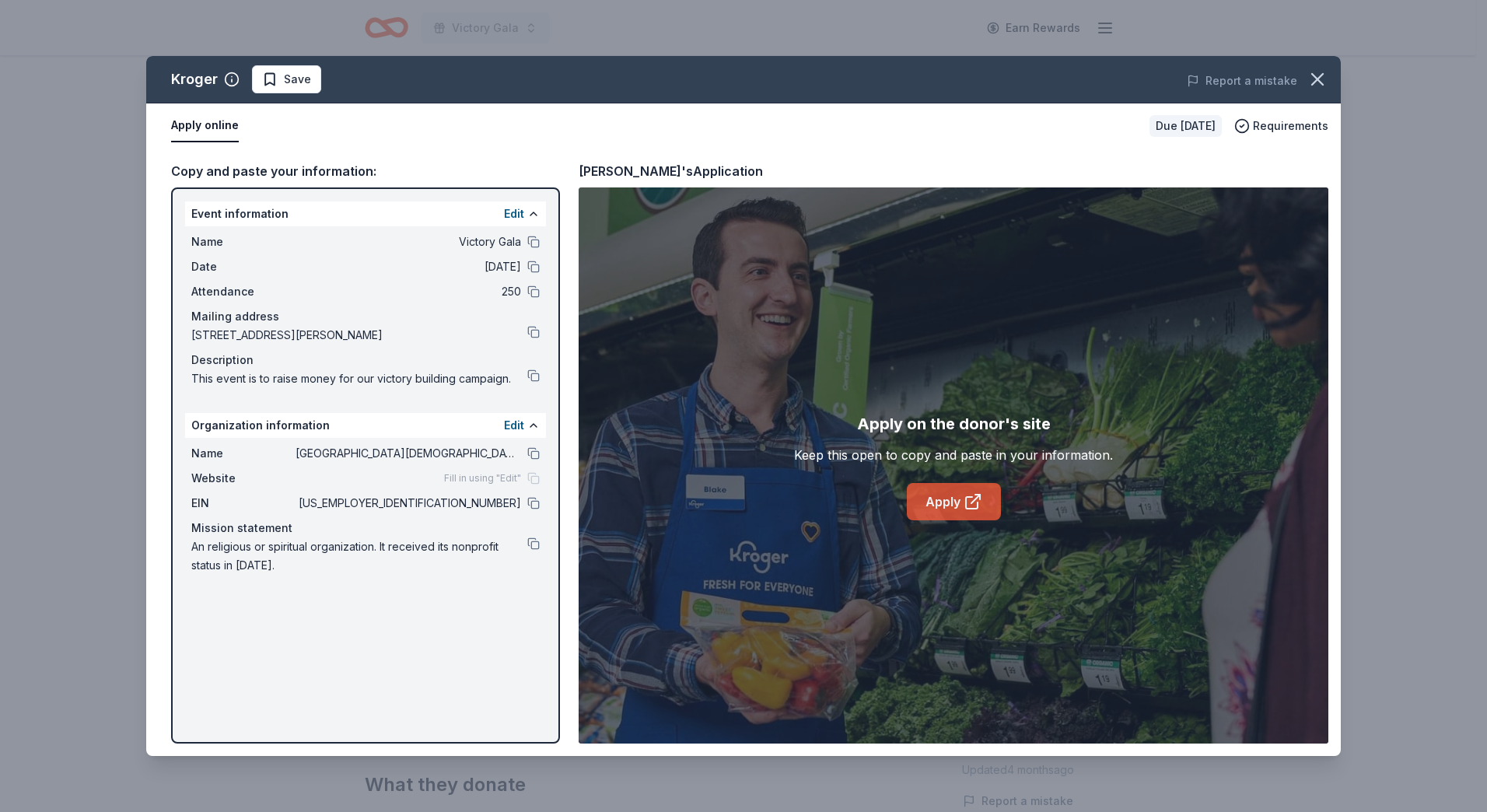
click at [957, 508] on link "Apply" at bounding box center [954, 502] width 94 height 37
click at [949, 500] on link "Apply" at bounding box center [954, 502] width 94 height 37
click at [973, 507] on icon at bounding box center [973, 502] width 19 height 19
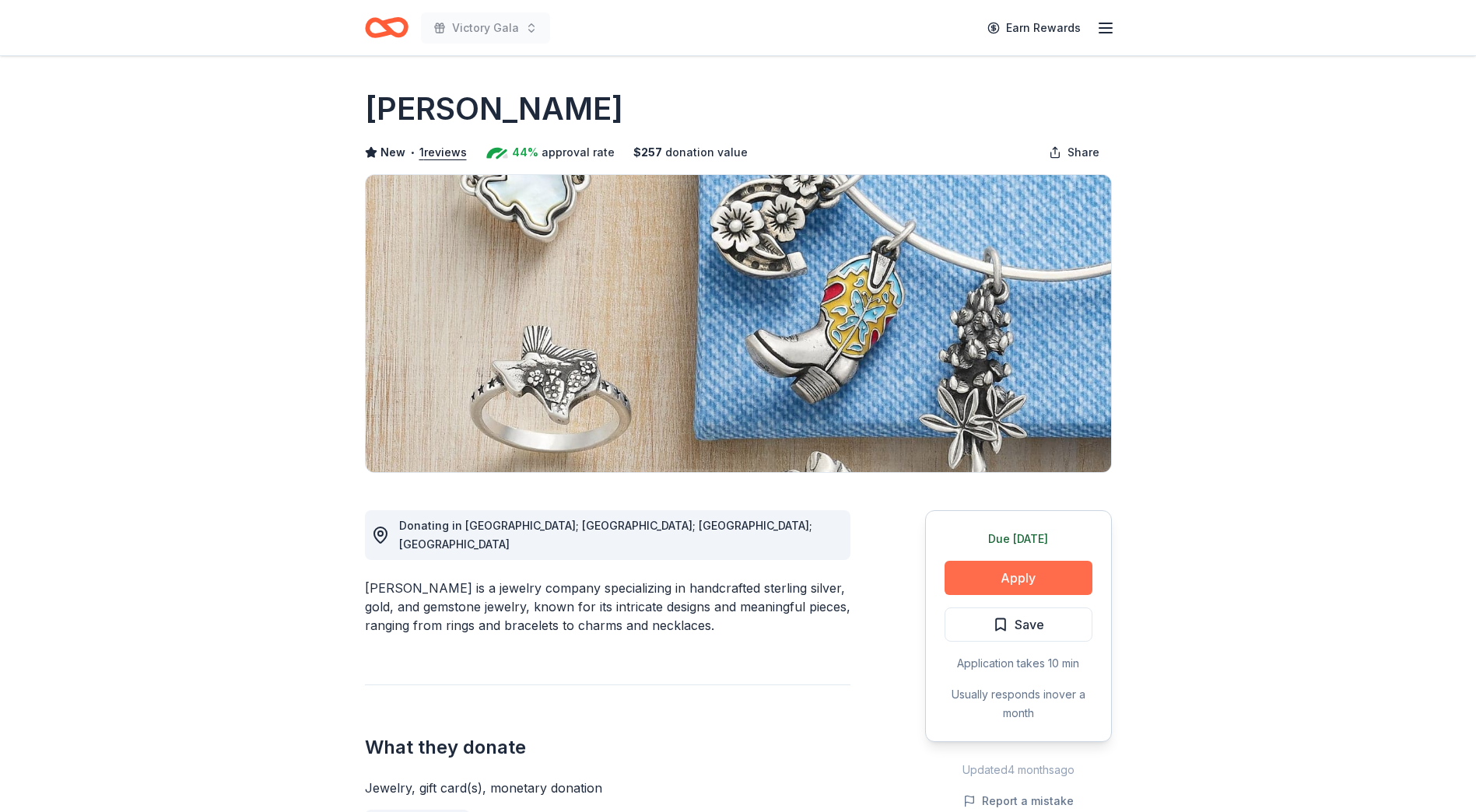
click at [1015, 591] on button "Apply" at bounding box center [1019, 578] width 148 height 34
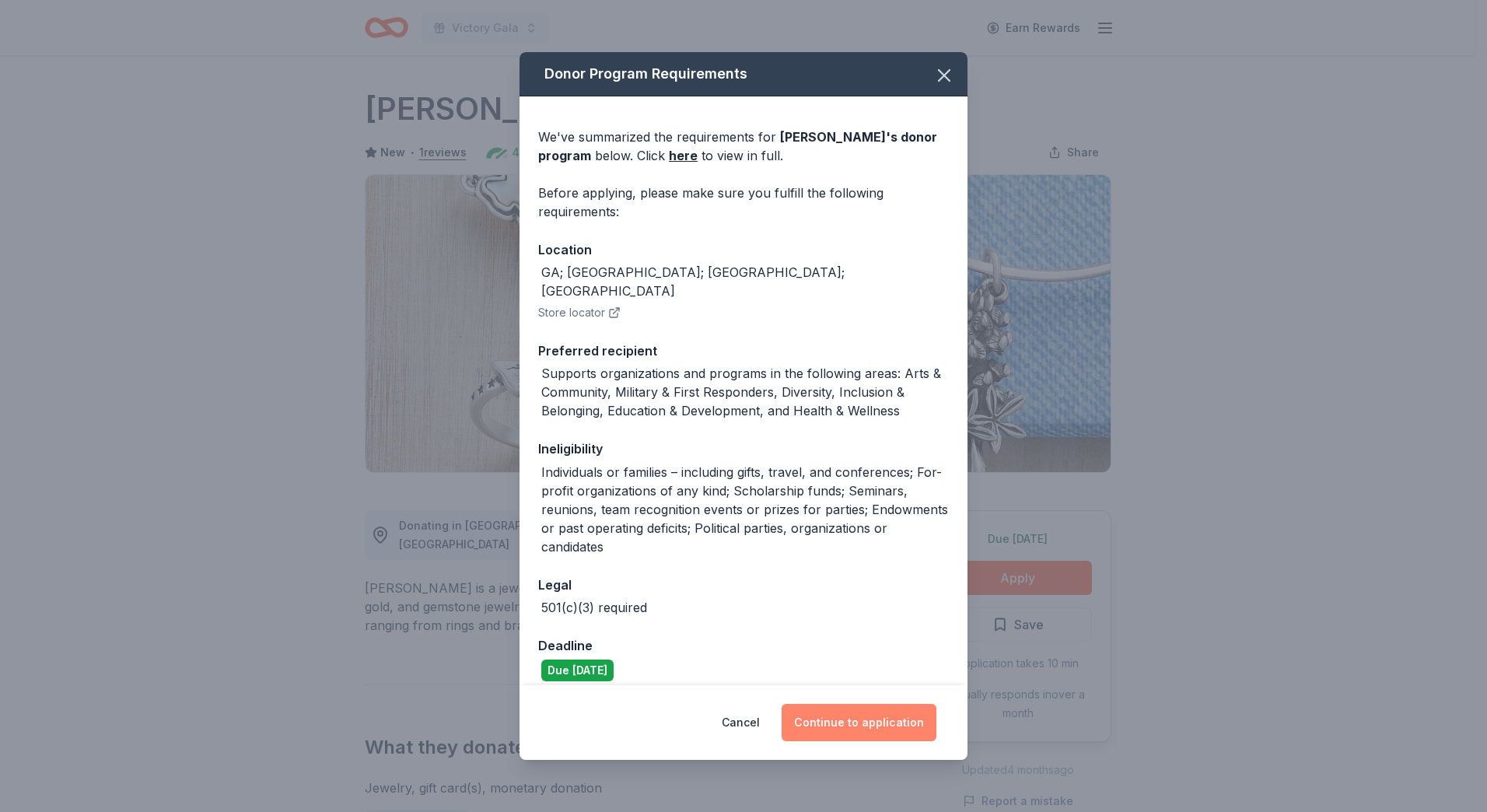
click at [872, 715] on button "Continue to application" at bounding box center [859, 723] width 155 height 37
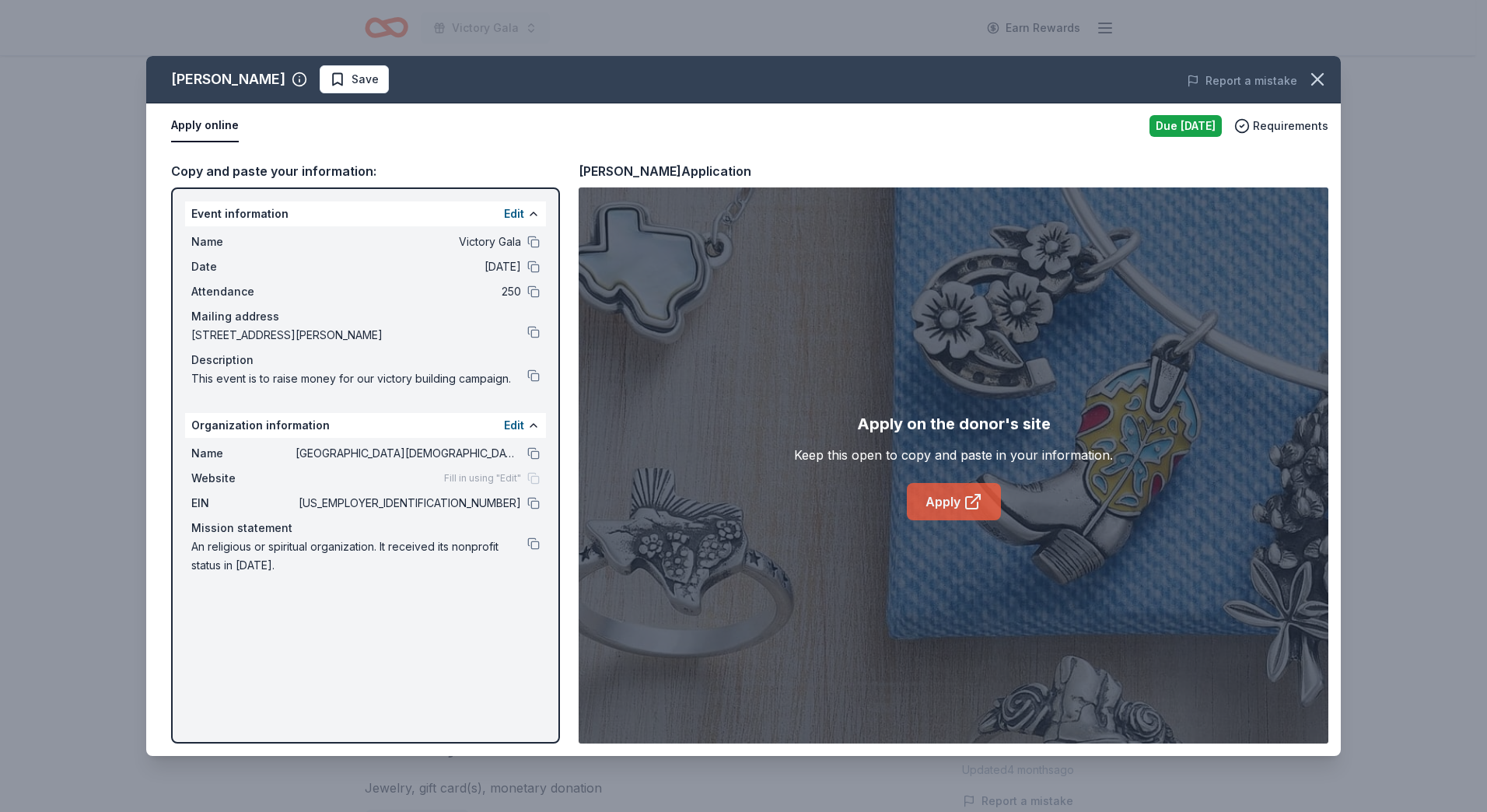
click at [970, 502] on icon at bounding box center [973, 502] width 19 height 19
click at [351, 85] on span "Save" at bounding box center [365, 79] width 28 height 19
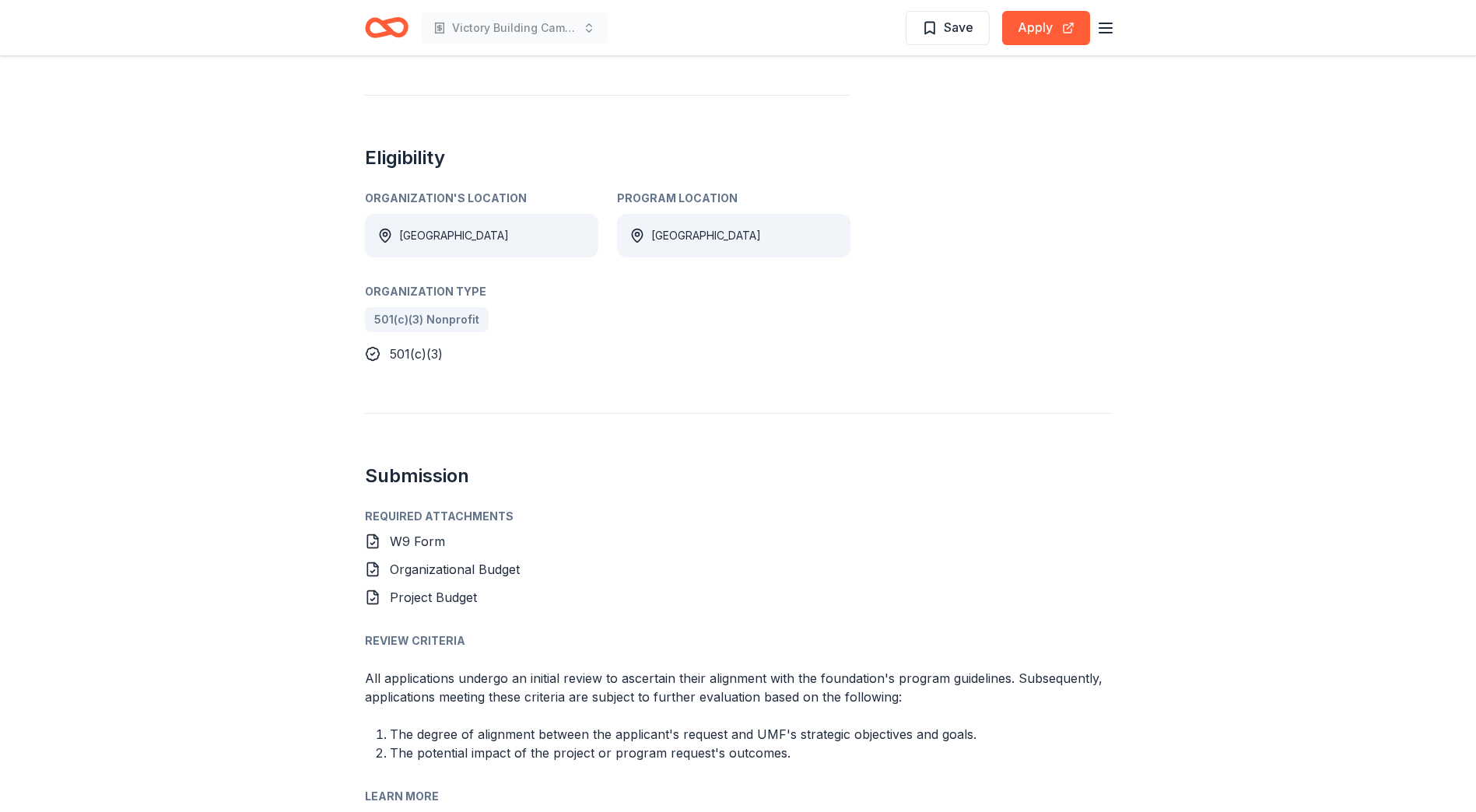
scroll to position [934, 0]
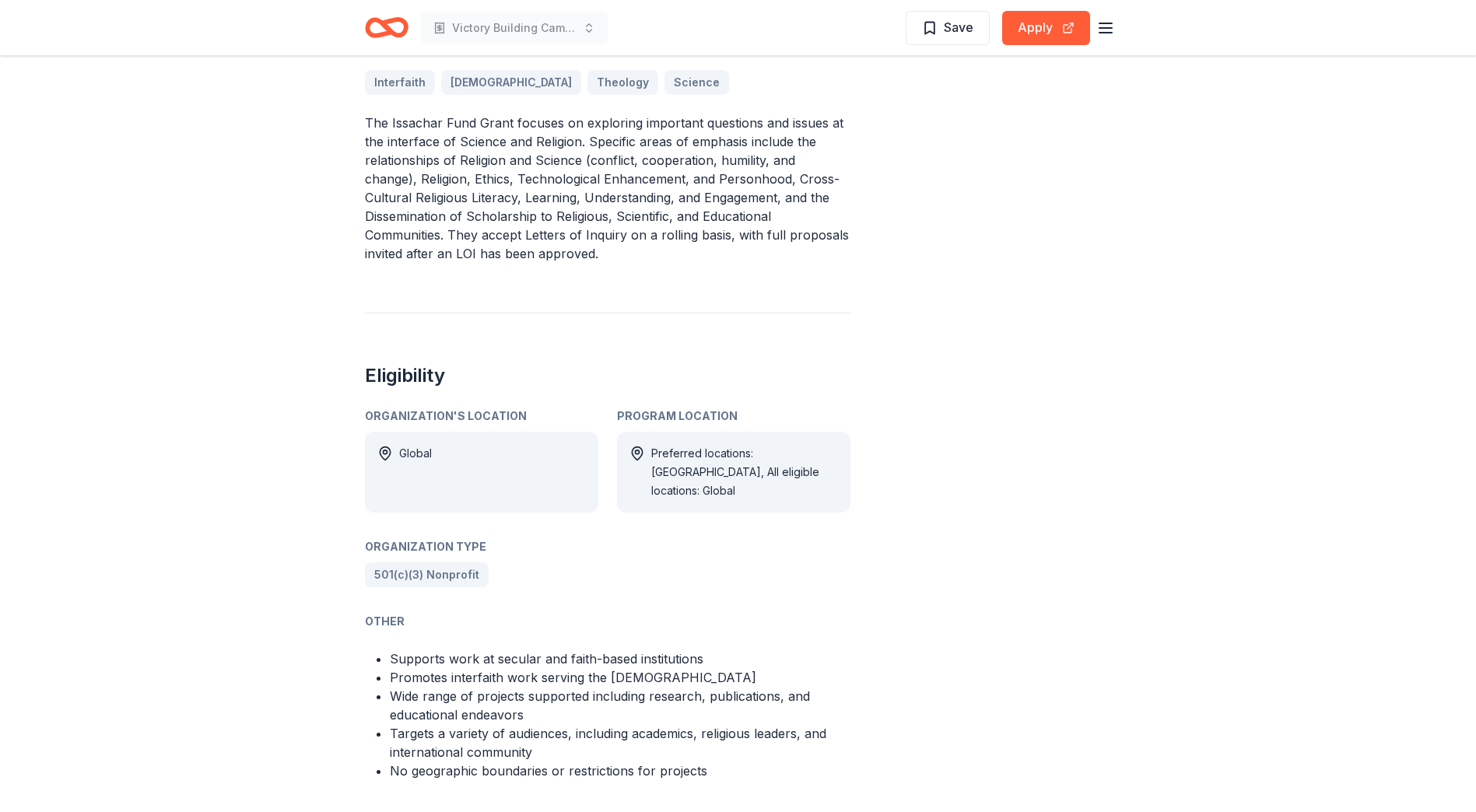
scroll to position [467, 0]
